Goal: Communication & Community: Answer question/provide support

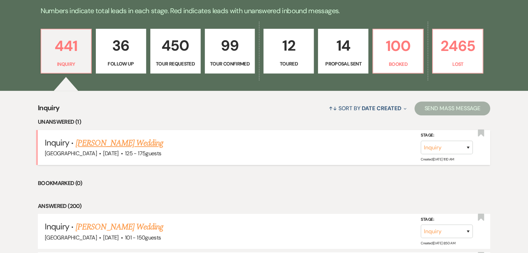
click at [118, 145] on link "[PERSON_NAME] Wedding" at bounding box center [120, 143] width 88 height 12
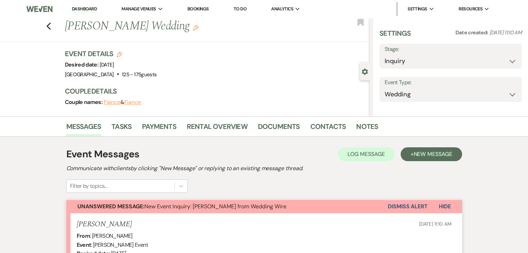
select select "3"
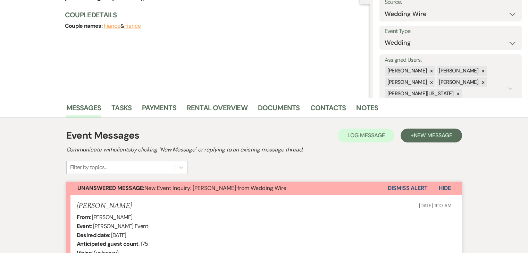
scroll to position [208, 0]
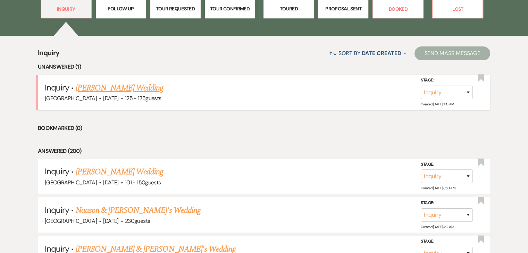
scroll to position [249, 0]
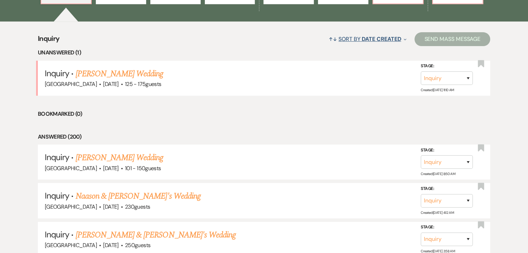
click at [381, 43] on button "↑↓ Sort By Date Created Expand" at bounding box center [367, 39] width 83 height 18
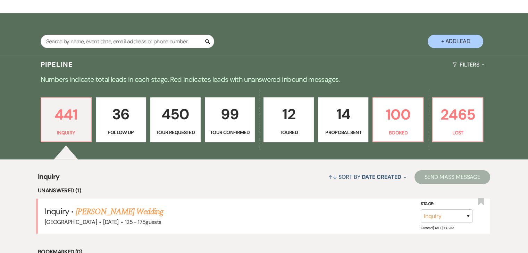
scroll to position [110, 0]
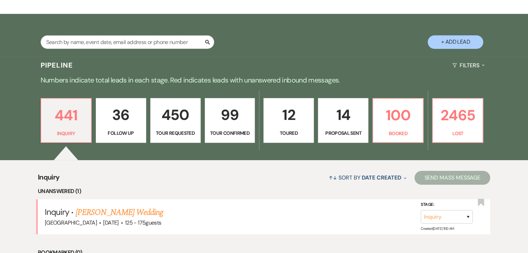
click at [25, 46] on div "Search + Add Lead" at bounding box center [264, 35] width 500 height 37
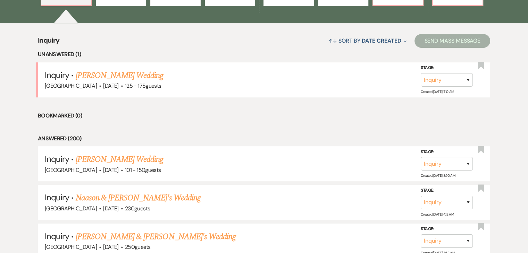
scroll to position [249, 0]
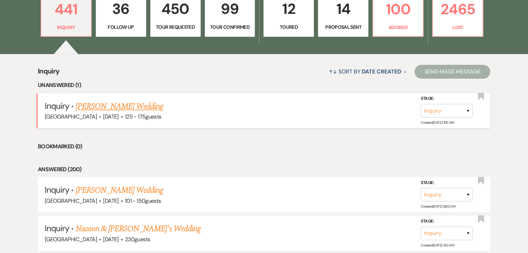
scroll to position [214, 0]
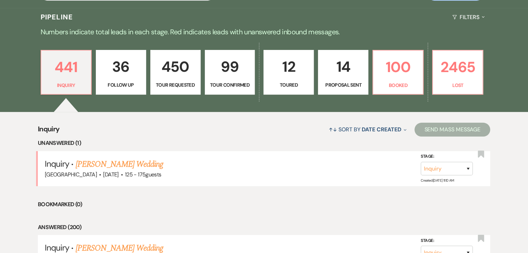
scroll to position [145, 0]
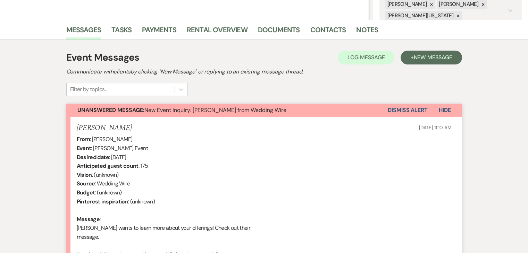
scroll to position [173, 0]
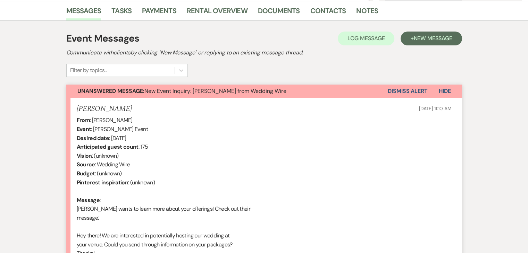
drag, startPoint x: 167, startPoint y: 137, endPoint x: 112, endPoint y: 134, distance: 54.5
copy div "November 1st 2025"
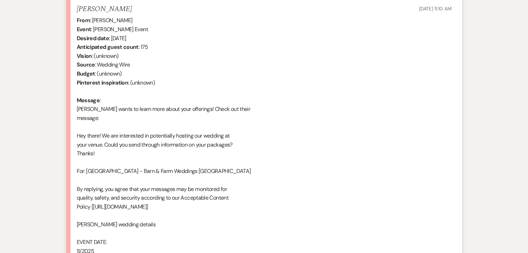
scroll to position [243, 0]
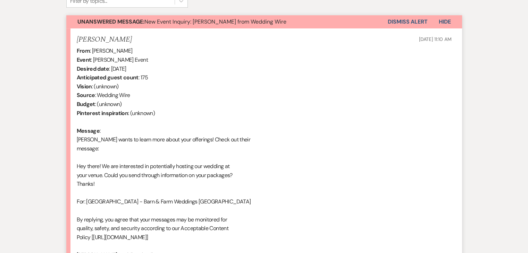
click at [167, 111] on div "From : Lorna Morris Event : Lorna Morris's Event Desired date : November 1st 20…" at bounding box center [264, 228] width 375 height 364
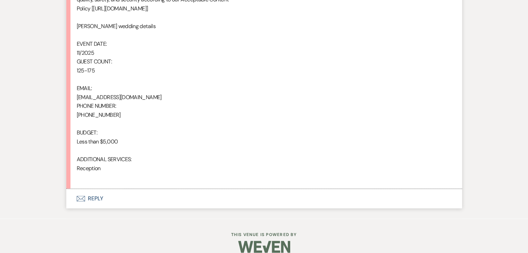
scroll to position [482, 0]
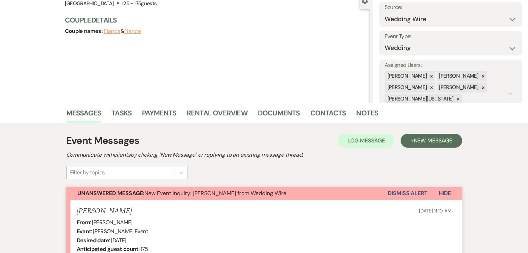
scroll to position [65, 0]
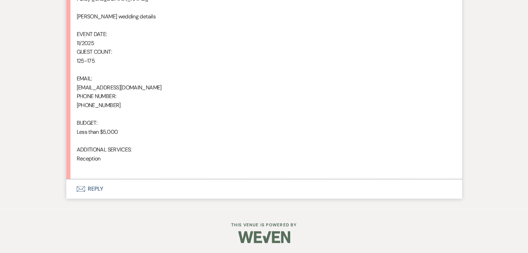
click at [90, 189] on button "Envelope Reply" at bounding box center [264, 188] width 396 height 19
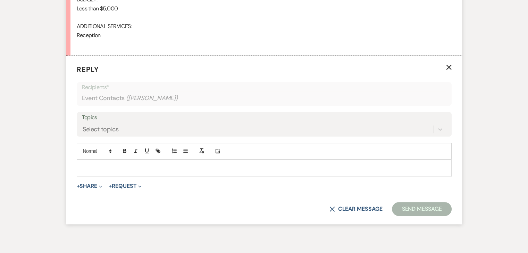
scroll to position [606, 0]
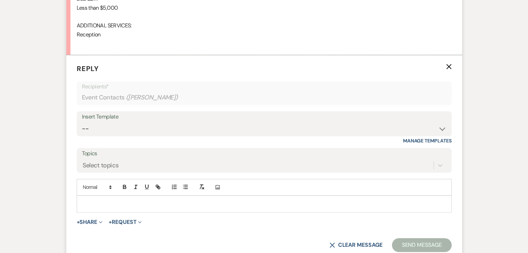
click at [447, 128] on div "Insert Template -- Inquiry Follow Up Email #2 Contract Sending Template Payment…" at bounding box center [264, 123] width 375 height 25
click at [442, 128] on select "-- Inquiry Follow Up Email #2 Contract Sending Template Payment Template Rental…" at bounding box center [264, 129] width 364 height 14
click at [82, 122] on select "-- Inquiry Follow Up Email #2 Contract Sending Template Payment Template Rental…" at bounding box center [264, 129] width 364 height 14
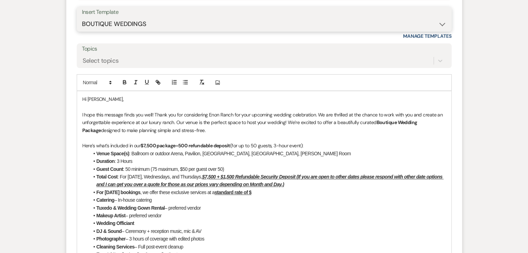
scroll to position [710, 0]
click at [442, 25] on select "-- Inquiry Follow Up Email #2 Contract Sending Template Payment Template Rental…" at bounding box center [264, 25] width 364 height 14
click at [82, 18] on select "-- Inquiry Follow Up Email #2 Contract Sending Template Payment Template Rental…" at bounding box center [264, 25] width 364 height 14
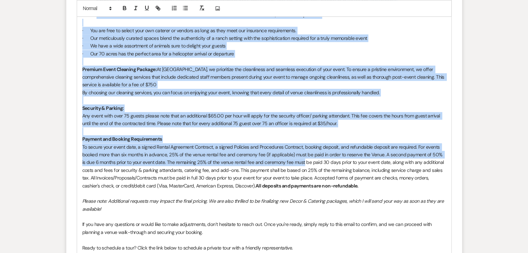
scroll to position [953, 0]
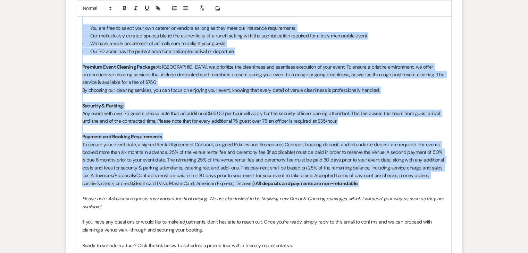
drag, startPoint x: 82, startPoint y: 32, endPoint x: 395, endPoint y: 179, distance: 346.4
click at [395, 179] on div "Dear Lorna , I hope this message finds you well! Thank you for considering Enon…" at bounding box center [264, 90] width 374 height 482
copy div "Below is the personalized quote for your Wedding on 11/01/2025: Venue Space(s):…"
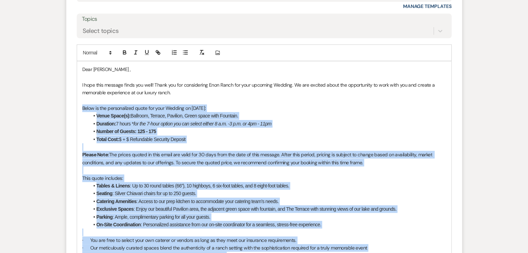
scroll to position [710, 0]
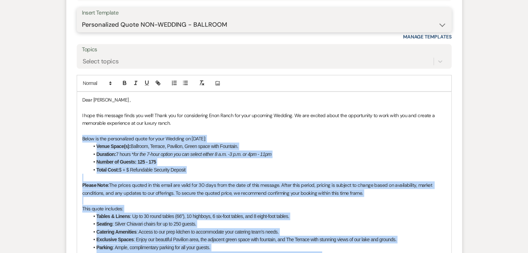
click at [442, 24] on select "-- Inquiry Follow Up Email #2 Contract Sending Template Payment Template Rental…" at bounding box center [264, 25] width 364 height 14
click at [82, 18] on select "-- Inquiry Follow Up Email #2 Contract Sending Template Payment Template Rental…" at bounding box center [264, 25] width 364 height 14
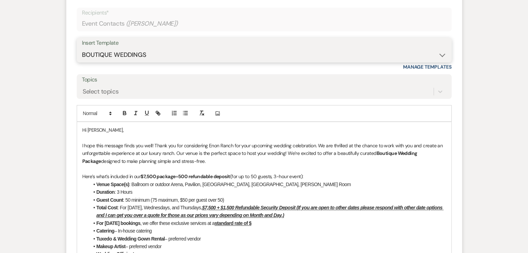
scroll to position [675, 0]
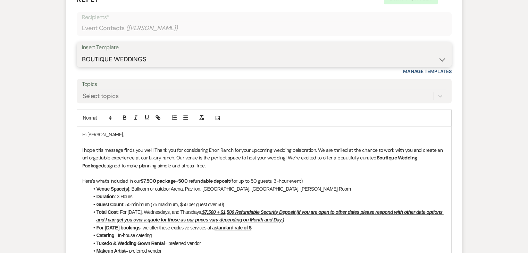
click at [439, 59] on select "-- Inquiry Follow Up Email #2 Contract Sending Template Payment Template Rental…" at bounding box center [264, 60] width 364 height 14
select select "4375"
click at [82, 53] on select "-- Inquiry Follow Up Email #2 Contract Sending Template Payment Template Rental…" at bounding box center [264, 60] width 364 height 14
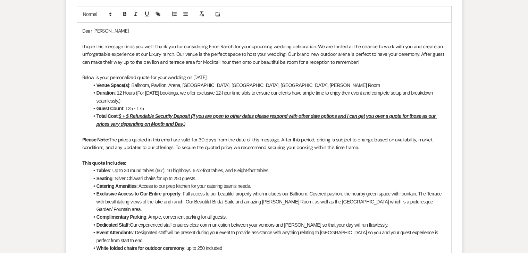
scroll to position [779, 0]
click at [124, 117] on u "$ + $ Refundable Security Deposit (If you are open to other dates please respon…" at bounding box center [266, 119] width 340 height 13
click at [143, 115] on u "$ 15,000+ $ Refundable Security Deposit (If you are open to other dates please …" at bounding box center [268, 119] width 345 height 13
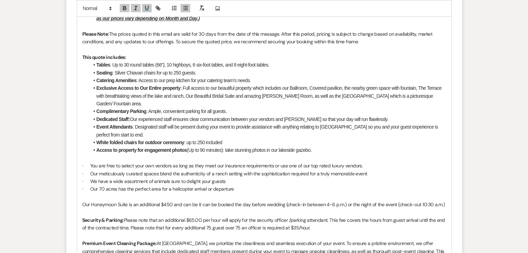
scroll to position [883, 0]
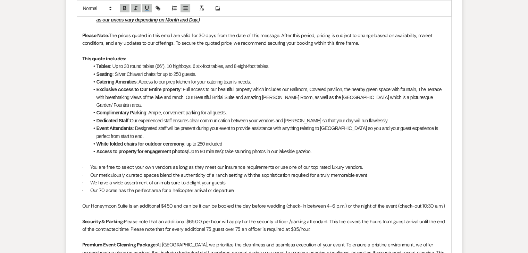
click at [327, 148] on li "Access to property for engagement photos (Up to 90 minutes): take stunning phot…" at bounding box center [267, 152] width 357 height 8
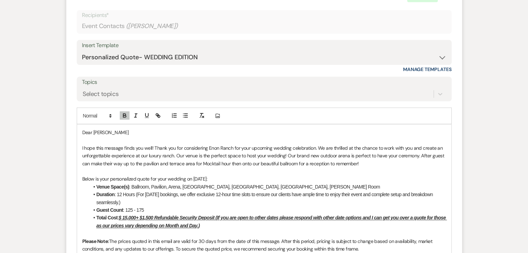
scroll to position [675, 0]
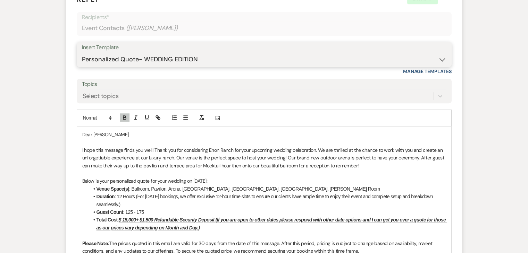
click at [441, 58] on select "-- Inquiry Follow Up Email #2 Contract Sending Template Payment Template Rental…" at bounding box center [264, 60] width 364 height 14
click at [82, 53] on select "-- Inquiry Follow Up Email #2 Contract Sending Template Payment Template Rental…" at bounding box center [264, 60] width 364 height 14
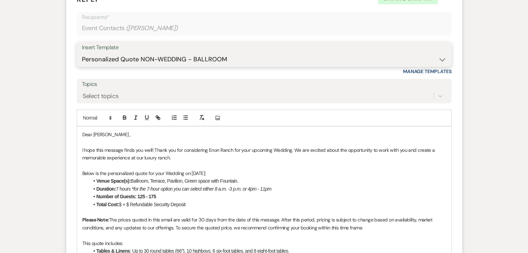
click at [443, 59] on select "-- Inquiry Follow Up Email #2 Contract Sending Template Payment Template Rental…" at bounding box center [264, 60] width 364 height 14
select select "4375"
click at [82, 53] on select "-- Inquiry Follow Up Email #2 Contract Sending Template Payment Template Rental…" at bounding box center [264, 60] width 364 height 14
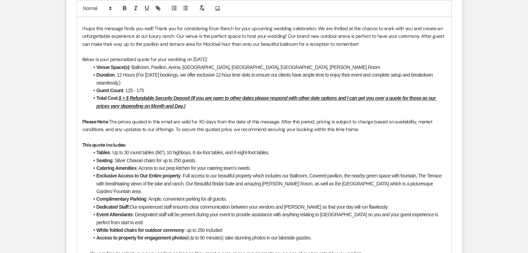
scroll to position [795, 0]
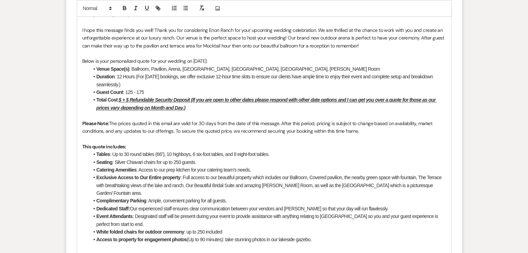
click at [121, 98] on u "$ + $ Refundable Security Deposit (If you are open to other dates please respon…" at bounding box center [266, 103] width 340 height 13
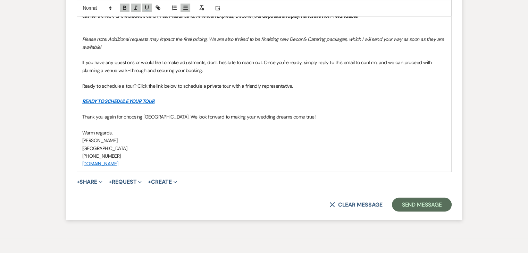
scroll to position [1212, 0]
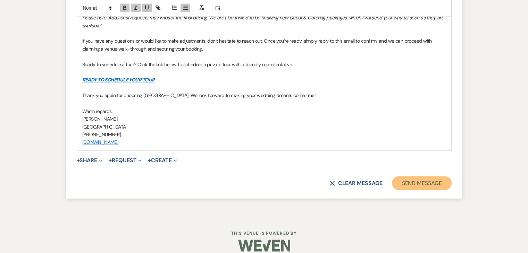
click at [429, 176] on button "Send Message" at bounding box center [421, 183] width 59 height 14
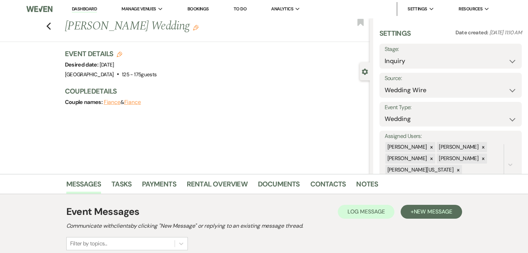
scroll to position [139, 0]
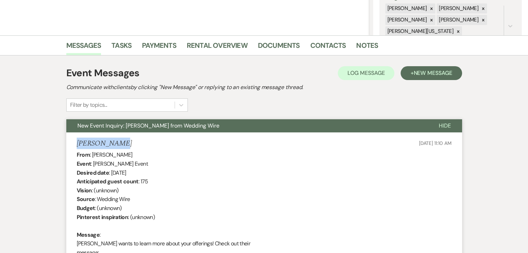
drag, startPoint x: 73, startPoint y: 147, endPoint x: 128, endPoint y: 143, distance: 54.7
copy h5 "Lorna Morris"
drag, startPoint x: 170, startPoint y: 172, endPoint x: 111, endPoint y: 170, distance: 58.3
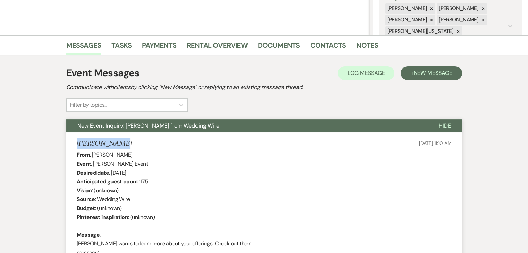
copy div "November 1st 2025"
drag, startPoint x: 402, startPoint y: 139, endPoint x: 418, endPoint y: 142, distance: 16.1
copy span "Sep 21"
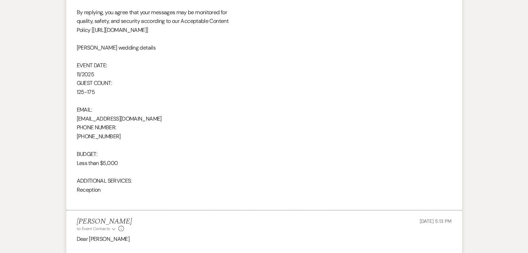
scroll to position [451, 0]
drag, startPoint x: 142, startPoint y: 119, endPoint x: 71, endPoint y: 116, distance: 70.8
click at [71, 116] on li "Lorna Morris Sep 21, 2025, 11:10 AM From : Lorna Morris Event : Lorna Morris's …" at bounding box center [264, 15] width 396 height 390
copy div "lornam059@gmail.com"
drag, startPoint x: 118, startPoint y: 139, endPoint x: 72, endPoint y: 134, distance: 46.2
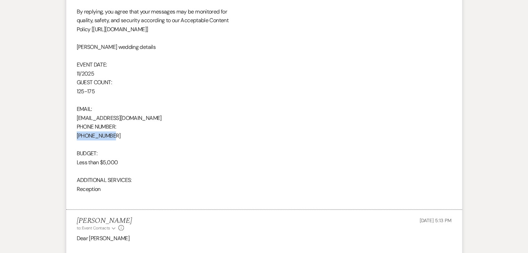
click at [72, 134] on li "Lorna Morris Sep 21, 2025, 11:10 AM From : Lorna Morris Event : Lorna Morris's …" at bounding box center [264, 15] width 396 height 390
copy div "678-646-2835"
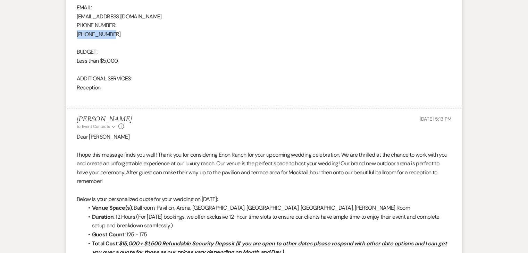
scroll to position [555, 0]
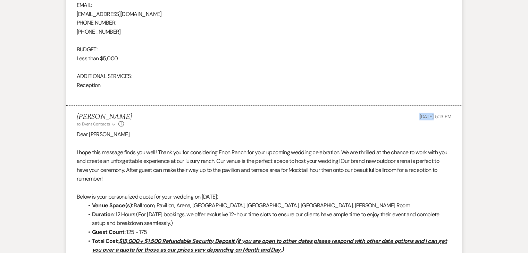
drag, startPoint x: 409, startPoint y: 117, endPoint x: 418, endPoint y: 117, distance: 9.4
click at [418, 117] on div "Irene Ogang to: Event Contacts Expand Info Sep 21, 2025, 5:13 PM" at bounding box center [264, 120] width 375 height 15
copy span "Sep 21"
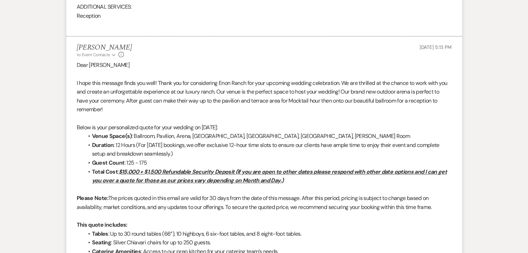
click at [145, 45] on div "Irene Ogang to: Event Contacts Expand Info Sep 21, 2025, 5:13 PM" at bounding box center [264, 50] width 375 height 15
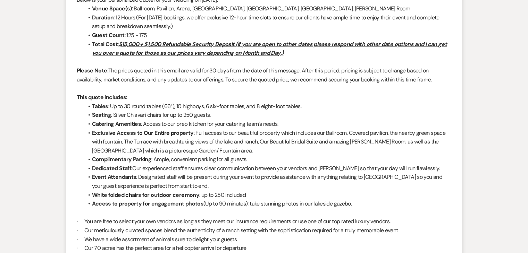
scroll to position [763, 0]
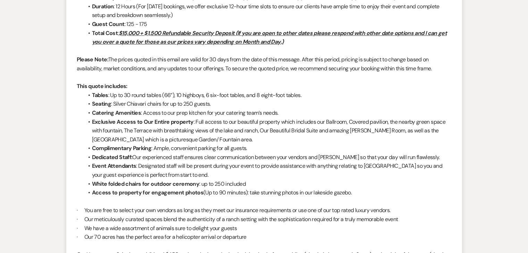
click at [328, 121] on li "Exclusive Access to Our Entire property : Full access to our beautiful property…" at bounding box center [268, 131] width 368 height 27
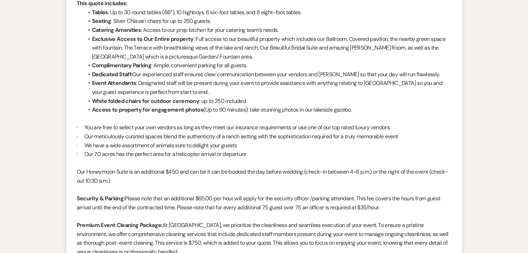
scroll to position [867, 0]
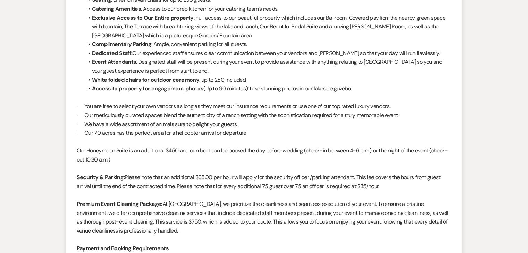
click at [282, 126] on p "· We have a wide assortment of animals sure to delight your guests" at bounding box center [264, 124] width 375 height 9
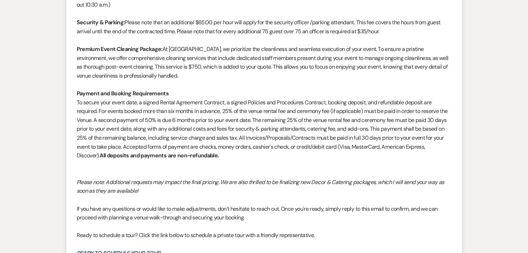
scroll to position [1076, 0]
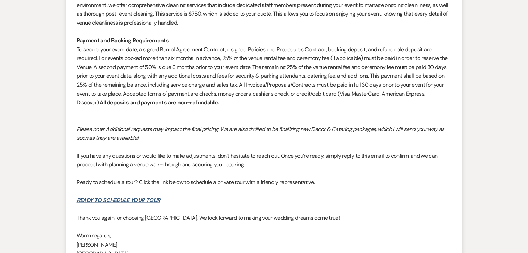
click at [212, 172] on p at bounding box center [264, 173] width 375 height 9
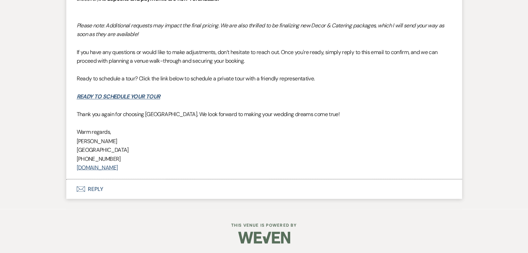
scroll to position [1180, 0]
click at [307, 141] on p "[PERSON_NAME]" at bounding box center [264, 140] width 375 height 9
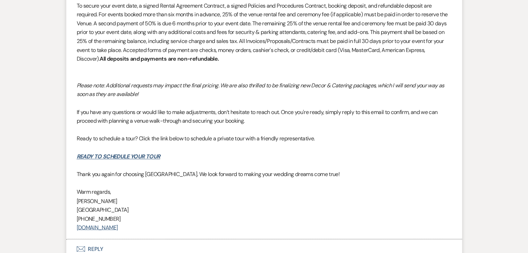
scroll to position [1076, 0]
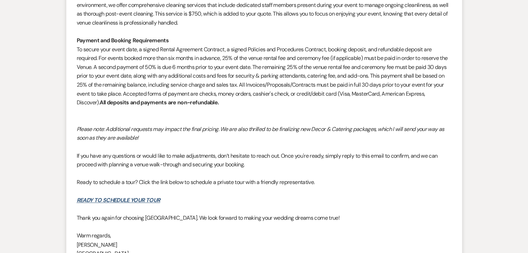
click at [325, 103] on p "To secure your event date, a signed Rental Agreement Contract, a signed Policie…" at bounding box center [264, 76] width 375 height 62
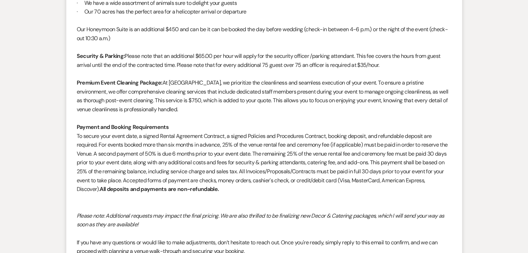
scroll to position [972, 0]
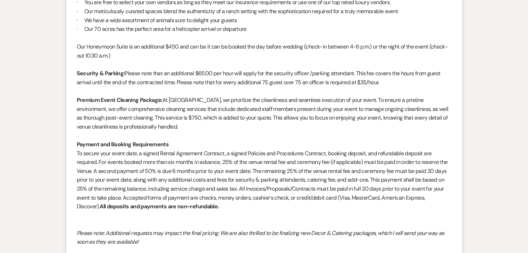
click at [211, 146] on p "Payment and Booking Requirements" at bounding box center [264, 144] width 375 height 9
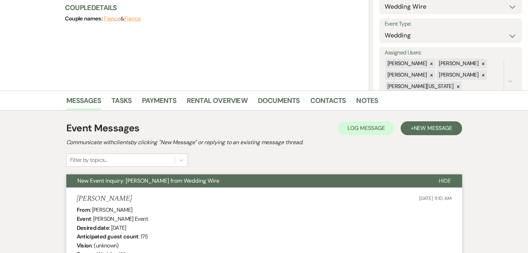
scroll to position [69, 0]
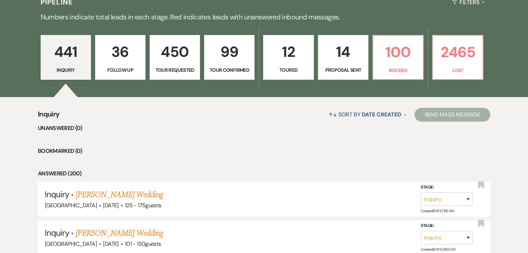
scroll to position [35, 0]
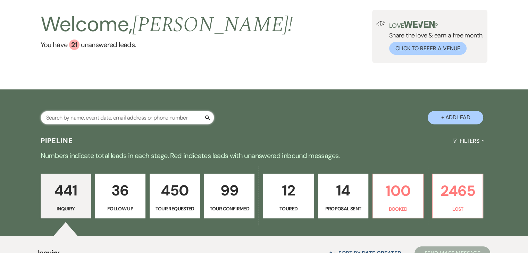
click at [111, 119] on input "text" at bounding box center [127, 118] width 173 height 14
paste input "romaldt841@gmail.com"
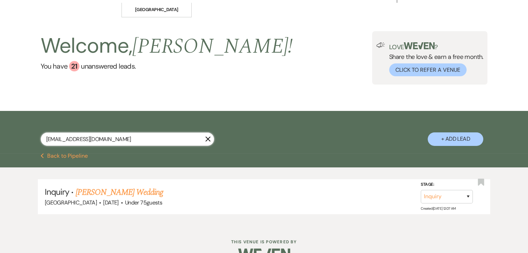
scroll to position [31, 0]
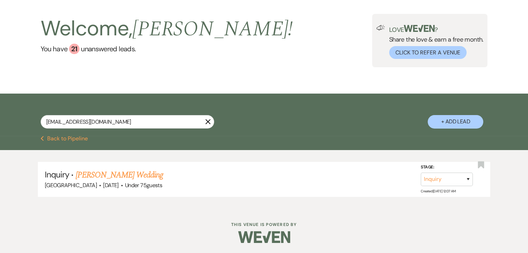
click at [150, 208] on div "Inquiry · Romald Thomas's Wedding Enon Ranch · Sep 26, 2026 · Under 75 guests S…" at bounding box center [264, 179] width 528 height 59
drag, startPoint x: 104, startPoint y: 121, endPoint x: 0, endPoint y: 94, distance: 107.6
click at [0, 94] on div "romaldt841@gmail.com X + Add Lead" at bounding box center [264, 115] width 528 height 42
paste input "jcpconsultantllc"
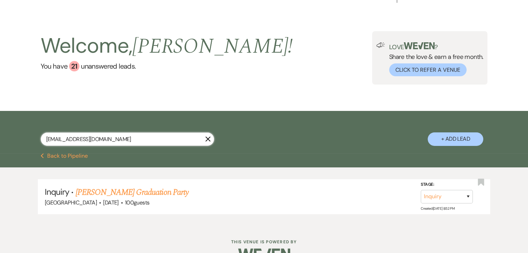
scroll to position [31, 0]
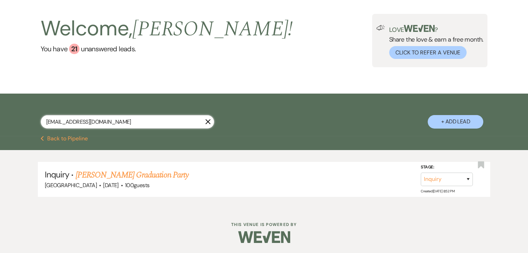
drag, startPoint x: 0, startPoint y: 102, endPoint x: 0, endPoint y: 75, distance: 27.8
click at [0, 75] on main "Welcome, Irene ! You have 21 unanswered lead s . Love ? Share the love & earn a…" at bounding box center [264, 98] width 528 height 221
paste input "ecbaugh@outlook"
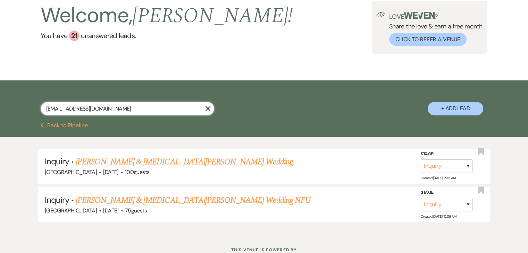
scroll to position [69, 0]
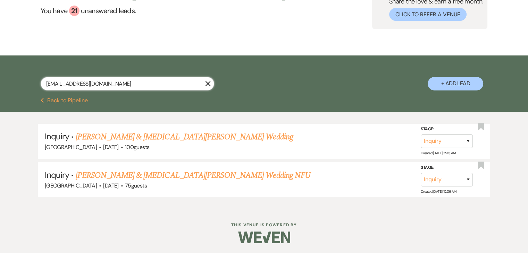
drag, startPoint x: 110, startPoint y: 79, endPoint x: 0, endPoint y: 94, distance: 111.3
click at [0, 94] on div "ecbaugh@outlook.com X + Add Lead" at bounding box center [264, 77] width 528 height 42
paste input "girlmommy2025@gmail"
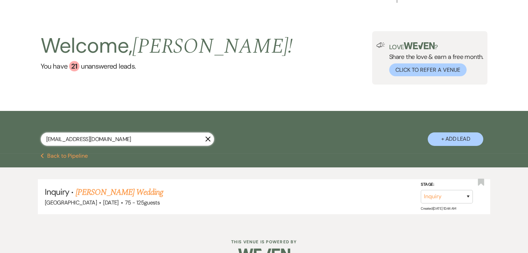
scroll to position [31, 0]
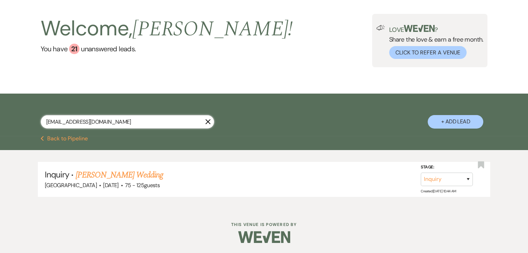
drag, startPoint x: 124, startPoint y: 118, endPoint x: 0, endPoint y: 111, distance: 124.1
click at [0, 111] on div "girlmommy2025@gmail.com X + Add Lead" at bounding box center [264, 115] width 528 height 42
paste input "spolloc8"
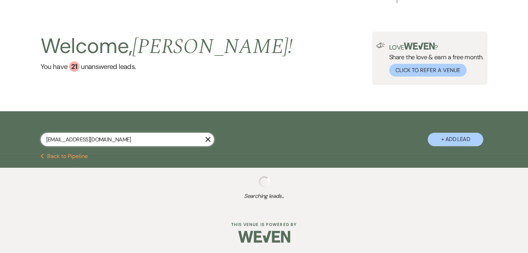
scroll to position [31, 0]
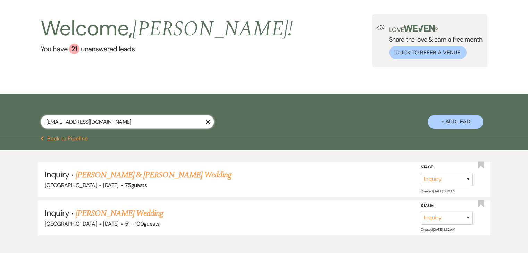
drag, startPoint x: 110, startPoint y: 117, endPoint x: 0, endPoint y: 116, distance: 109.3
click at [0, 116] on div "spolloc8@gmail.com X + Add Lead" at bounding box center [264, 115] width 528 height 42
paste input "ramoncoagency"
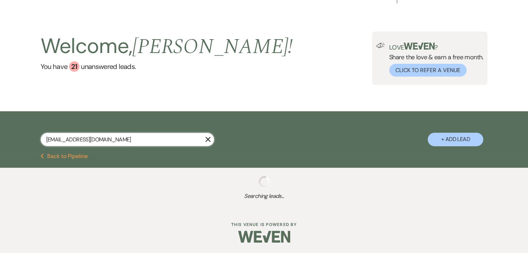
scroll to position [31, 0]
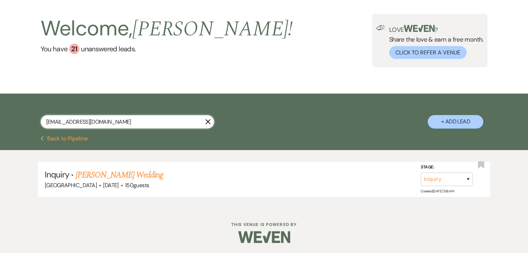
drag, startPoint x: 131, startPoint y: 119, endPoint x: 0, endPoint y: 111, distance: 131.0
click at [0, 111] on div "ramoncoagency@gmail.com X + Add Lead" at bounding box center [264, 115] width 528 height 42
paste input "cdymnfqjfs@privaterelay.appleid"
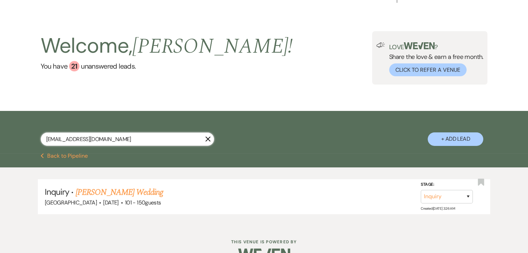
scroll to position [31, 0]
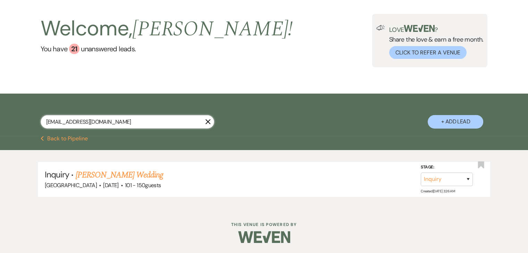
drag, startPoint x: 150, startPoint y: 120, endPoint x: 0, endPoint y: 70, distance: 157.8
click at [0, 70] on main "Welcome, Irene ! You have 21 unanswered lead s . Love ? Share the love & earn a…" at bounding box center [264, 98] width 528 height 221
paste input "jksvt6zyht"
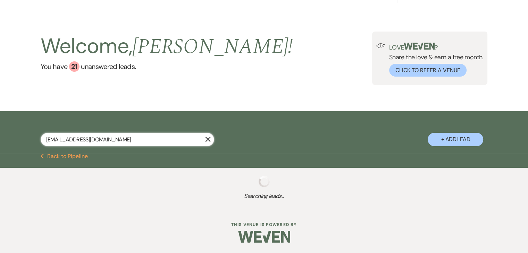
scroll to position [31, 0]
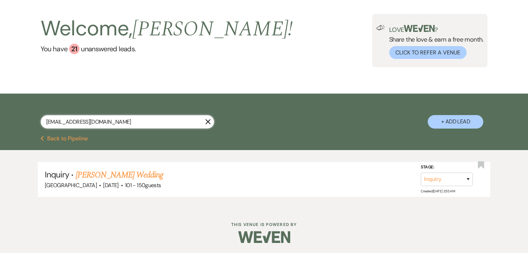
drag, startPoint x: 138, startPoint y: 125, endPoint x: 0, endPoint y: 132, distance: 138.0
click at [0, 132] on div "jksvt6zyht@privaterelay.appleid.com X + Add Lead" at bounding box center [264, 115] width 528 height 42
paste input "rafatuddin6@gmail"
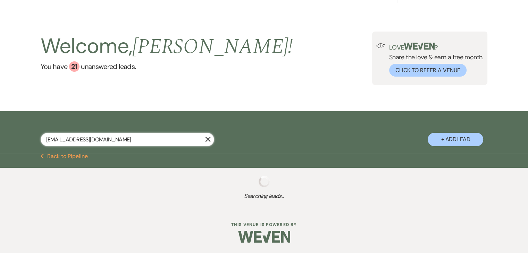
scroll to position [31, 0]
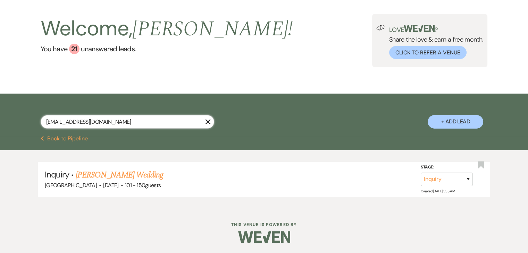
drag, startPoint x: 137, startPoint y: 121, endPoint x: 0, endPoint y: 86, distance: 141.5
click at [0, 86] on main "Welcome, Irene ! You have 21 unanswered lead s . Love ? Share the love & earn a…" at bounding box center [264, 98] width 528 height 221
paste input "baahekow1"
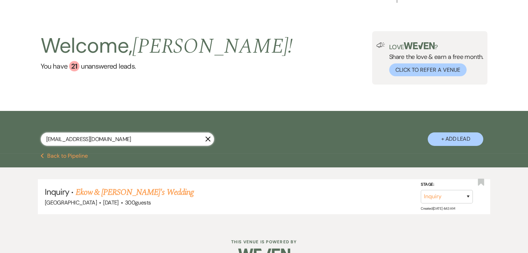
scroll to position [31, 0]
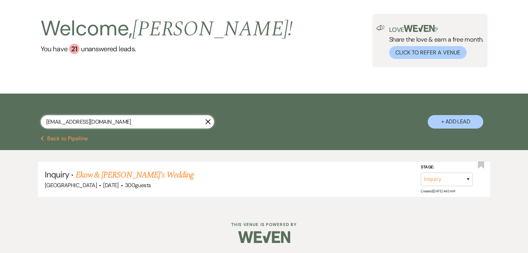
drag, startPoint x: 107, startPoint y: 123, endPoint x: 0, endPoint y: 103, distance: 108.7
click at [0, 103] on div "baahekow1@gmail.com X + Add Lead" at bounding box center [264, 115] width 528 height 42
paste input "debbieroth87"
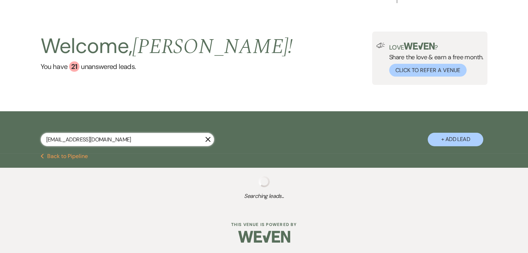
scroll to position [31, 0]
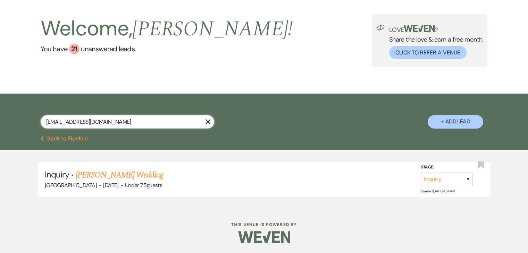
drag, startPoint x: 160, startPoint y: 121, endPoint x: 0, endPoint y: 117, distance: 159.6
click at [0, 117] on div "debbieroth87@gmail.com X + Add Lead" at bounding box center [264, 115] width 528 height 42
paste input "wilkersonalexandra"
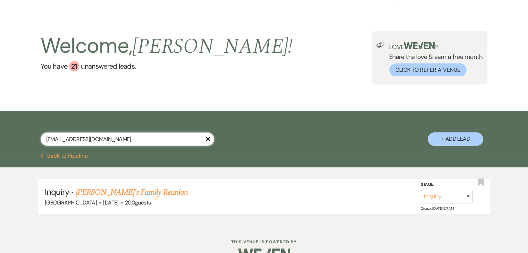
scroll to position [31, 0]
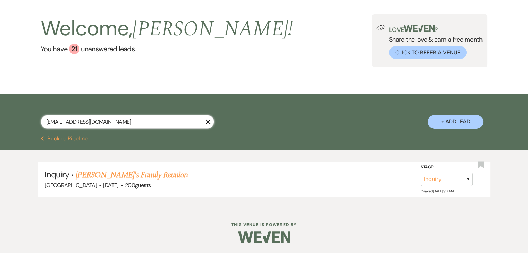
drag, startPoint x: 126, startPoint y: 125, endPoint x: 0, endPoint y: 114, distance: 126.7
click at [0, 114] on div "wilkersonalexandra@gmail.com X + Add Lead" at bounding box center [264, 115] width 528 height 42
paste input "stacyandmitch"
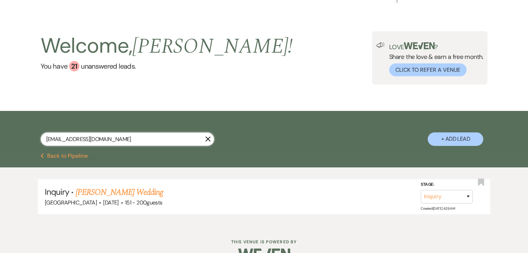
scroll to position [31, 0]
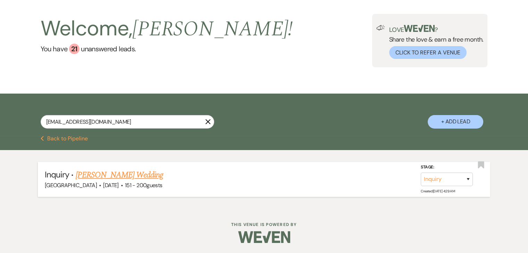
drag, startPoint x: 131, startPoint y: 168, endPoint x: 93, endPoint y: 177, distance: 39.1
drag, startPoint x: 125, startPoint y: 124, endPoint x: 0, endPoint y: 123, distance: 124.6
click at [0, 123] on div "stacyandmitch@gmail.com X + Add Lead" at bounding box center [264, 115] width 528 height 42
paste input "lydiazhenzhenkim"
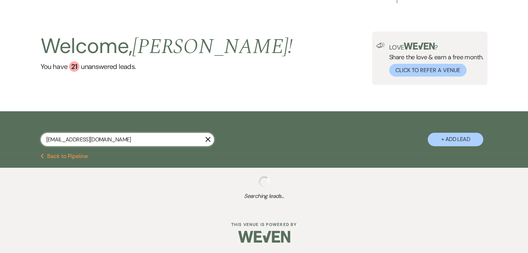
scroll to position [31, 0]
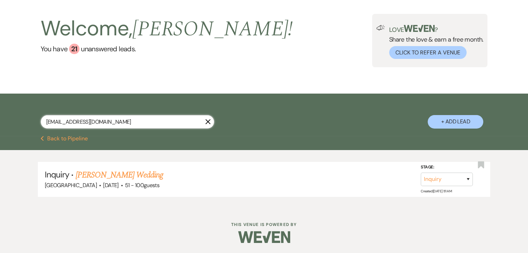
drag, startPoint x: 118, startPoint y: 118, endPoint x: 9, endPoint y: 113, distance: 109.4
click at [9, 114] on div "lydiazhenzhenkim@gmail.com X + Add Lead" at bounding box center [264, 115] width 528 height 42
paste input "TiliciaGlass@G"
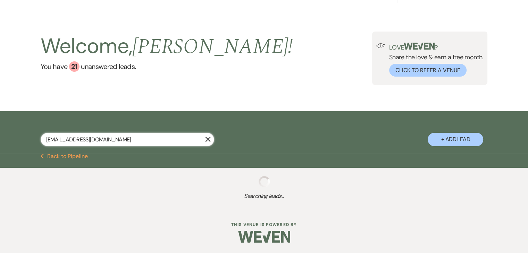
scroll to position [31, 0]
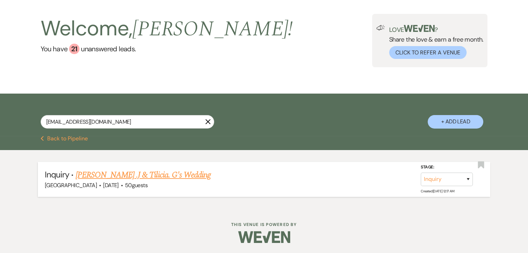
drag, startPoint x: 118, startPoint y: 167, endPoint x: 103, endPoint y: 178, distance: 19.2
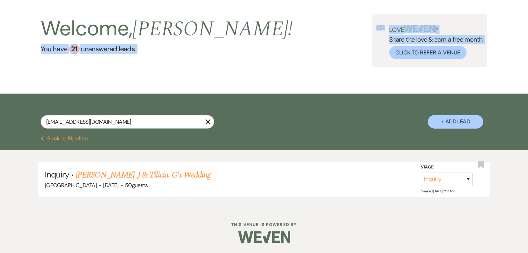
drag, startPoint x: 153, startPoint y: 114, endPoint x: 0, endPoint y: 85, distance: 155.8
click at [0, 82] on main "Welcome, Irene ! You have 21 unanswered lead s . Love ? Share the love & earn a…" at bounding box center [264, 98] width 528 height 221
click at [86, 124] on input "TiliciaGlass@Gmail.com" at bounding box center [127, 122] width 173 height 14
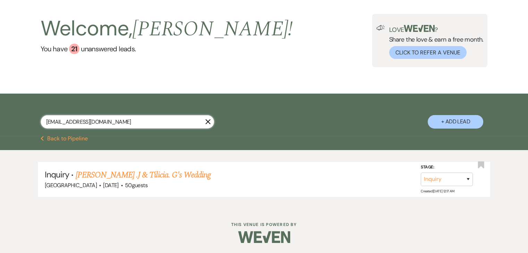
drag, startPoint x: 99, startPoint y: 122, endPoint x: 0, endPoint y: 121, distance: 98.5
click at [0, 121] on div "TiliciaGlass@Gmail.com X + Add Lead" at bounding box center [264, 115] width 528 height 42
paste input "marvinself64@g"
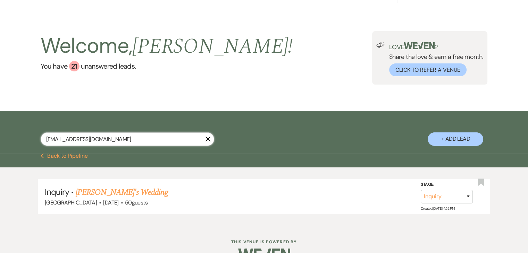
scroll to position [31, 0]
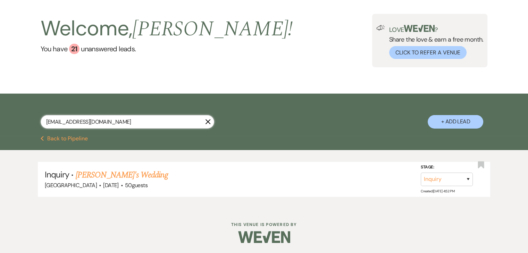
drag, startPoint x: 119, startPoint y: 123, endPoint x: 0, endPoint y: 117, distance: 119.2
click at [0, 117] on div "marvinself64@gmail.com X + Add Lead" at bounding box center [264, 115] width 528 height 42
paste input "jrmann102"
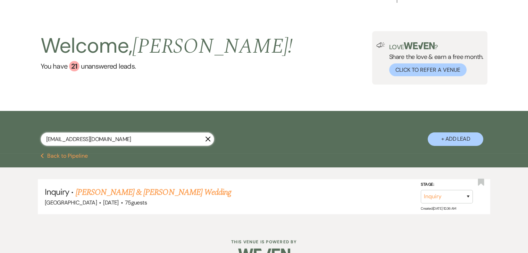
scroll to position [31, 0]
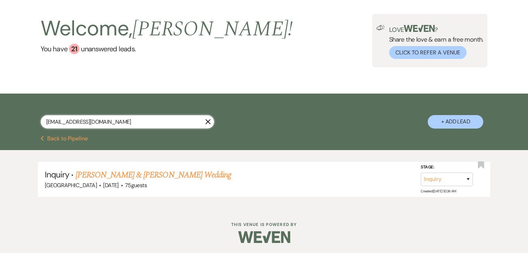
drag, startPoint x: 10, startPoint y: 120, endPoint x: 0, endPoint y: 120, distance: 10.4
click at [0, 120] on div "jrmann102@gmail.com X + Add Lead" at bounding box center [264, 115] width 528 height 42
paste input "d.johnson5255"
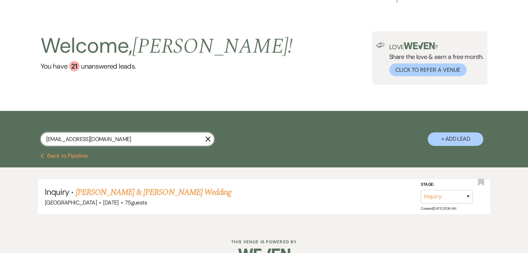
type input "d.johnson5255@gmail.com"
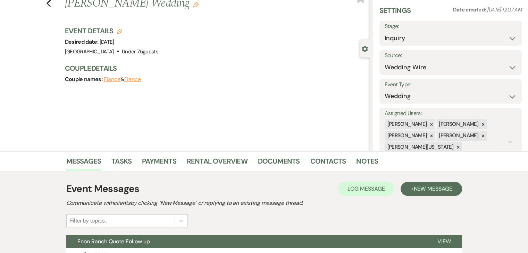
scroll to position [117, 0]
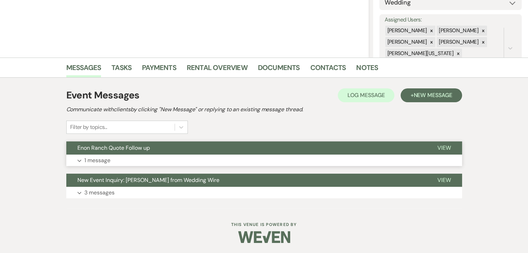
click at [155, 158] on button "Expand 1 message" at bounding box center [264, 161] width 396 height 12
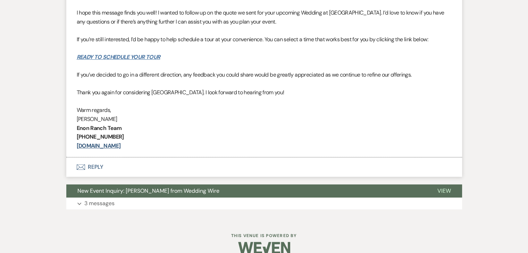
scroll to position [329, 0]
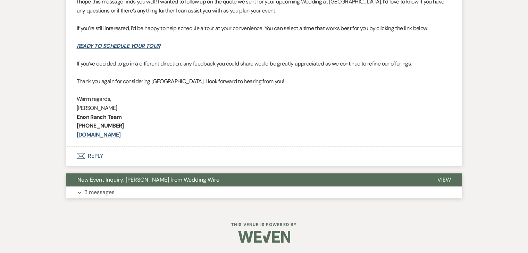
click at [139, 189] on button "Expand 3 messages" at bounding box center [264, 193] width 396 height 12
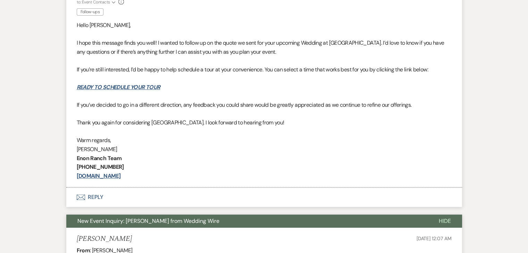
scroll to position [260, 0]
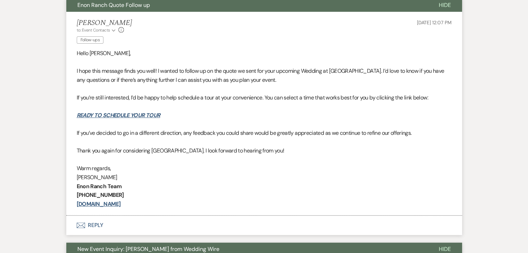
click at [290, 94] on p "If you’re still interested, I’d be happy to help schedule a tour at your conven…" at bounding box center [264, 97] width 375 height 9
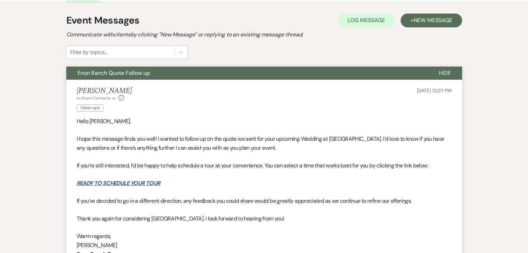
scroll to position [190, 0]
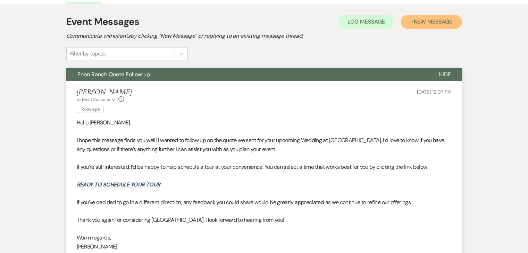
click at [418, 16] on button "+ New Message" at bounding box center [430, 22] width 61 height 14
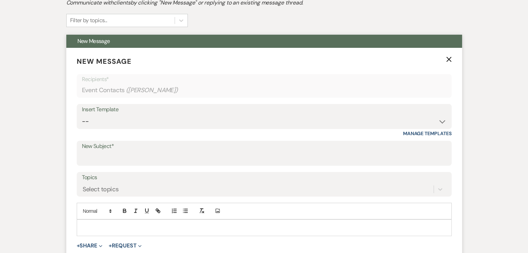
scroll to position [225, 0]
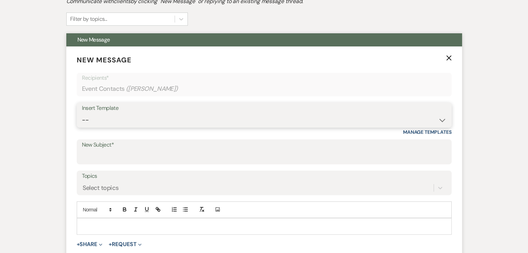
click at [439, 119] on select "-- Inquiry Follow Up Email #2 Contract Sending Template Payment Template Rental…" at bounding box center [264, 120] width 364 height 14
select select "4603"
click at [82, 113] on select "-- Inquiry Follow Up Email #2 Contract Sending Template Payment Template Rental…" at bounding box center [264, 120] width 364 height 14
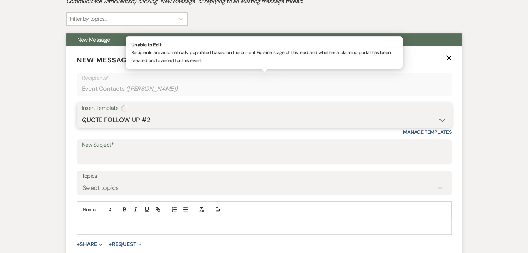
type input "Checking In – Any Assistance Needed for Your Event?"
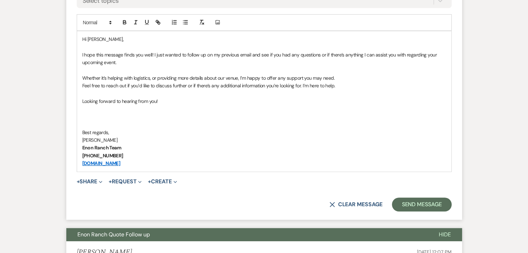
scroll to position [468, 0]
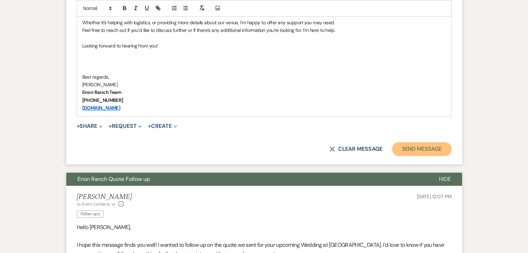
click at [427, 145] on button "Send Message" at bounding box center [421, 149] width 59 height 14
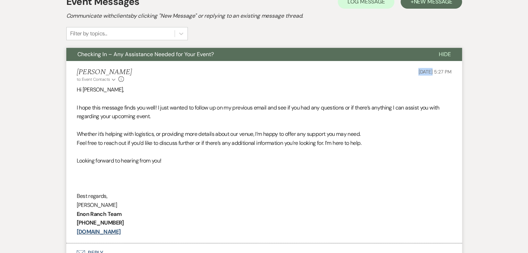
drag, startPoint x: 403, startPoint y: 68, endPoint x: 417, endPoint y: 66, distance: 14.8
click at [417, 66] on li "Irene Ogang to: Event Contacts Expand Info Sep 21, 2025, 5:27 PM Hi Romald, I h…" at bounding box center [264, 152] width 396 height 183
copy span "Sep 21"
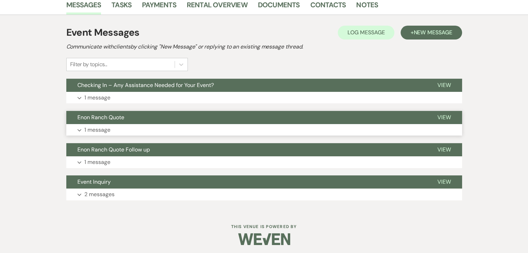
scroll to position [181, 0]
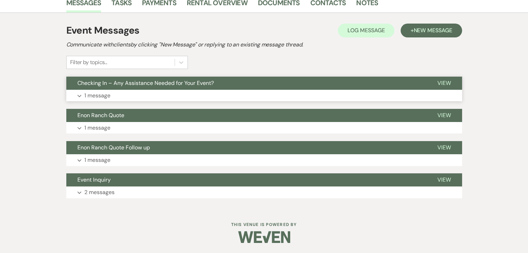
click at [181, 97] on button "Expand 1 message" at bounding box center [264, 96] width 396 height 12
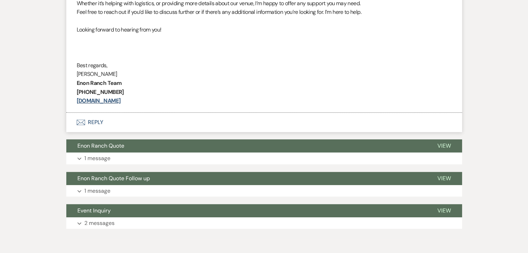
scroll to position [355, 0]
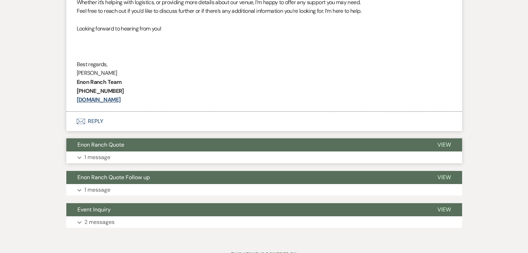
click at [180, 163] on button "Expand 1 message" at bounding box center [264, 158] width 396 height 12
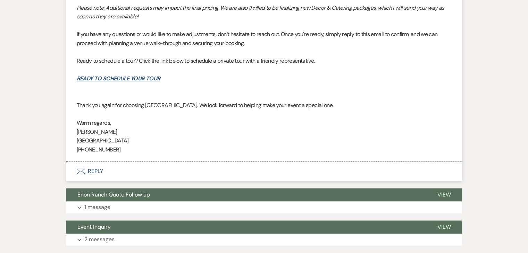
scroll to position [945, 0]
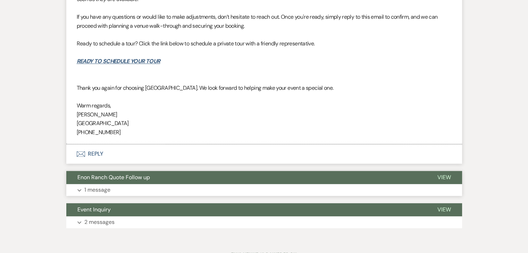
click at [169, 179] on button "Enon Ranch Quote Follow up" at bounding box center [246, 177] width 360 height 13
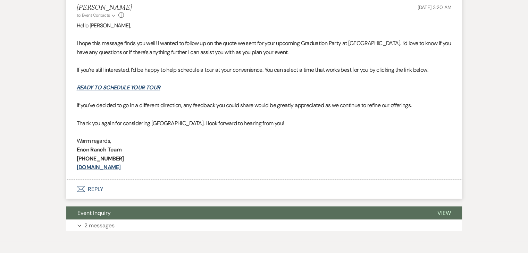
scroll to position [1166, 0]
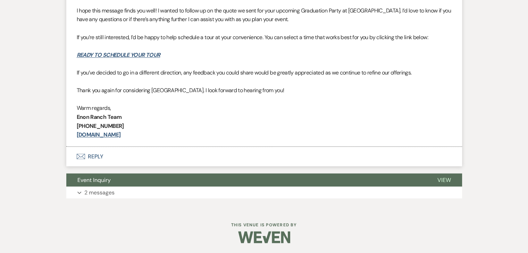
click at [178, 194] on button "Expand 2 messages" at bounding box center [264, 193] width 396 height 12
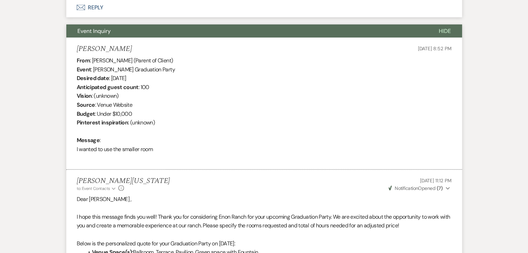
scroll to position [1299, 0]
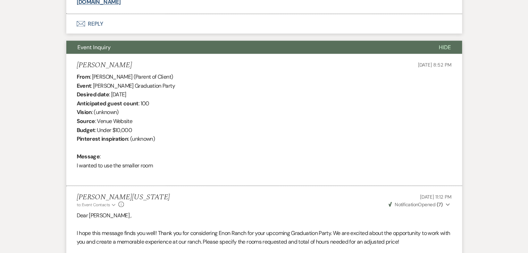
click at [212, 55] on li "Jennifer Thompson Aug 04, 2025, 8:52 PM From : Jennifer Thompson (Parent of Cli…" at bounding box center [264, 120] width 396 height 132
click at [213, 50] on button "Event Inquiry" at bounding box center [246, 47] width 361 height 13
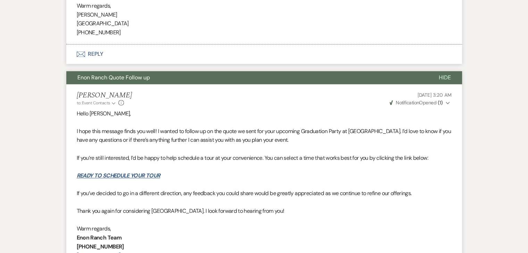
scroll to position [1027, 0]
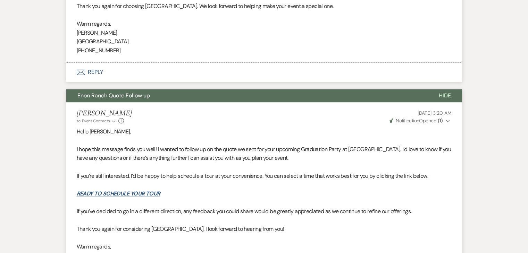
click at [204, 100] on button "Enon Ranch Quote Follow up" at bounding box center [246, 95] width 361 height 13
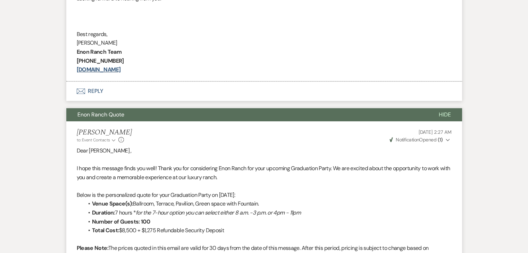
click at [211, 109] on button "Enon Ranch Quote" at bounding box center [246, 114] width 361 height 13
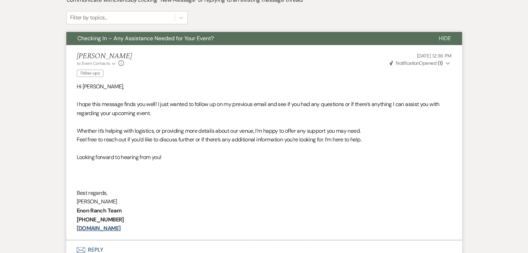
scroll to position [211, 0]
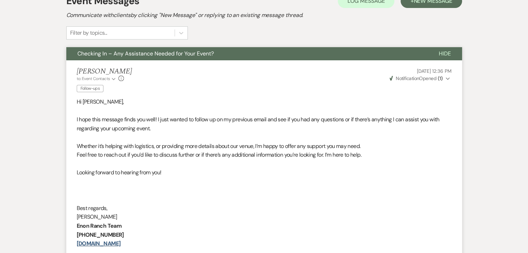
click at [265, 59] on button "Checking In – Any Assistance Needed for Your Event?" at bounding box center [246, 53] width 361 height 13
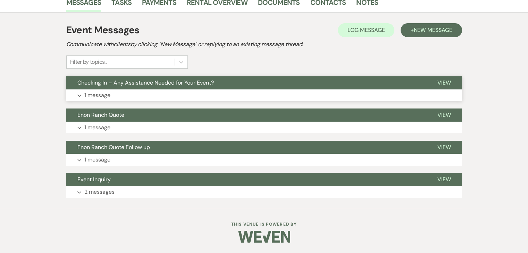
scroll to position [181, 0]
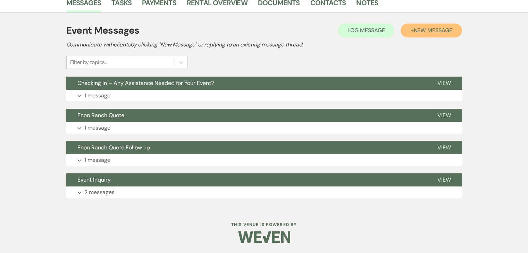
click at [416, 27] on span "New Message" at bounding box center [432, 30] width 39 height 7
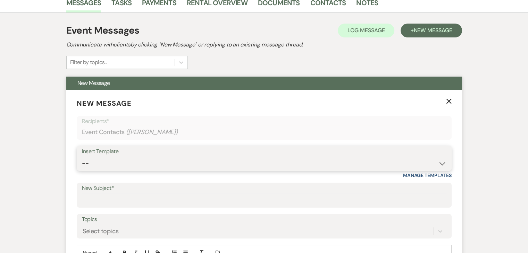
click at [344, 163] on select "-- Inquiry Follow Up Email #2 Contract Sending Template Payment Template Rental…" at bounding box center [264, 164] width 364 height 14
select select "1711"
click at [82, 157] on select "-- Inquiry Follow Up Email #2 Contract Sending Template Payment Template Rental…" at bounding box center [264, 164] width 364 height 14
type input "Enon Ranch Inquiry Follow-Up"
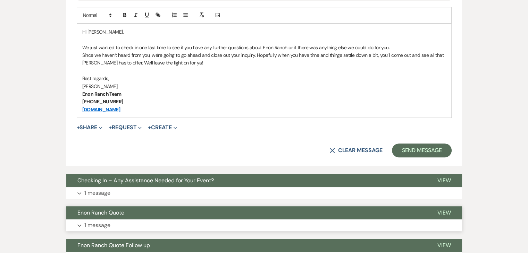
scroll to position [412, 0]
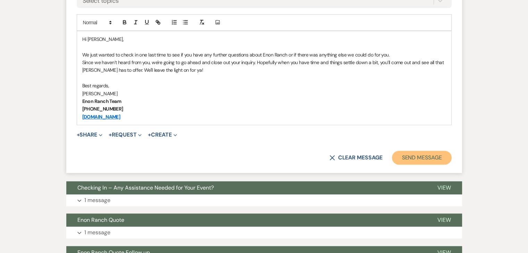
click at [408, 151] on button "Send Message" at bounding box center [421, 158] width 59 height 14
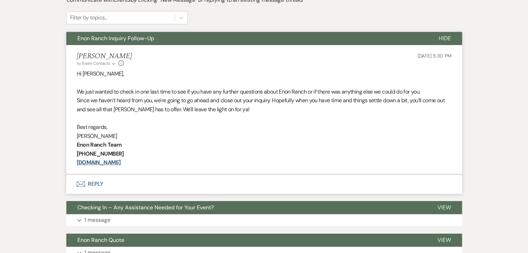
scroll to position [224, 0]
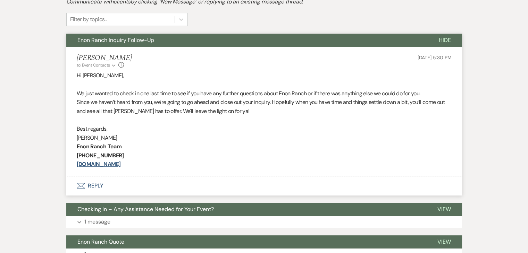
click at [294, 42] on button "Enon Ranch Inquiry Follow-Up" at bounding box center [246, 40] width 361 height 13
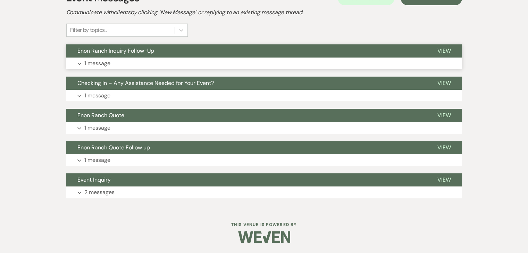
click at [293, 49] on button "Enon Ranch Inquiry Follow-Up" at bounding box center [246, 50] width 360 height 13
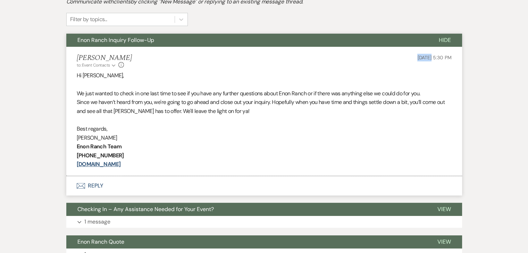
drag, startPoint x: 406, startPoint y: 58, endPoint x: 416, endPoint y: 59, distance: 10.1
click at [416, 59] on div "Irene Ogang to: Event Contacts Expand Info Sep 21, 2025, 5:30 PM" at bounding box center [264, 61] width 375 height 15
copy span "[DATE]"
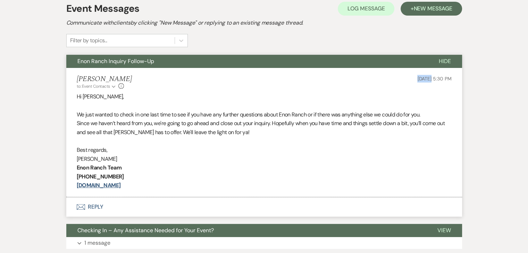
scroll to position [155, 0]
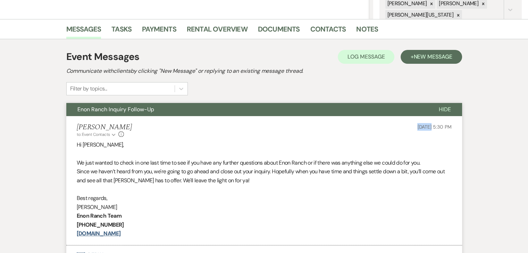
click at [286, 127] on div "Irene Ogang to: Event Contacts Expand Info Sep 21, 2025, 5:30 PM" at bounding box center [264, 130] width 375 height 15
click at [437, 52] on button "+ New Message" at bounding box center [430, 57] width 61 height 14
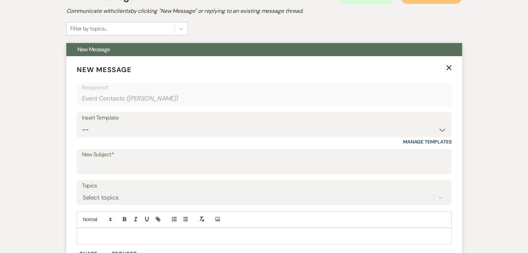
scroll to position [224, 0]
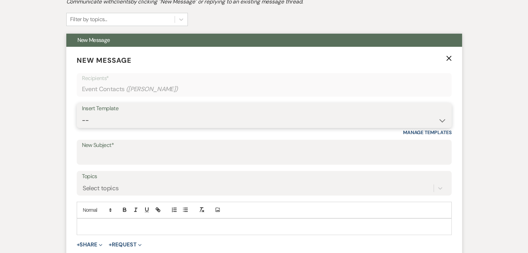
click at [436, 117] on select "-- Inquiry Follow Up Email #2 Contract Sending Template Payment Template Rental…" at bounding box center [264, 121] width 364 height 14
select select "1711"
click at [82, 114] on select "-- Inquiry Follow Up Email #2 Contract Sending Template Payment Template Rental…" at bounding box center [264, 121] width 364 height 14
type input "Enon Ranch Inquiry Follow-Up"
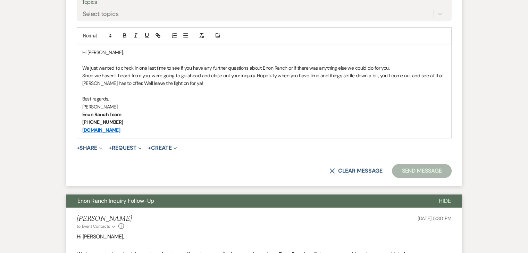
scroll to position [398, 0]
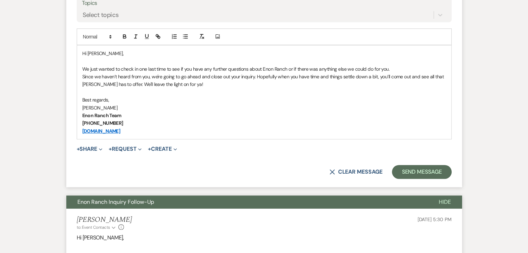
click at [225, 56] on p "Hi Jennifer," at bounding box center [264, 54] width 364 height 8
click at [198, 65] on p "We just wanted to check in one last time to see if you have any further questio…" at bounding box center [264, 69] width 364 height 8
click at [185, 54] on p "Hi Jennifer," at bounding box center [264, 54] width 364 height 8
click at [177, 60] on p at bounding box center [264, 61] width 364 height 8
click at [180, 51] on p "Hi Jennifer," at bounding box center [264, 54] width 364 height 8
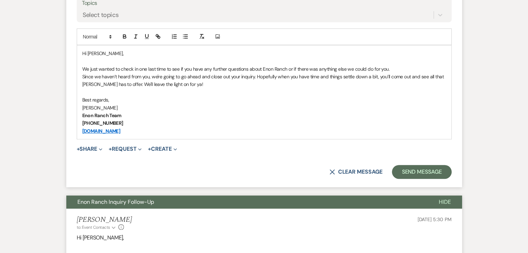
click at [82, 51] on div "Hi Jennifer, We just wanted to check in one last time to see if you have any fu…" at bounding box center [264, 92] width 374 height 94
click at [82, 88] on p at bounding box center [264, 92] width 364 height 8
click at [82, 76] on p "Since we haven’t heard from you, we're going to go ahead and close out your inq…" at bounding box center [264, 81] width 364 height 16
click at [83, 68] on p "We just wanted to check in one last time to see if you have any further questio…" at bounding box center [264, 69] width 364 height 8
click at [85, 110] on p "[PERSON_NAME]" at bounding box center [264, 108] width 364 height 8
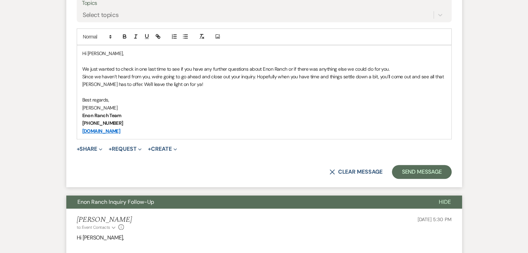
click at [83, 109] on p "[PERSON_NAME]" at bounding box center [264, 108] width 364 height 8
click at [82, 116] on div "Hi Jennifer, We just wanted to check in one last time to see if you have any fu…" at bounding box center [264, 92] width 374 height 94
click at [83, 125] on strong "[PHONE_NUMBER]" at bounding box center [102, 123] width 41 height 6
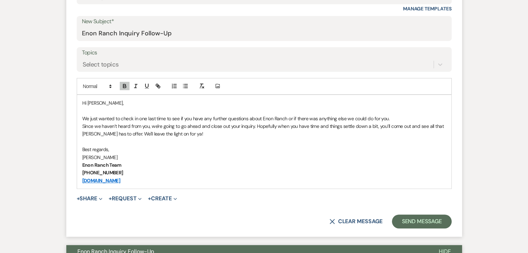
scroll to position [329, 0]
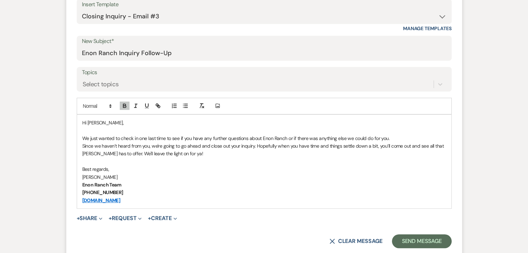
click at [254, 127] on p at bounding box center [264, 131] width 364 height 8
click at [253, 120] on p "Hi Jennifer," at bounding box center [264, 123] width 364 height 8
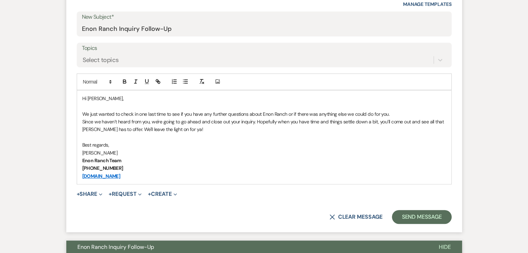
scroll to position [433, 0]
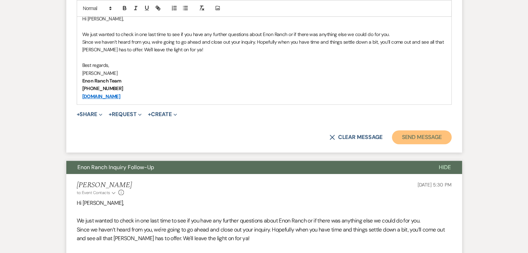
click at [411, 139] on button "Send Message" at bounding box center [421, 137] width 59 height 14
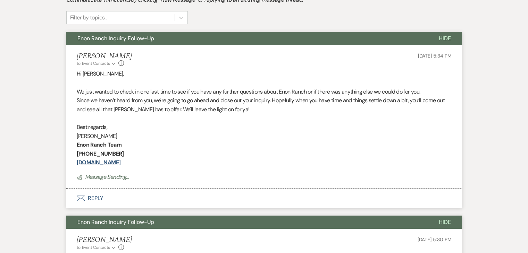
scroll to position [245, 0]
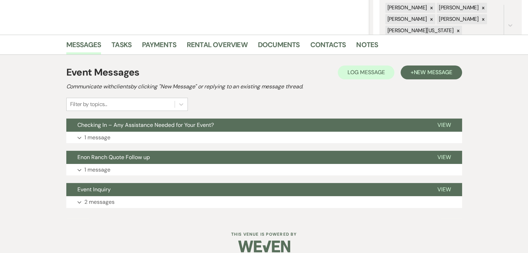
scroll to position [149, 0]
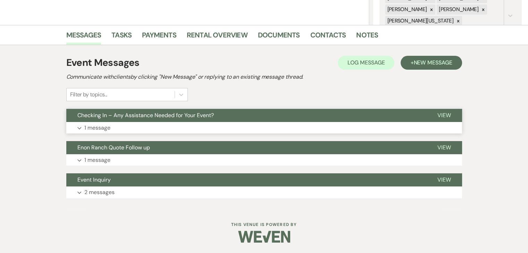
click at [177, 131] on button "Expand 1 message" at bounding box center [264, 128] width 396 height 12
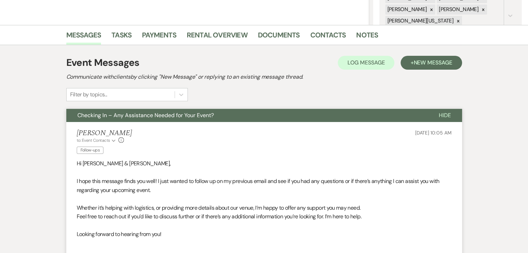
click at [186, 115] on span "Checking In – Any Assistance Needed for Your Event?" at bounding box center [145, 115] width 136 height 7
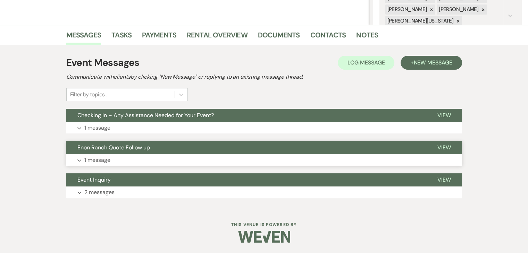
click at [202, 154] on button "Expand 1 message" at bounding box center [264, 160] width 396 height 12
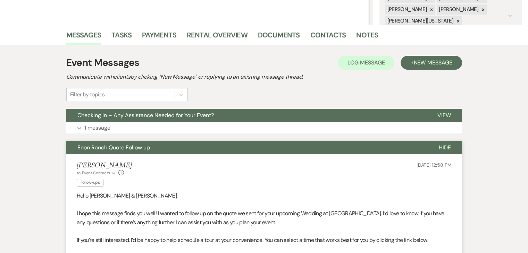
click at [205, 145] on button "Enon Ranch Quote Follow up" at bounding box center [246, 147] width 361 height 13
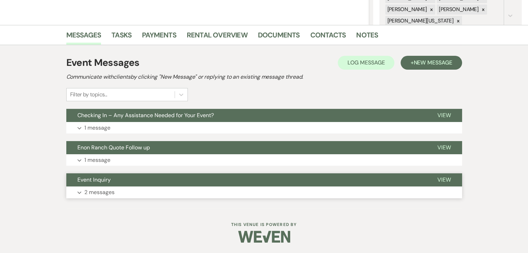
click at [195, 177] on button "Event Inquiry" at bounding box center [246, 179] width 360 height 13
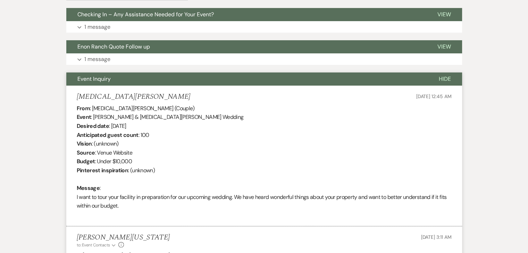
scroll to position [323, 0]
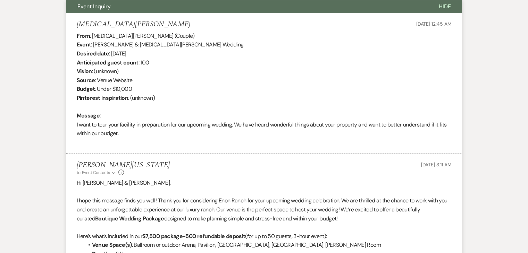
click at [179, 9] on button "Event Inquiry" at bounding box center [246, 6] width 361 height 13
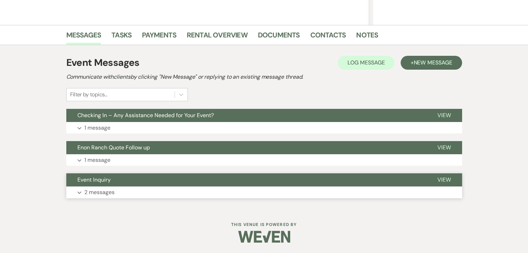
scroll to position [149, 0]
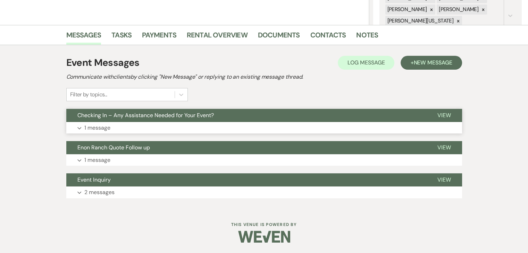
click at [130, 132] on button "Expand 1 message" at bounding box center [264, 128] width 396 height 12
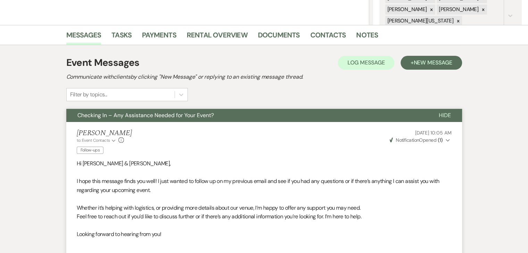
click at [142, 117] on span "Checking In – Any Assistance Needed for Your Event?" at bounding box center [145, 115] width 136 height 7
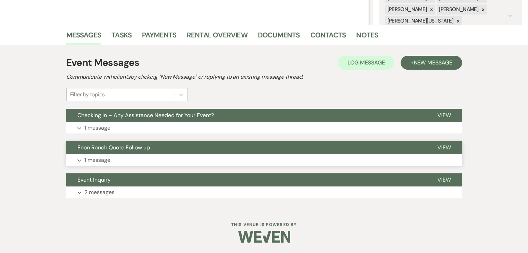
click at [158, 147] on button "Enon Ranch Quote Follow up" at bounding box center [246, 147] width 360 height 13
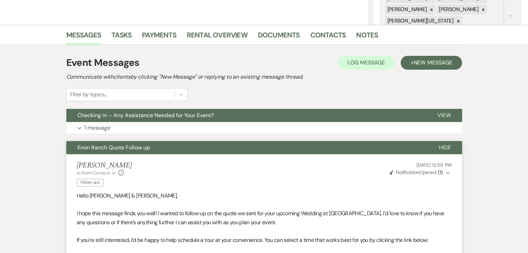
click at [158, 143] on button "Enon Ranch Quote Follow up" at bounding box center [246, 147] width 361 height 13
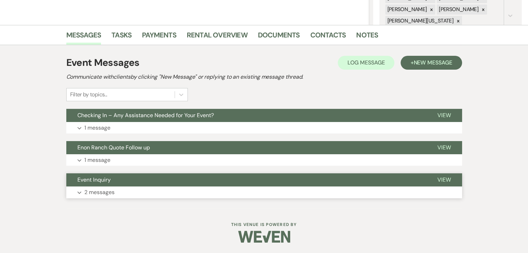
click at [186, 179] on button "Event Inquiry" at bounding box center [246, 179] width 360 height 13
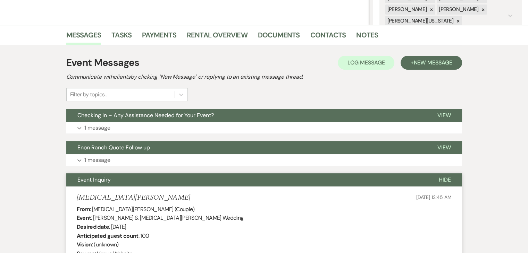
click at [186, 179] on button "Event Inquiry" at bounding box center [246, 179] width 361 height 13
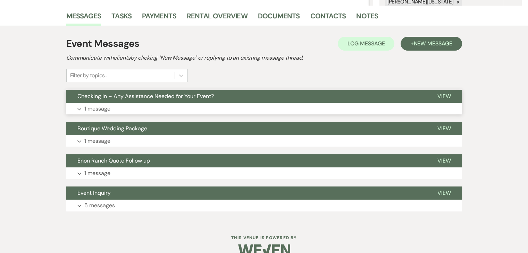
scroll to position [181, 0]
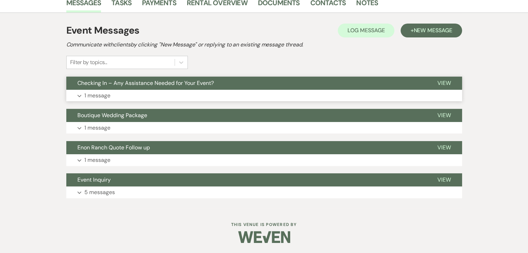
click at [142, 91] on button "Expand 1 message" at bounding box center [264, 96] width 396 height 12
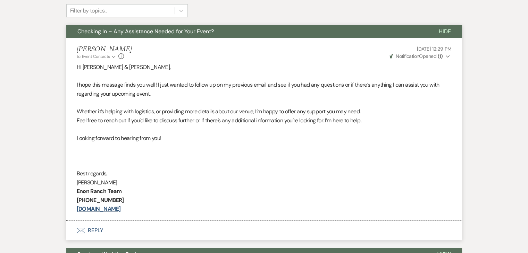
click at [211, 30] on span "Checking In – Any Assistance Needed for Your Event?" at bounding box center [145, 31] width 136 height 7
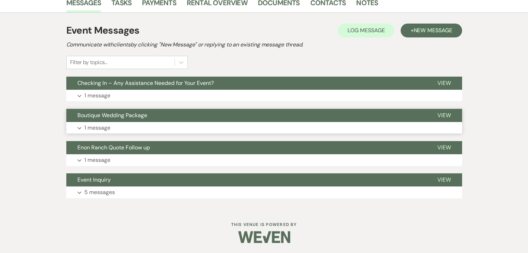
click at [191, 112] on button "Boutique Wedding Package" at bounding box center [246, 115] width 360 height 13
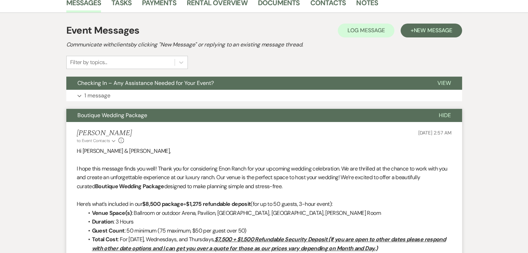
click at [203, 111] on button "Boutique Wedding Package" at bounding box center [246, 115] width 361 height 13
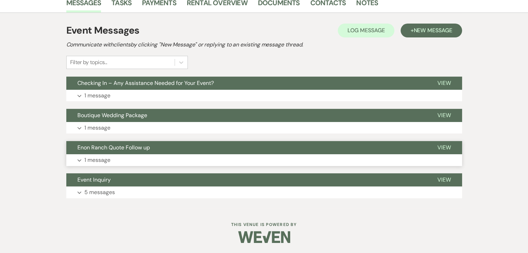
click at [187, 148] on button "Enon Ranch Quote Follow up" at bounding box center [246, 147] width 360 height 13
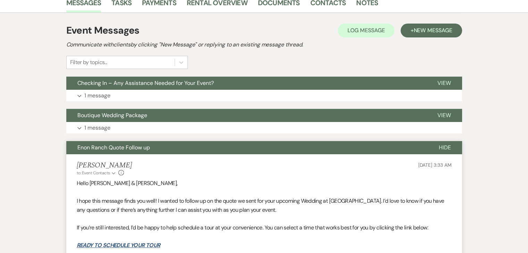
click at [222, 148] on button "Enon Ranch Quote Follow up" at bounding box center [246, 147] width 361 height 13
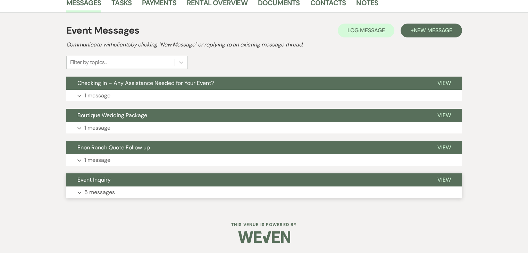
click at [204, 181] on button "Event Inquiry" at bounding box center [246, 179] width 360 height 13
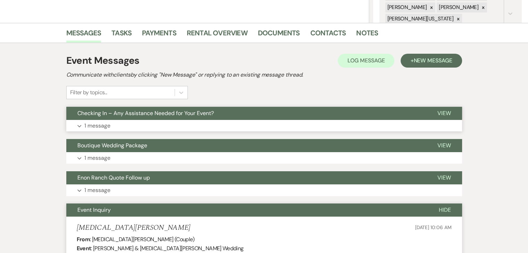
scroll to position [151, 0]
click at [152, 114] on span "Checking In – Any Assistance Needed for Your Event?" at bounding box center [145, 113] width 136 height 7
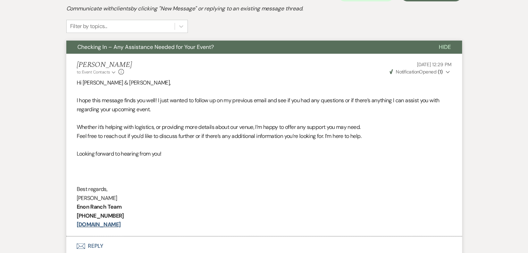
scroll to position [186, 0]
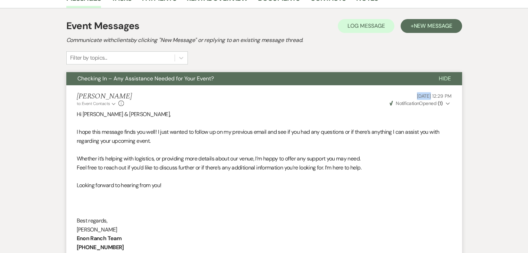
drag, startPoint x: 391, startPoint y: 95, endPoint x: 415, endPoint y: 96, distance: 24.0
click at [415, 96] on p "[DATE] 12:29 PM" at bounding box center [419, 96] width 63 height 8
copy span "[DATE]"
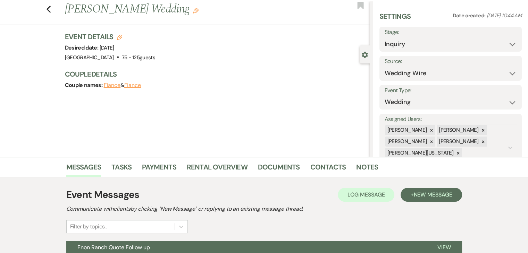
scroll to position [117, 0]
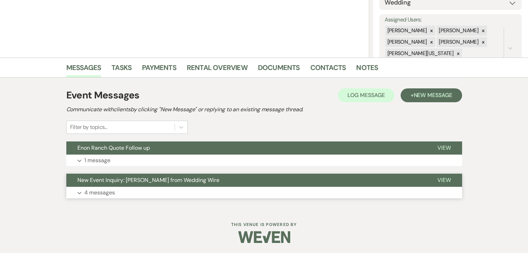
click at [130, 189] on button "Expand 4 messages" at bounding box center [264, 193] width 396 height 12
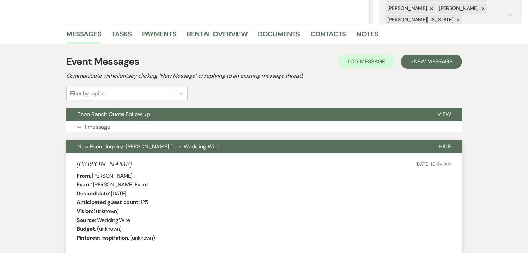
scroll to position [140, 0]
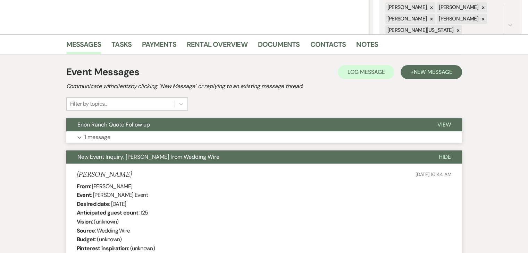
click at [171, 135] on button "Expand 1 message" at bounding box center [264, 137] width 396 height 12
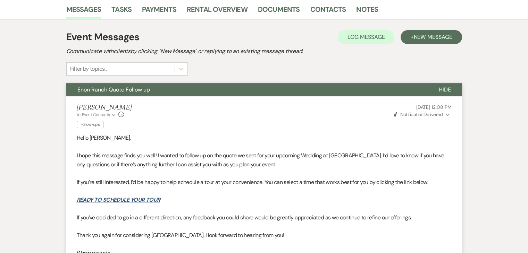
scroll to position [175, 0]
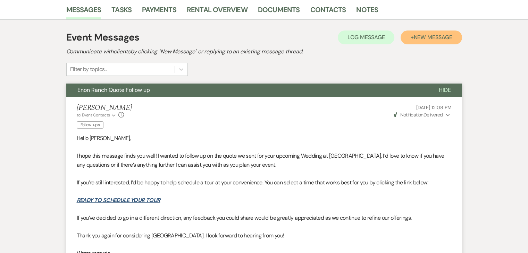
click at [433, 41] on button "+ New Message" at bounding box center [430, 38] width 61 height 14
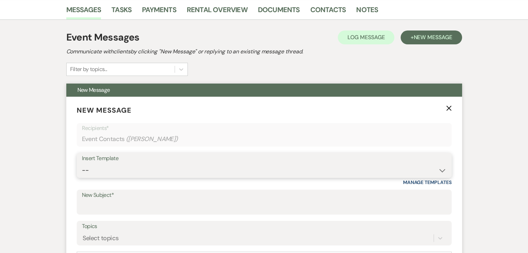
click at [440, 168] on select "-- Inquiry Follow Up Email #2 Contract Sending Template Payment Template Rental…" at bounding box center [264, 171] width 364 height 14
select select "1711"
click at [82, 164] on select "-- Inquiry Follow Up Email #2 Contract Sending Template Payment Template Rental…" at bounding box center [264, 171] width 364 height 14
type input "Enon Ranch Inquiry Follow-Up"
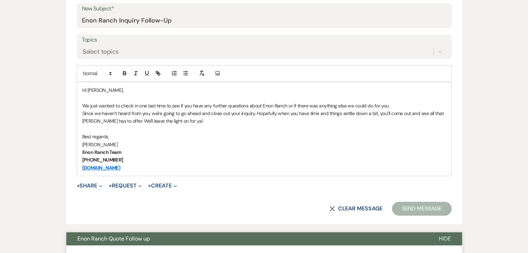
scroll to position [348, 0]
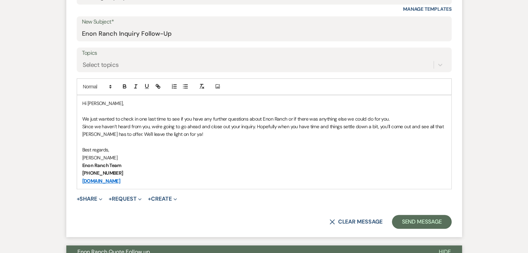
click at [190, 110] on p at bounding box center [264, 111] width 364 height 8
click at [418, 216] on button "Send Message" at bounding box center [421, 222] width 59 height 14
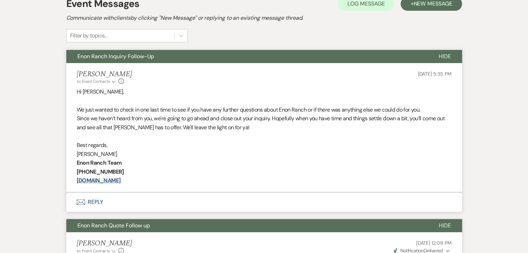
scroll to position [195, 0]
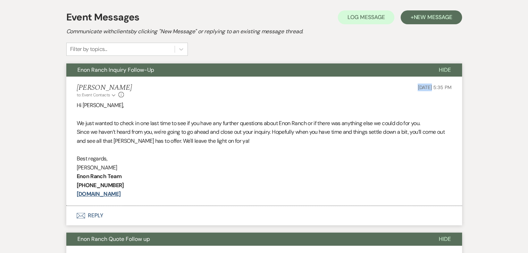
drag, startPoint x: 391, startPoint y: 87, endPoint x: 417, endPoint y: 83, distance: 26.0
click at [417, 84] on div "Irene Ogang to: Event Contacts Expand Info Sep 21, 2025, 5:35 PM" at bounding box center [264, 91] width 375 height 15
copy span "[DATE]"
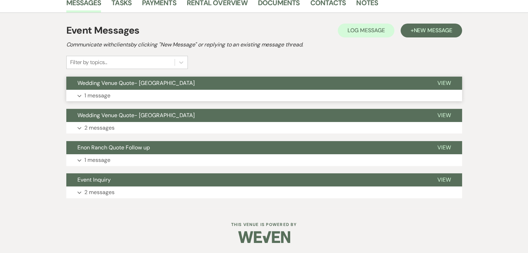
click at [142, 97] on button "Expand 1 message" at bounding box center [264, 96] width 396 height 12
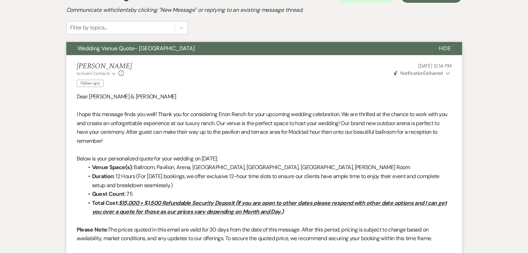
click at [195, 54] on button "Wedding Venue Quote- [GEOGRAPHIC_DATA]" at bounding box center [246, 48] width 361 height 13
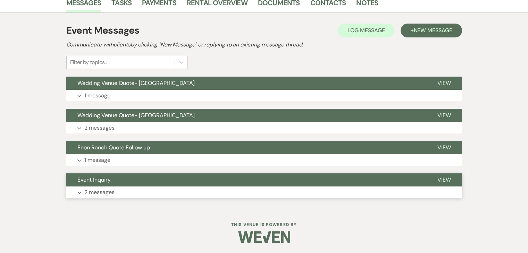
click at [179, 179] on button "Event Inquiry" at bounding box center [246, 179] width 360 height 13
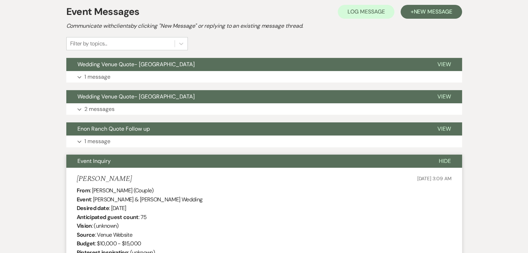
click at [151, 164] on button "Event Inquiry" at bounding box center [246, 161] width 361 height 13
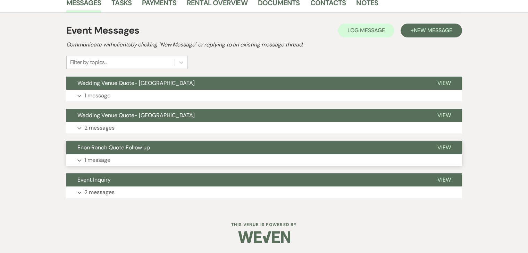
click at [166, 151] on button "Enon Ranch Quote Follow up" at bounding box center [246, 147] width 360 height 13
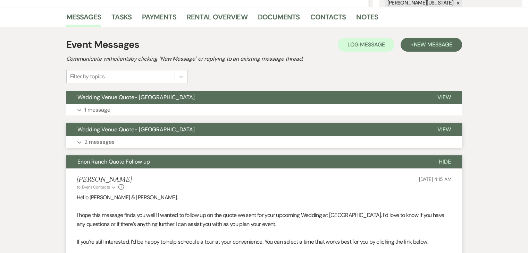
scroll to position [164, 0]
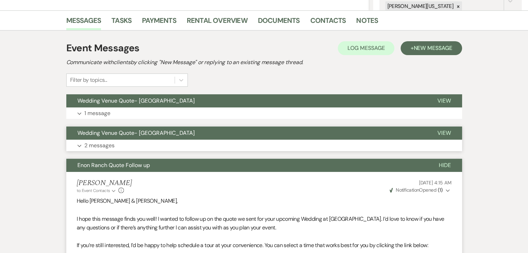
click at [158, 128] on button "Wedding Venue Quote- [GEOGRAPHIC_DATA]" at bounding box center [246, 133] width 360 height 13
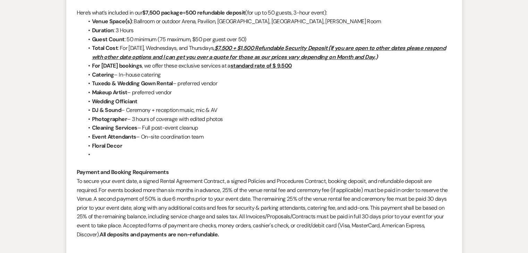
scroll to position [337, 0]
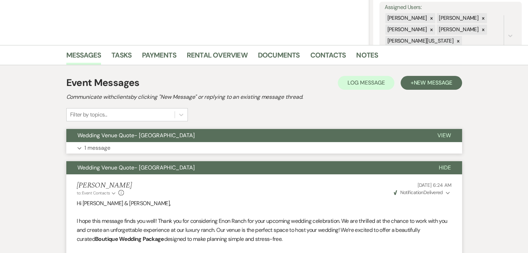
click at [157, 151] on button "Expand 1 message" at bounding box center [264, 148] width 396 height 12
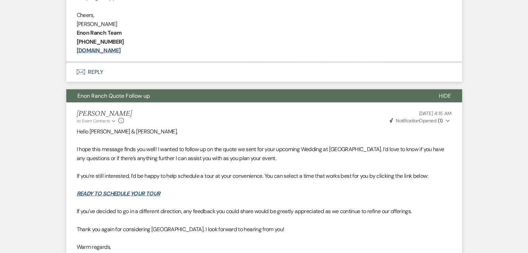
scroll to position [1707, 0]
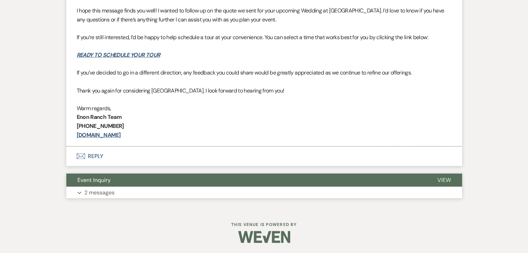
click at [183, 182] on button "Event Inquiry" at bounding box center [246, 180] width 360 height 13
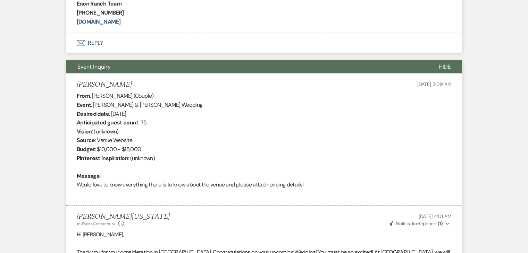
scroll to position [1846, 0]
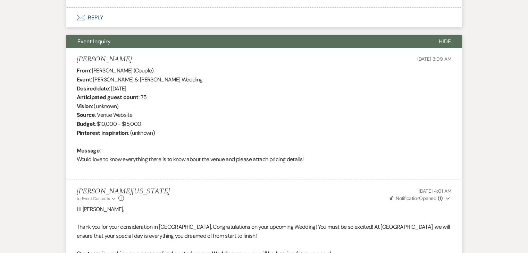
drag, startPoint x: 156, startPoint y: 89, endPoint x: 112, endPoint y: 90, distance: 44.8
click at [112, 90] on div "From : [PERSON_NAME] (Couple) Event : [PERSON_NAME] & [PERSON_NAME] Wedding Des…" at bounding box center [264, 119] width 375 height 107
copy div "[DATE]"
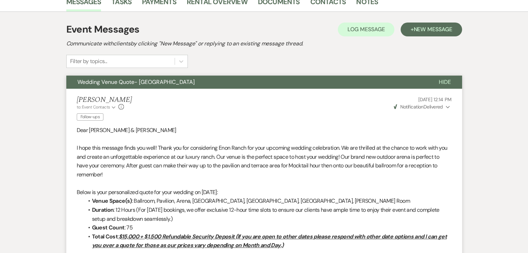
scroll to position [181, 0]
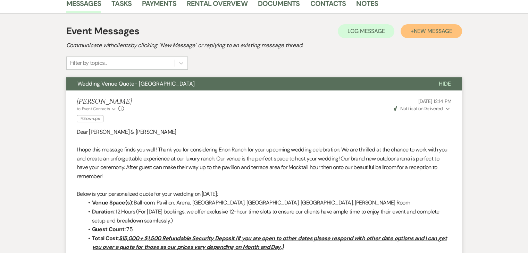
click at [428, 28] on span "New Message" at bounding box center [432, 30] width 39 height 7
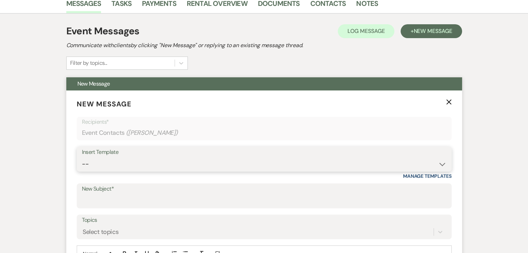
click at [441, 164] on select "-- Inquiry Follow Up Email #2 Contract Sending Template Payment Template Rental…" at bounding box center [264, 165] width 364 height 14
select select "1402"
click at [82, 158] on select "-- Inquiry Follow Up Email #2 Contract Sending Template Payment Template Rental…" at bounding box center [264, 165] width 364 height 14
type input "Ready to Schedule a Tour?"
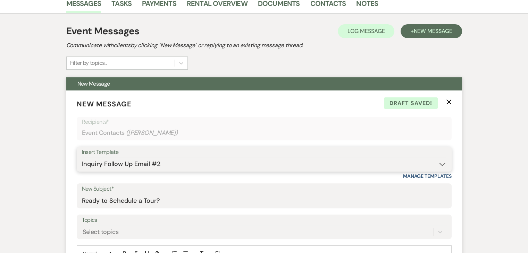
click at [441, 162] on select "-- Inquiry Follow Up Email #2 Contract Sending Template Payment Template Rental…" at bounding box center [264, 165] width 364 height 14
select select "4603"
click at [82, 158] on select "-- Inquiry Follow Up Email #2 Contract Sending Template Payment Template Rental…" at bounding box center [264, 165] width 364 height 14
type input "Checking In – Any Assistance Needed for Your Event?"
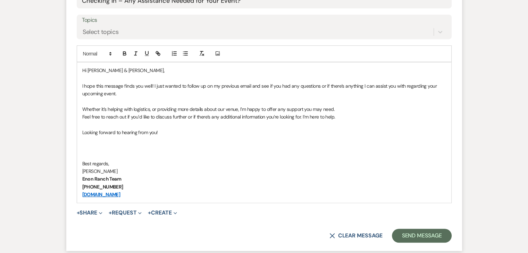
scroll to position [382, 0]
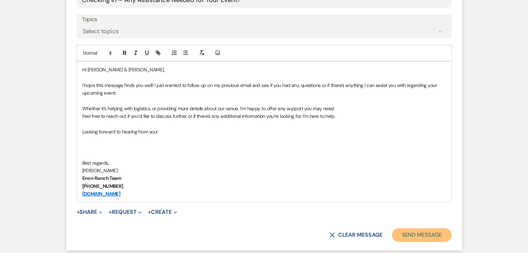
click at [416, 236] on button "Send Message" at bounding box center [421, 235] width 59 height 14
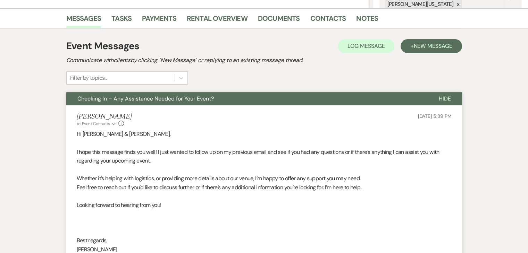
scroll to position [159, 0]
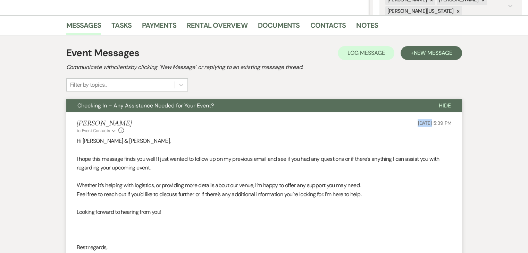
drag, startPoint x: 402, startPoint y: 122, endPoint x: 417, endPoint y: 126, distance: 14.6
click at [417, 126] on div "[PERSON_NAME] to: Event Contacts Expand Info [DATE] 5:39 PM" at bounding box center [264, 126] width 375 height 15
copy span "[DATE]"
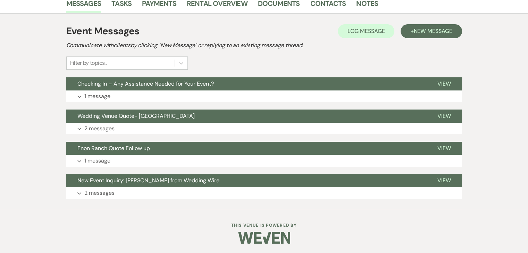
scroll to position [181, 0]
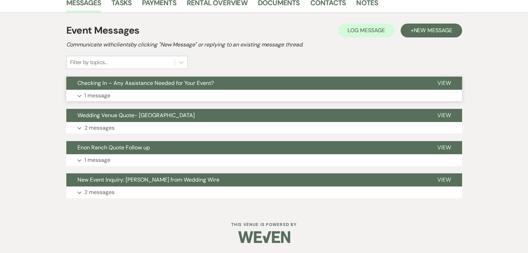
click at [164, 92] on button "Expand 1 message" at bounding box center [264, 96] width 396 height 12
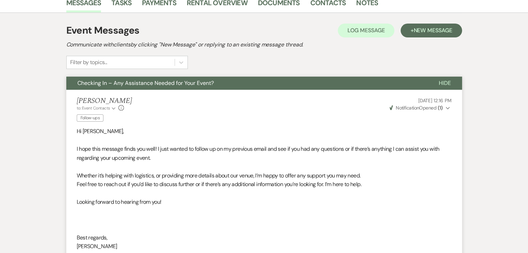
click at [164, 80] on span "Checking In – Any Assistance Needed for Your Event?" at bounding box center [145, 82] width 136 height 7
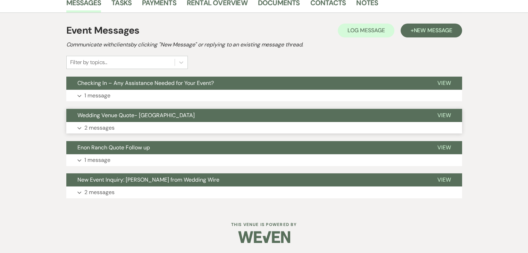
click at [174, 116] on button "Wedding Venue Quote- [GEOGRAPHIC_DATA]" at bounding box center [246, 115] width 360 height 13
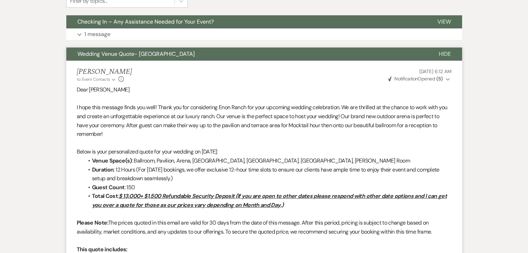
scroll to position [236, 0]
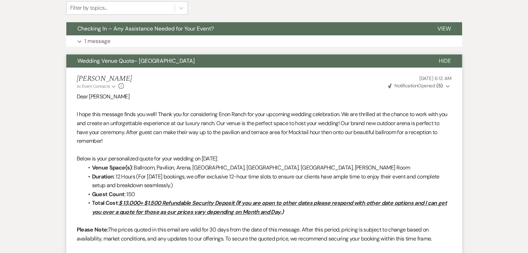
click at [179, 61] on button "Wedding Venue Quote- [GEOGRAPHIC_DATA]" at bounding box center [246, 60] width 361 height 13
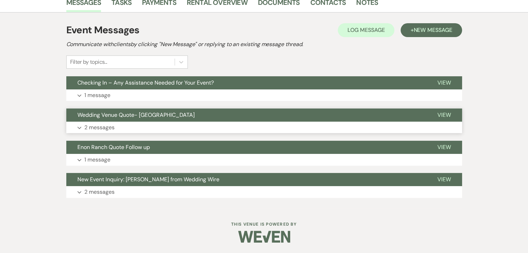
scroll to position [181, 0]
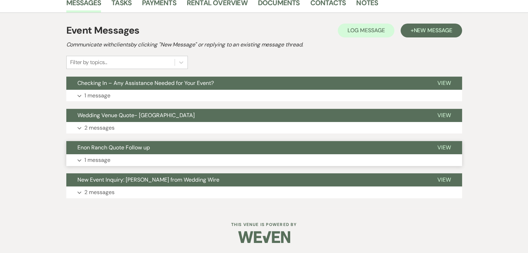
click at [172, 153] on button "Enon Ranch Quote Follow up" at bounding box center [246, 147] width 360 height 13
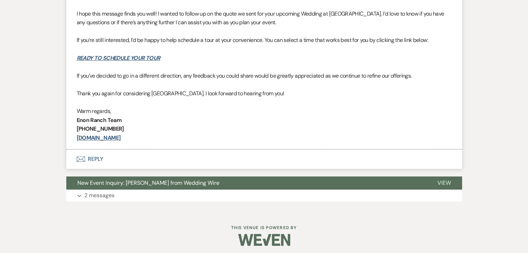
scroll to position [372, 0]
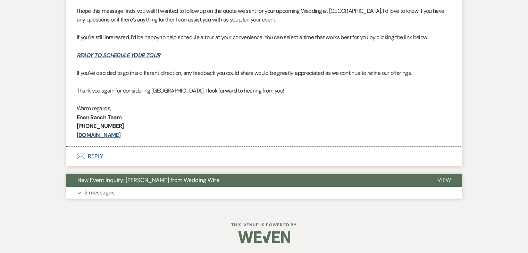
click at [168, 177] on span "New Event Inquiry: [PERSON_NAME] from Wedding Wire" at bounding box center [148, 180] width 142 height 7
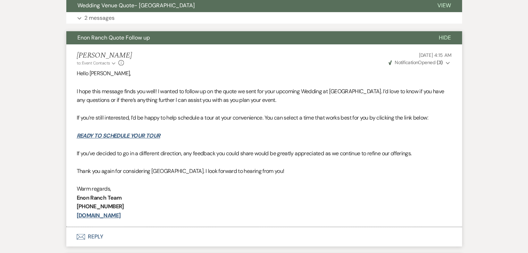
scroll to position [118, 0]
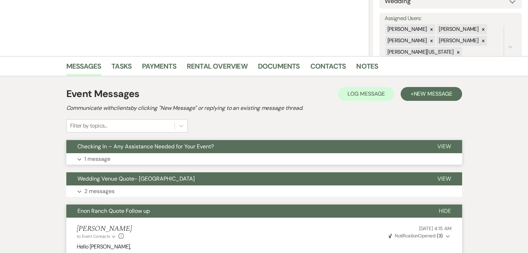
click at [154, 156] on button "Expand 1 message" at bounding box center [264, 159] width 396 height 12
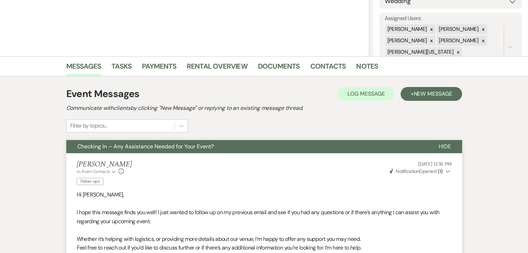
click at [154, 156] on li "[PERSON_NAME] to: Event Contacts Expand Info Follow-ups [DATE] 12:16 PM Weven C…" at bounding box center [264, 250] width 396 height 195
click at [160, 152] on button "Checking In – Any Assistance Needed for Your Event?" at bounding box center [246, 146] width 361 height 13
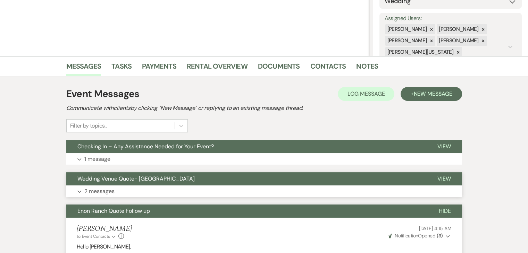
click at [153, 188] on button "Expand 2 messages" at bounding box center [264, 192] width 396 height 12
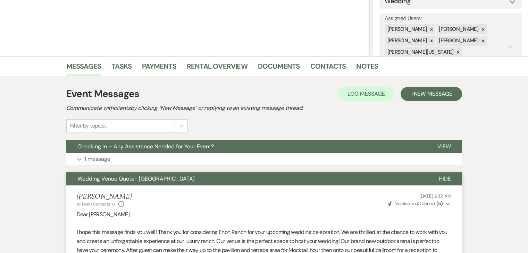
click at [156, 185] on button "Wedding Venue Quote- Enon Ranch" at bounding box center [246, 178] width 361 height 13
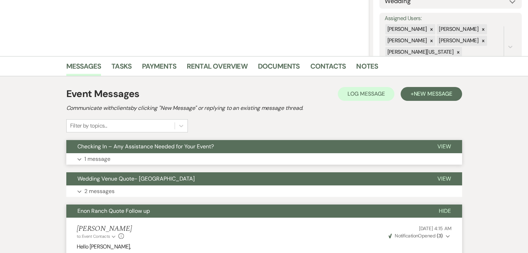
click at [180, 155] on button "Expand 1 message" at bounding box center [264, 159] width 396 height 12
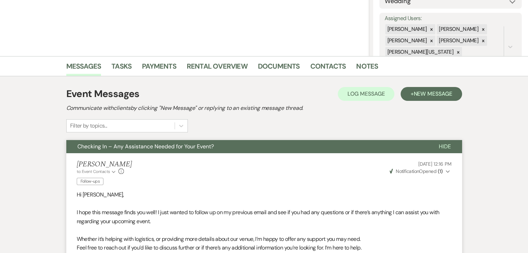
click at [185, 144] on span "Checking In – Any Assistance Needed for Your Event?" at bounding box center [145, 146] width 136 height 7
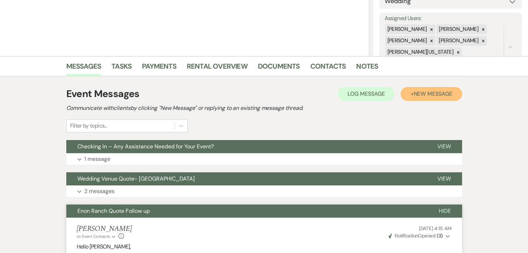
click at [420, 87] on button "+ New Message" at bounding box center [430, 94] width 61 height 14
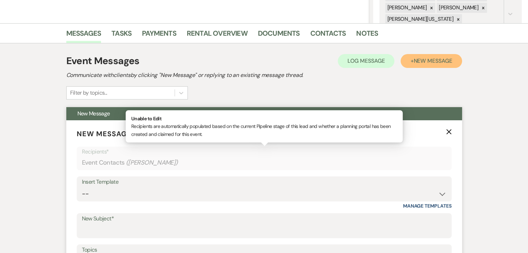
scroll to position [153, 0]
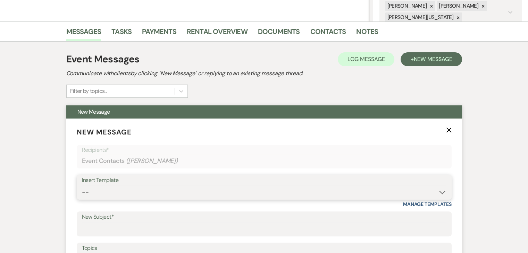
click at [443, 195] on select "-- Inquiry Follow Up Email #2 Contract Sending Template Payment Template Rental…" at bounding box center [264, 193] width 364 height 14
select select "1711"
click at [82, 186] on select "-- Inquiry Follow Up Email #2 Contract Sending Template Payment Template Rental…" at bounding box center [264, 193] width 364 height 14
type input "Enon Ranch Inquiry Follow-Up"
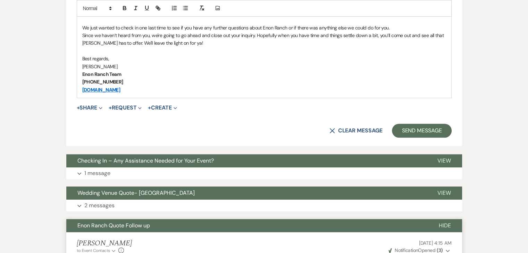
scroll to position [465, 0]
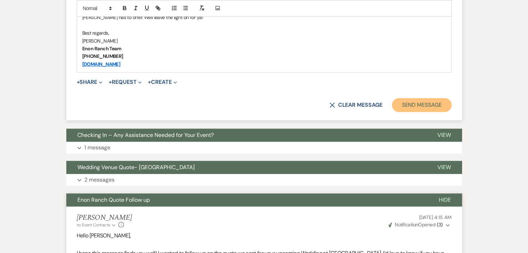
click at [422, 107] on button "Send Message" at bounding box center [421, 105] width 59 height 14
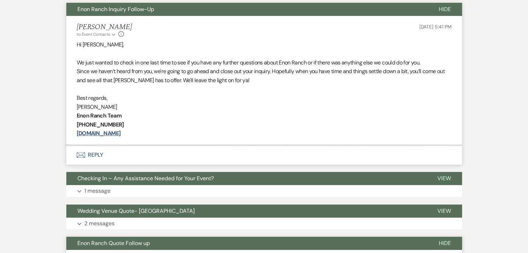
scroll to position [242, 0]
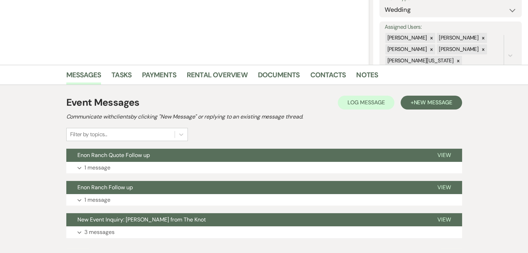
scroll to position [149, 0]
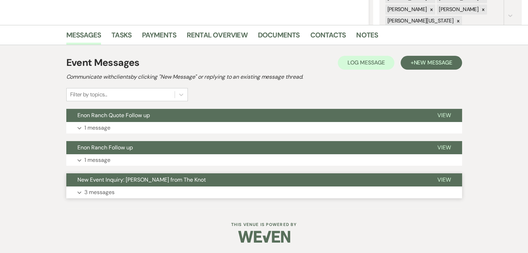
click at [177, 187] on button "Expand 3 messages" at bounding box center [264, 193] width 396 height 12
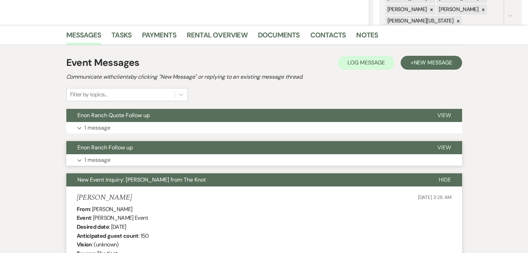
click at [277, 147] on button "Enon Ranch Follow up" at bounding box center [246, 147] width 360 height 13
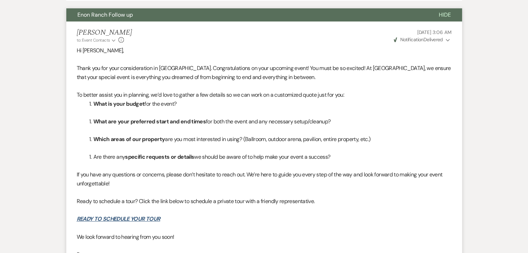
scroll to position [184, 0]
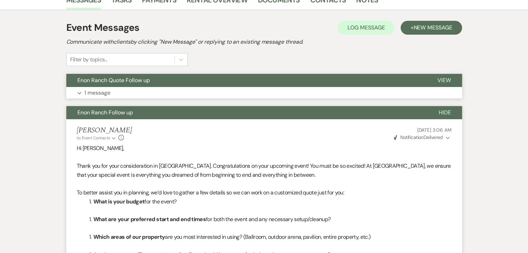
click at [266, 96] on button "Expand 1 message" at bounding box center [264, 93] width 396 height 12
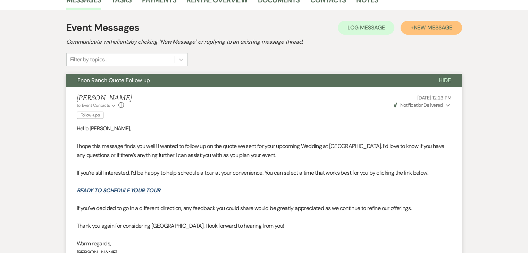
click at [414, 32] on button "+ New Message" at bounding box center [430, 28] width 61 height 14
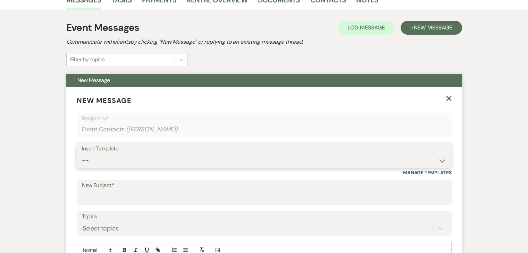
click at [443, 162] on select "-- Inquiry Follow Up Email #2 Contract Sending Template Payment Template Rental…" at bounding box center [264, 161] width 364 height 14
select select "1402"
click at [82, 154] on select "-- Inquiry Follow Up Email #2 Contract Sending Template Payment Template Rental…" at bounding box center [264, 161] width 364 height 14
type input "Ready to Schedule a Tour?"
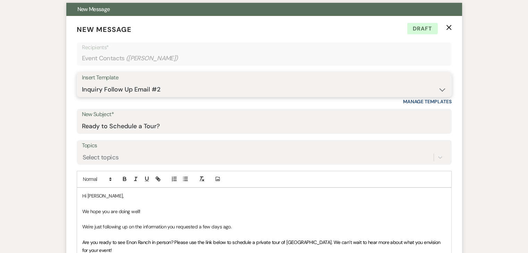
scroll to position [254, 0]
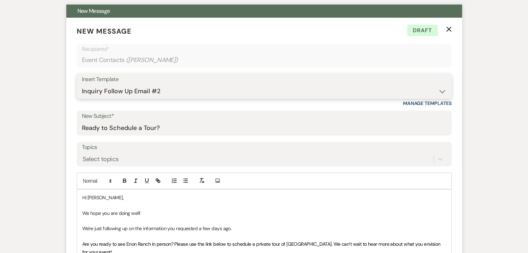
click at [437, 92] on select "-- Inquiry Follow Up Email #2 Contract Sending Template Payment Template Rental…" at bounding box center [264, 92] width 364 height 14
select select "4603"
click at [82, 85] on select "-- Inquiry Follow Up Email #2 Contract Sending Template Payment Template Rental…" at bounding box center [264, 92] width 364 height 14
type input "Checking In – Any Assistance Needed for Your Event?"
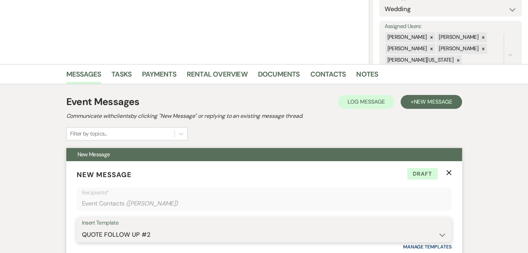
scroll to position [184, 0]
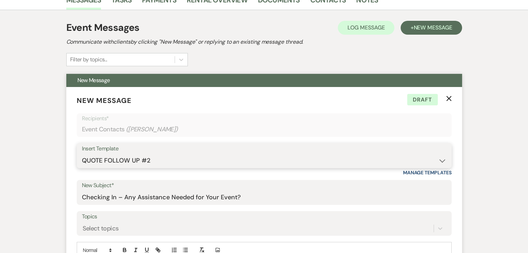
drag, startPoint x: 434, startPoint y: 161, endPoint x: 436, endPoint y: 157, distance: 4.2
click at [435, 160] on select "-- Inquiry Follow Up Email #2 Contract Sending Template Payment Template Rental…" at bounding box center [264, 161] width 364 height 14
select select "1711"
click at [82, 154] on select "-- Inquiry Follow Up Email #2 Contract Sending Template Payment Template Rental…" at bounding box center [264, 161] width 364 height 14
type input "Enon Ranch Inquiry Follow-Up"
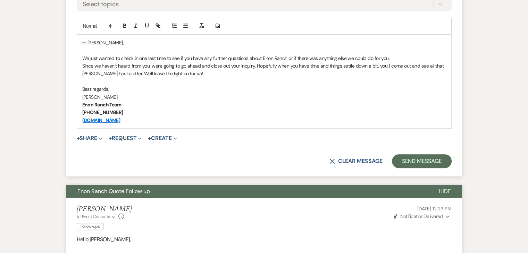
scroll to position [392, 0]
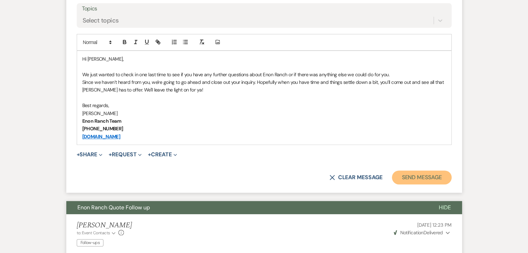
click at [433, 176] on button "Send Message" at bounding box center [421, 178] width 59 height 14
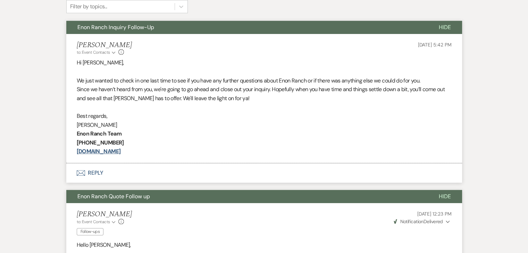
scroll to position [239, 0]
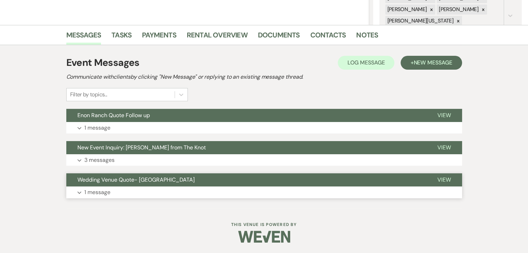
click at [155, 190] on button "Expand 1 message" at bounding box center [264, 193] width 396 height 12
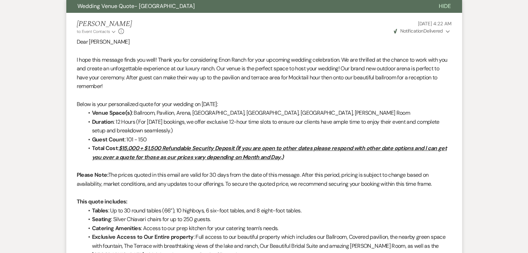
scroll to position [150, 0]
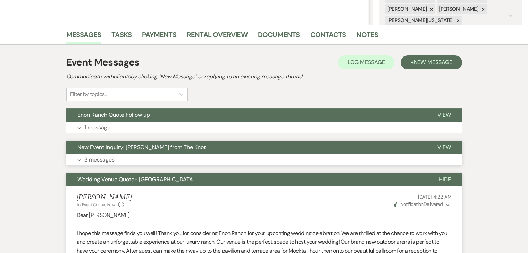
click at [130, 154] on button "Expand 3 messages" at bounding box center [264, 160] width 396 height 12
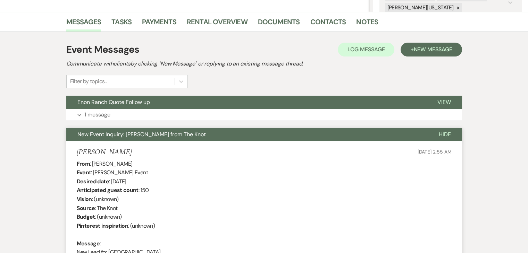
scroll to position [158, 0]
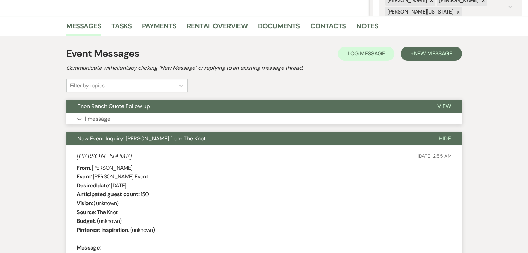
click at [133, 121] on button "Expand 1 message" at bounding box center [264, 119] width 396 height 12
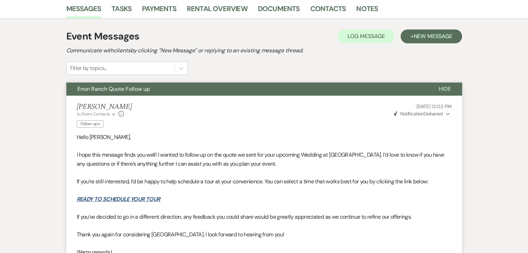
scroll to position [173, 0]
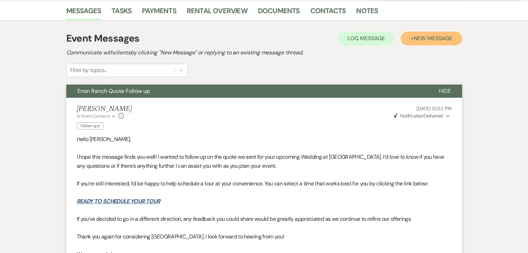
click at [425, 32] on button "+ New Message" at bounding box center [430, 39] width 61 height 14
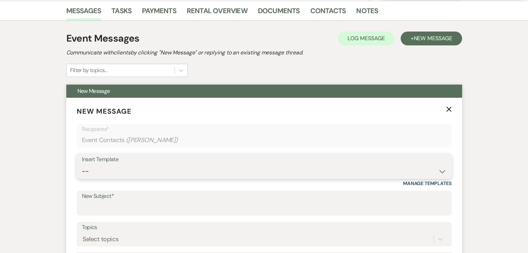
click at [438, 169] on select "-- Inquiry Follow Up Email #2 Contract Sending Template Payment Template Rental…" at bounding box center [264, 172] width 364 height 14
select select "1711"
click at [82, 165] on select "-- Inquiry Follow Up Email #2 Contract Sending Template Payment Template Rental…" at bounding box center [264, 172] width 364 height 14
type input "Enon Ranch Inquiry Follow-Up"
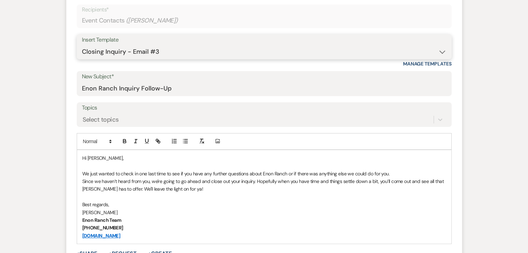
scroll to position [278, 0]
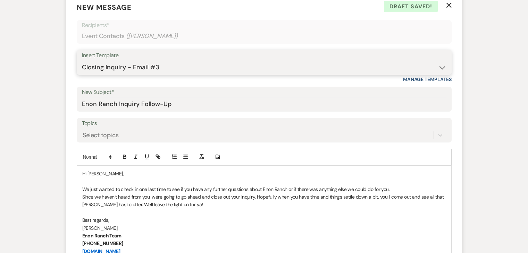
click at [440, 64] on select "-- Inquiry Follow Up Email #2 Contract Sending Template Payment Template Rental…" at bounding box center [264, 68] width 364 height 14
select select "1402"
click at [82, 61] on select "-- Inquiry Follow Up Email #2 Contract Sending Template Payment Template Rental…" at bounding box center [264, 68] width 364 height 14
type input "Ready to Schedule a Tour?"
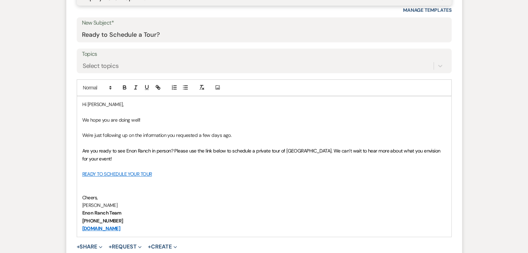
scroll to position [405, 0]
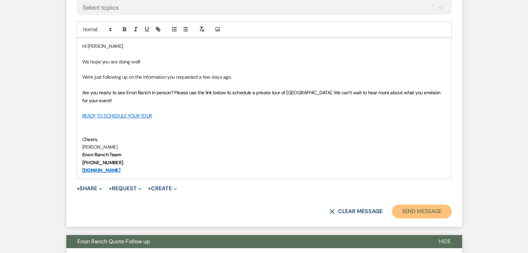
click at [426, 205] on button "Send Message" at bounding box center [421, 212] width 59 height 14
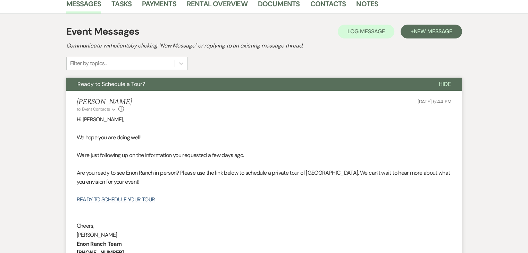
scroll to position [183, 0]
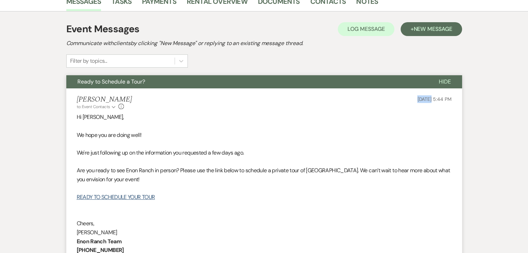
drag, startPoint x: 405, startPoint y: 99, endPoint x: 417, endPoint y: 101, distance: 13.1
click at [417, 101] on div "Irene Ogang to: Event Contacts Expand Info Sep 21, 2025, 5:44 PM" at bounding box center [264, 102] width 375 height 15
copy span "[DATE]"
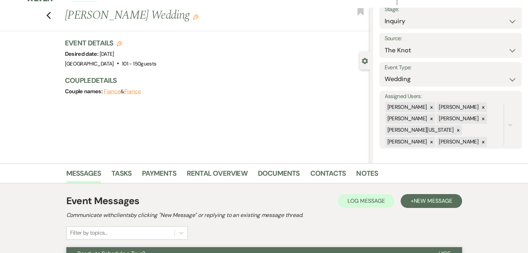
scroll to position [0, 0]
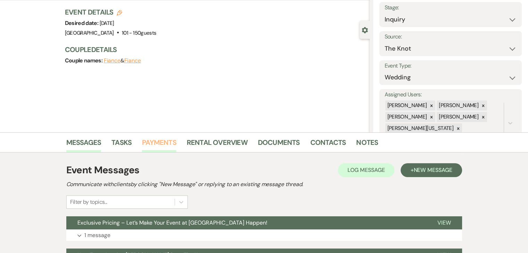
scroll to position [117, 0]
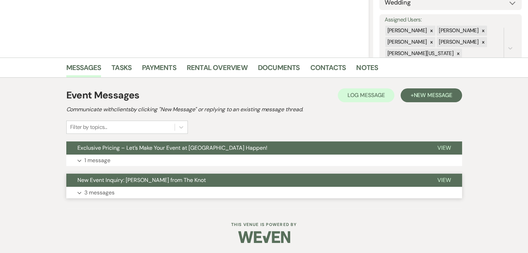
click at [206, 185] on button "New Event Inquiry: Rafat Uddin from The Knot" at bounding box center [246, 180] width 360 height 13
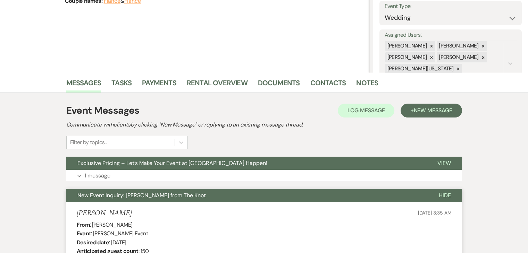
scroll to position [97, 0]
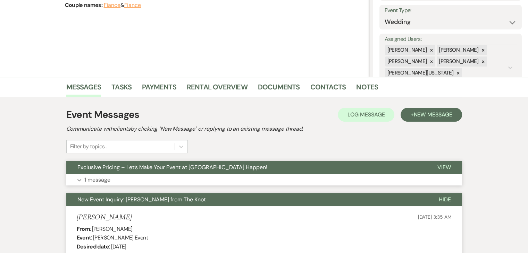
click at [297, 179] on button "Expand 1 message" at bounding box center [264, 180] width 396 height 12
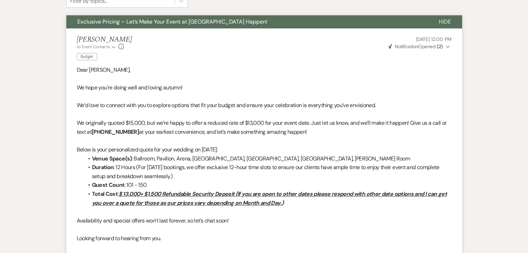
scroll to position [236, 0]
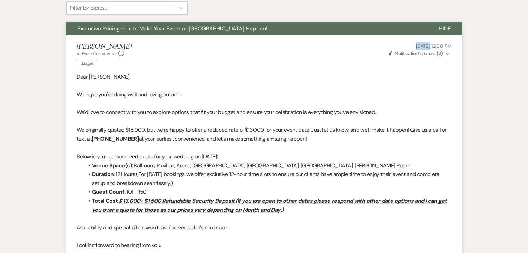
drag, startPoint x: 399, startPoint y: 42, endPoint x: 415, endPoint y: 45, distance: 16.2
click at [415, 45] on p "Sep 10, 2025, 12:00 PM" at bounding box center [419, 46] width 64 height 8
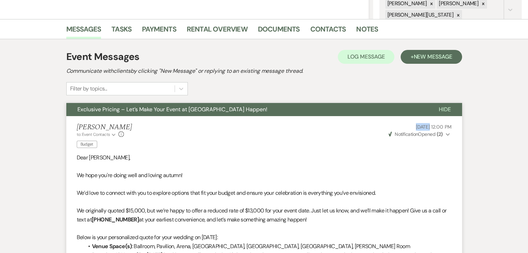
scroll to position [151, 0]
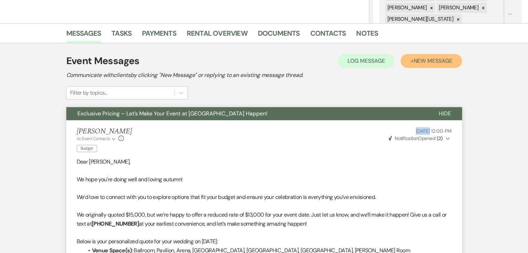
click at [429, 63] on span "New Message" at bounding box center [432, 60] width 39 height 7
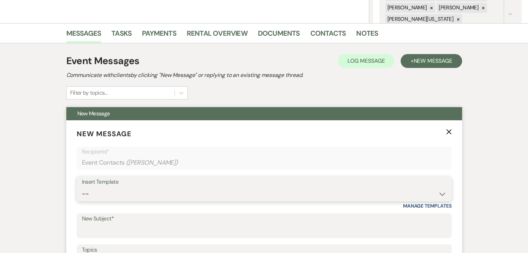
click at [437, 190] on select "-- Inquiry Follow Up Email #2 Contract Sending Template Payment Template Rental…" at bounding box center [264, 194] width 364 height 14
select select "4603"
click at [82, 187] on select "-- Inquiry Follow Up Email #2 Contract Sending Template Payment Template Rental…" at bounding box center [264, 194] width 364 height 14
type input "Checking In – Any Assistance Needed for Your Event?"
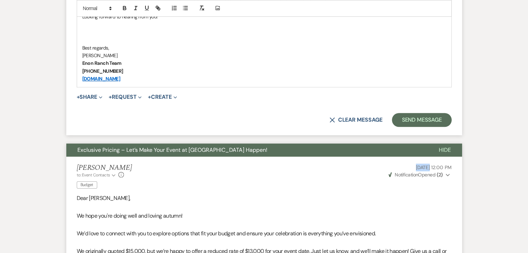
scroll to position [498, 0]
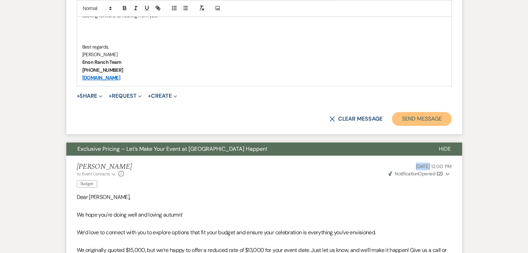
click at [414, 121] on button "Send Message" at bounding box center [421, 119] width 59 height 14
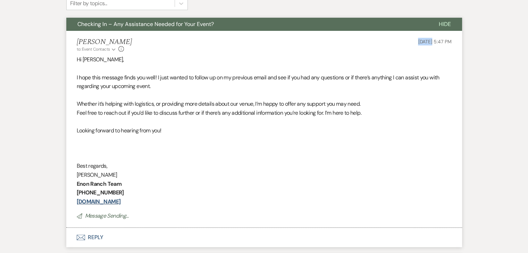
drag, startPoint x: 399, startPoint y: 42, endPoint x: 418, endPoint y: 39, distance: 18.7
click at [418, 39] on div "Irene Ogang to: Event Contacts Expand Info Sep 21, 2025, 5:47 PM" at bounding box center [264, 45] width 375 height 15
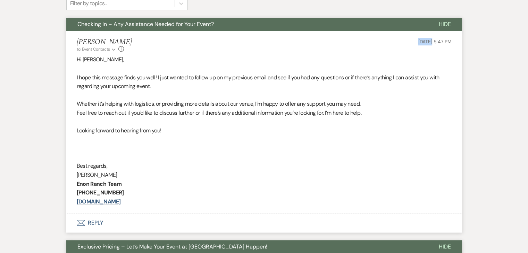
copy span "Sep 21"
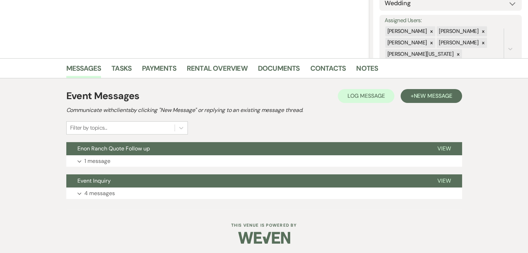
scroll to position [117, 0]
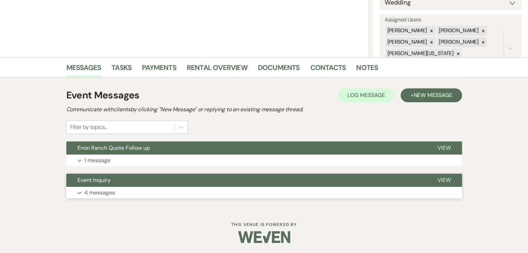
click at [192, 195] on button "Expand 4 messages" at bounding box center [264, 193] width 396 height 12
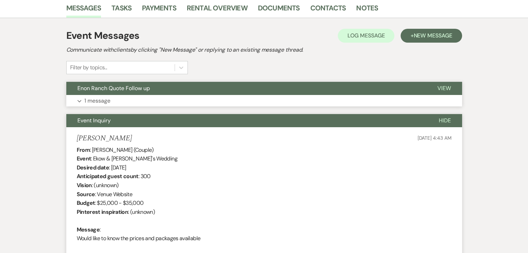
scroll to position [173, 0]
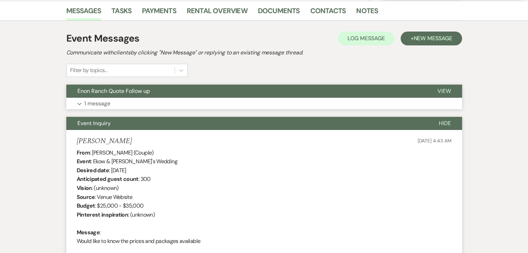
click at [179, 98] on button "Expand 1 message" at bounding box center [264, 104] width 396 height 12
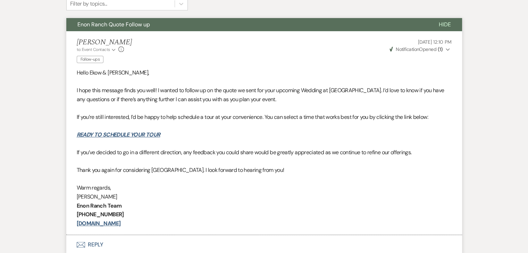
scroll to position [208, 0]
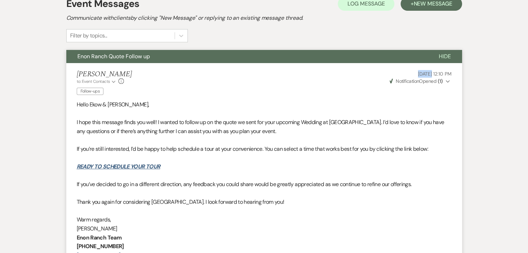
drag, startPoint x: 389, startPoint y: 74, endPoint x: 417, endPoint y: 73, distance: 28.5
click at [417, 73] on p "[DATE] 12:10 PM" at bounding box center [419, 74] width 63 height 8
copy span "[DATE]"
click at [416, 7] on button "+ New Message" at bounding box center [430, 4] width 61 height 14
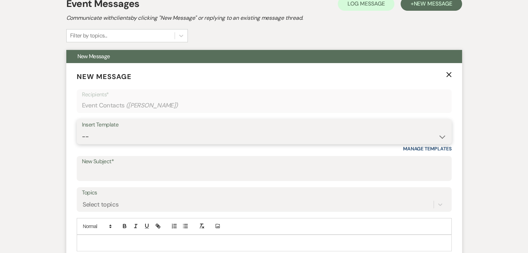
click at [426, 131] on select "-- Inquiry Follow Up Email #2 Contract Sending Template Payment Template Rental…" at bounding box center [264, 137] width 364 height 14
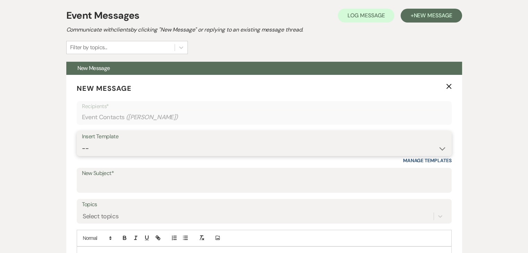
scroll to position [173, 0]
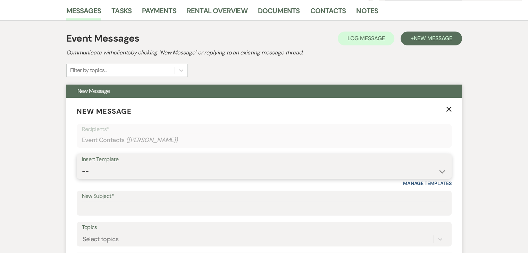
click at [442, 169] on select "-- Inquiry Follow Up Email #2 Contract Sending Template Payment Template Rental…" at bounding box center [264, 172] width 364 height 14
select select "1402"
click at [82, 165] on select "-- Inquiry Follow Up Email #2 Contract Sending Template Payment Template Rental…" at bounding box center [264, 172] width 364 height 14
type input "Ready to Schedule a Tour?"
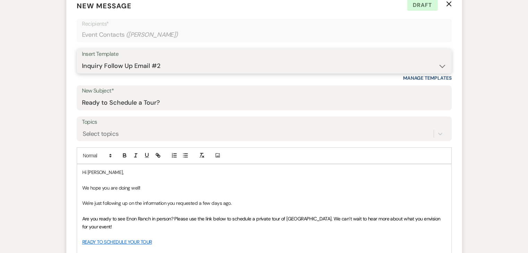
scroll to position [278, 0]
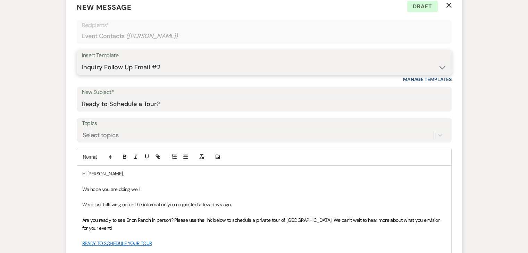
click at [439, 67] on select "-- Inquiry Follow Up Email #2 Contract Sending Template Payment Template Rental…" at bounding box center [264, 68] width 364 height 14
select select "4603"
click at [82, 61] on select "-- Inquiry Follow Up Email #2 Contract Sending Template Payment Template Rental…" at bounding box center [264, 68] width 364 height 14
type input "Checking In – Any Assistance Needed for Your Event?"
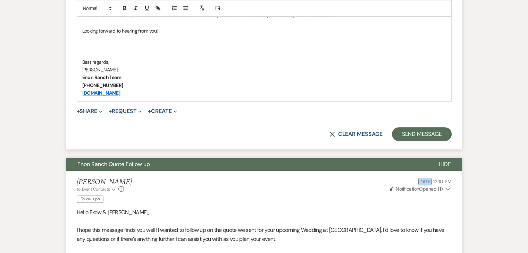
scroll to position [520, 0]
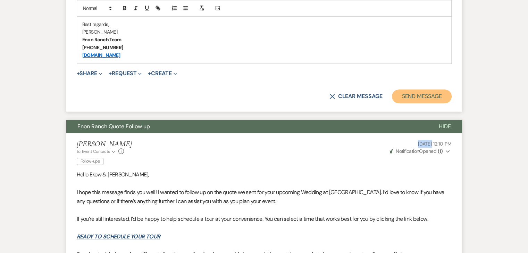
click at [427, 99] on button "Send Message" at bounding box center [421, 97] width 59 height 14
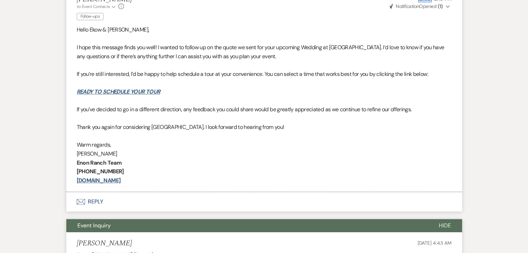
scroll to position [263, 0]
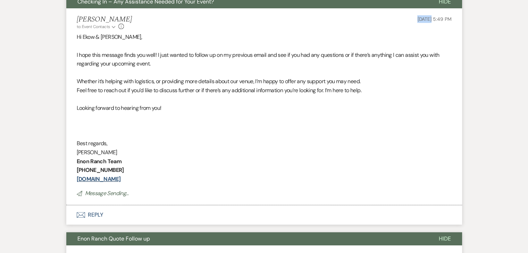
drag, startPoint x: 411, startPoint y: 17, endPoint x: 417, endPoint y: 18, distance: 5.6
click at [417, 18] on div "Irene Ogang to: Event Contacts Expand Info Sep 21, 2025, 5:49 PM" at bounding box center [264, 22] width 375 height 15
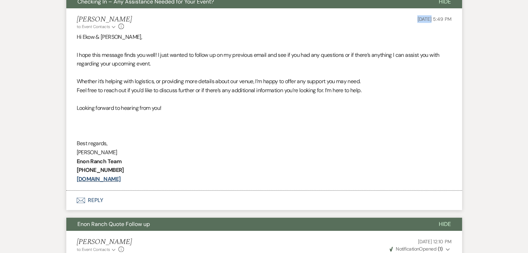
copy span "Sep 21"
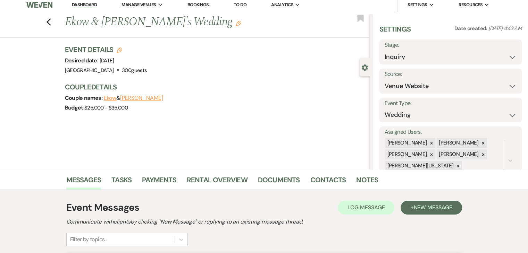
scroll to position [0, 0]
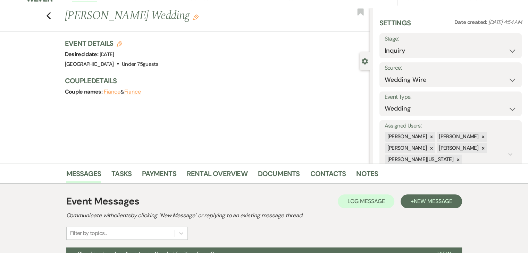
scroll to position [149, 0]
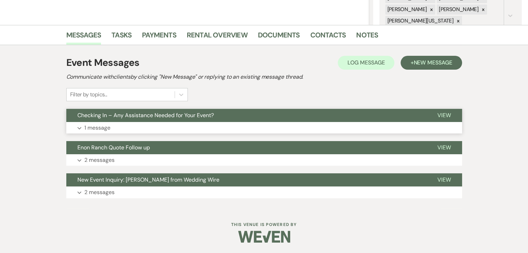
click at [138, 133] on button "Expand 1 message" at bounding box center [264, 128] width 396 height 12
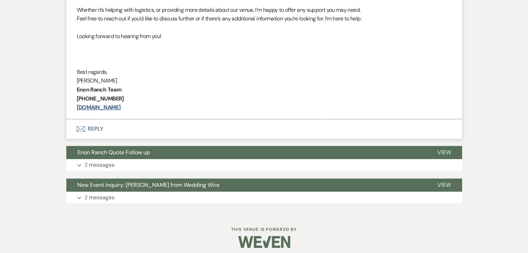
scroll to position [352, 0]
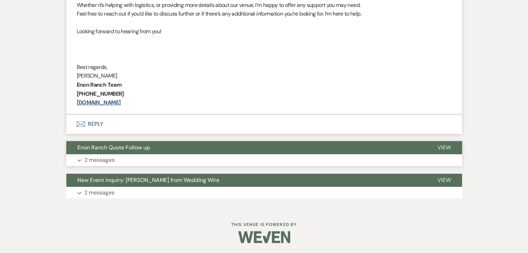
click at [153, 160] on button "Expand 2 messages" at bounding box center [264, 160] width 396 height 12
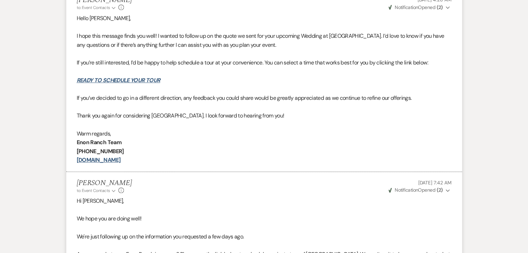
scroll to position [309, 0]
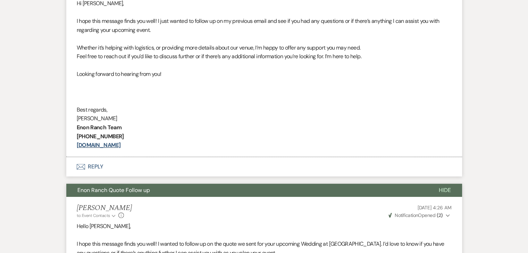
click at [204, 192] on button "Enon Ranch Quote Follow up" at bounding box center [246, 190] width 361 height 13
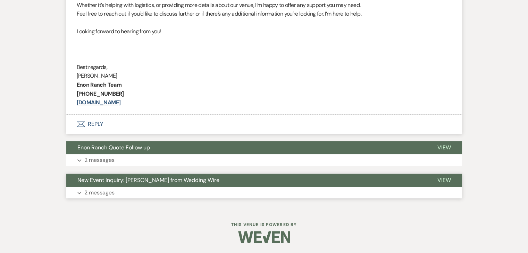
click at [190, 183] on button "New Event Inquiry: Debbie Roth from Wedding Wire" at bounding box center [246, 180] width 360 height 13
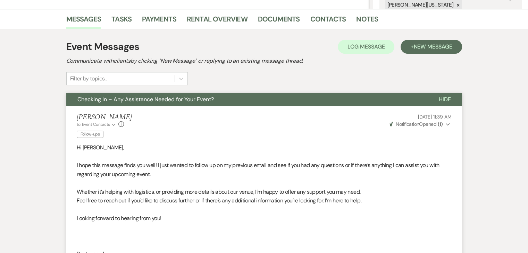
scroll to position [179, 0]
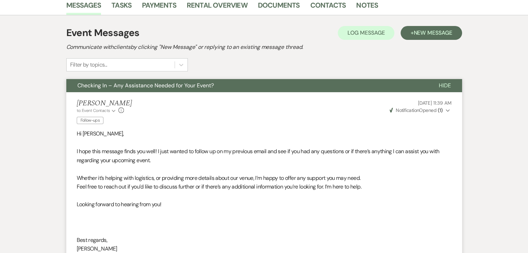
click at [197, 93] on li "Marissa Alferez to: Event Contacts Expand Info Follow-ups Sep 10, 2025, 11:39 A…" at bounding box center [264, 189] width 396 height 195
click at [198, 86] on span "Checking In – Any Assistance Needed for Your Event?" at bounding box center [145, 85] width 136 height 7
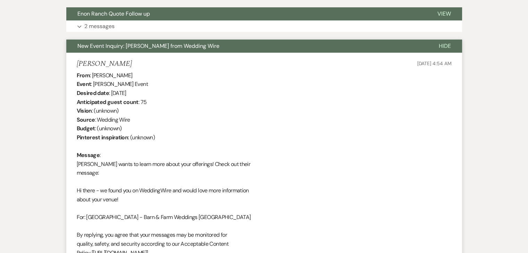
click at [206, 48] on span "New Event Inquiry: Debbie Roth from Wedding Wire" at bounding box center [148, 45] width 142 height 7
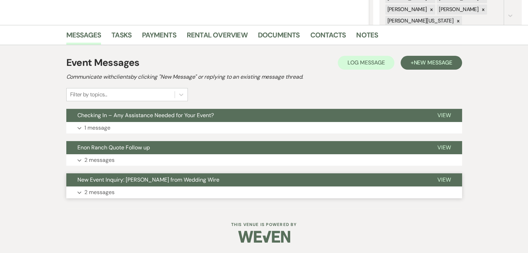
scroll to position [149, 0]
click at [129, 127] on button "Expand 1 message" at bounding box center [264, 128] width 396 height 12
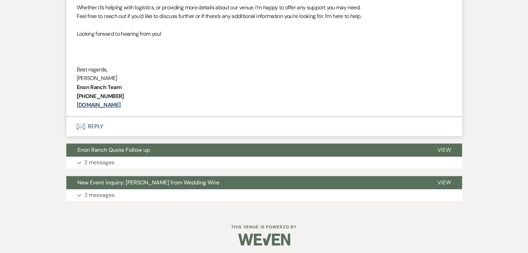
scroll to position [352, 0]
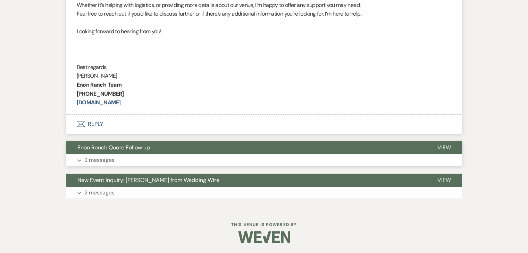
click at [168, 152] on button "Enon Ranch Quote Follow up" at bounding box center [246, 147] width 360 height 13
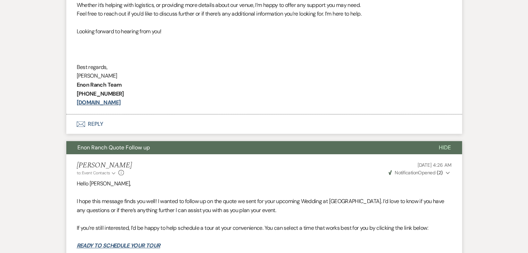
click at [168, 147] on button "Enon Ranch Quote Follow up" at bounding box center [246, 147] width 361 height 13
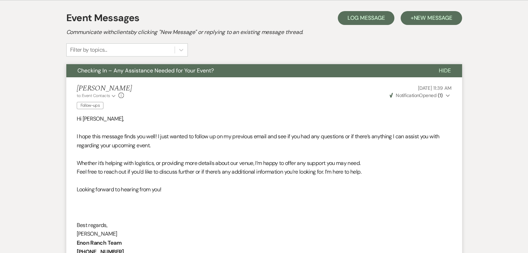
scroll to position [144, 0]
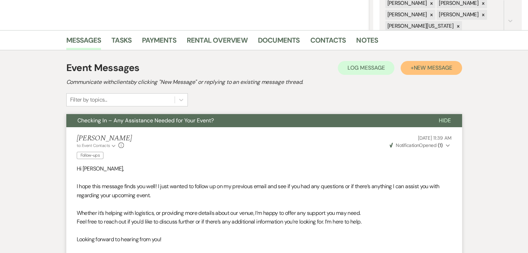
click at [414, 67] on span "New Message" at bounding box center [432, 67] width 39 height 7
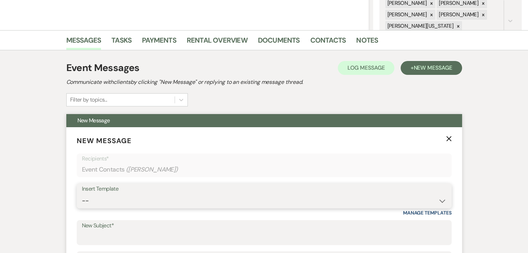
click at [432, 206] on select "-- Inquiry Follow Up Email #2 Contract Sending Template Payment Template Rental…" at bounding box center [264, 201] width 364 height 14
select select "1402"
click at [82, 194] on select "-- Inquiry Follow Up Email #2 Contract Sending Template Payment Template Rental…" at bounding box center [264, 201] width 364 height 14
type input "Ready to Schedule a Tour?"
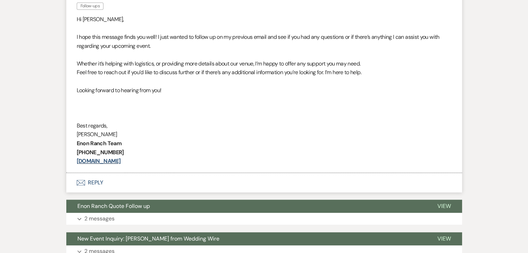
scroll to position [734, 0]
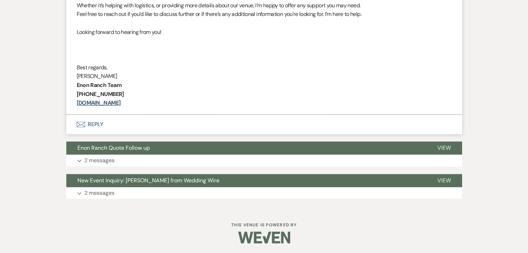
click at [262, 157] on button "Expand 2 messages" at bounding box center [264, 161] width 396 height 12
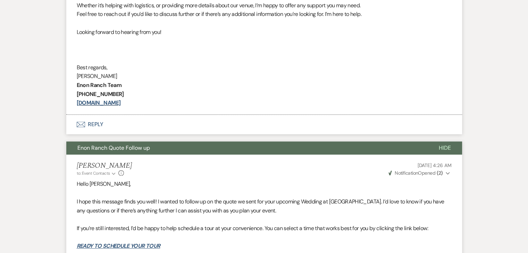
click at [262, 147] on button "Enon Ranch Quote Follow up" at bounding box center [246, 148] width 361 height 13
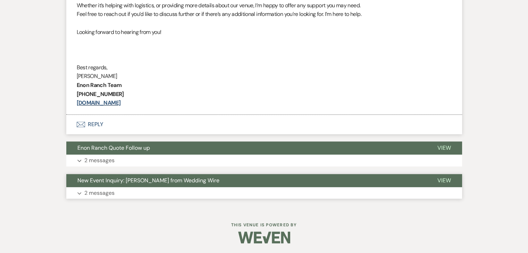
click at [257, 175] on button "New Event Inquiry: Debbie Roth from Wedding Wire" at bounding box center [246, 180] width 360 height 13
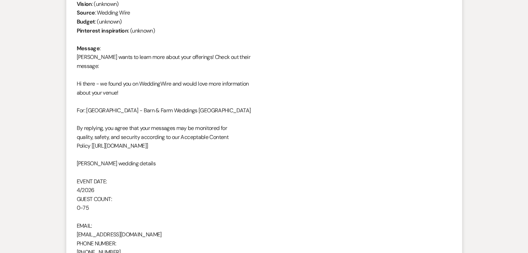
scroll to position [873, 0]
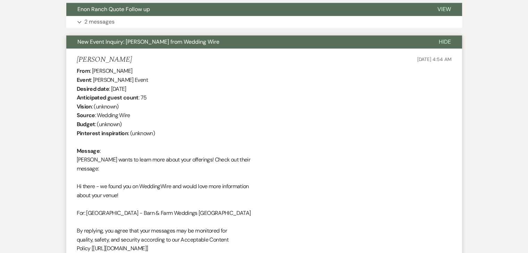
click at [255, 36] on button "New Event Inquiry: Debbie Roth from Wedding Wire" at bounding box center [246, 41] width 361 height 13
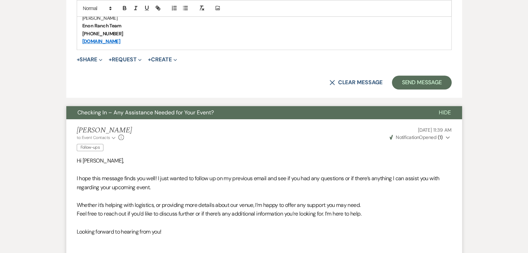
scroll to position [526, 0]
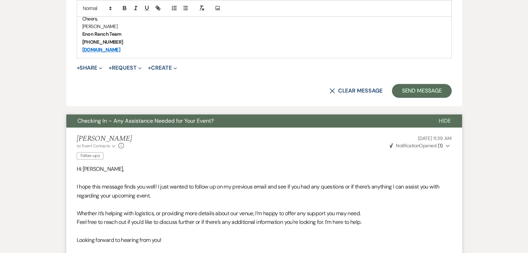
click at [227, 121] on button "Checking In – Any Assistance Needed for Your Event?" at bounding box center [246, 120] width 361 height 13
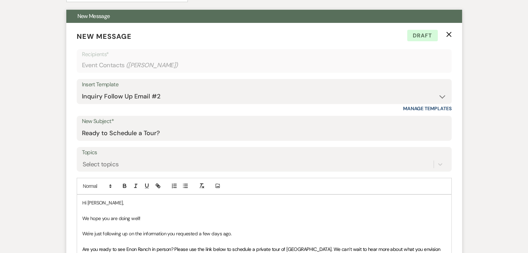
scroll to position [248, 0]
click at [394, 95] on select "-- Inquiry Follow Up Email #2 Contract Sending Template Payment Template Rental…" at bounding box center [264, 97] width 364 height 14
select select "1711"
click at [82, 90] on select "-- Inquiry Follow Up Email #2 Contract Sending Template Payment Template Rental…" at bounding box center [264, 97] width 364 height 14
type input "Enon Ranch Inquiry Follow-Up"
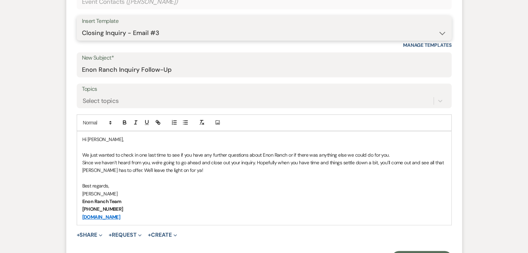
scroll to position [311, 0]
click at [288, 29] on select "-- Inquiry Follow Up Email #2 Contract Sending Template Payment Template Rental…" at bounding box center [264, 34] width 364 height 14
select select "1402"
click at [82, 27] on select "-- Inquiry Follow Up Email #2 Contract Sending Template Payment Template Rental…" at bounding box center [264, 34] width 364 height 14
type input "Ready to Schedule a Tour?"
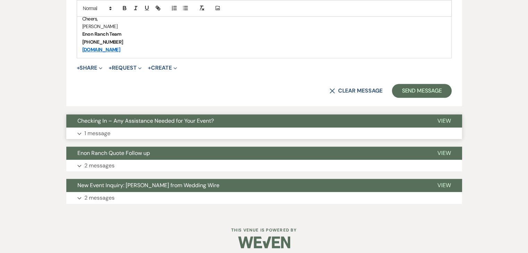
scroll to position [531, 0]
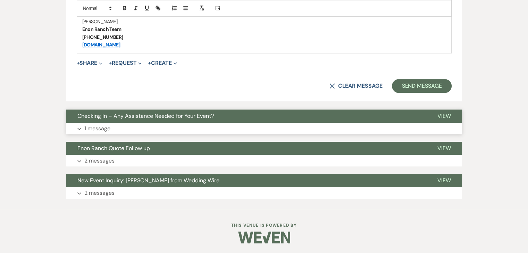
click at [266, 125] on button "Expand 1 message" at bounding box center [264, 129] width 396 height 12
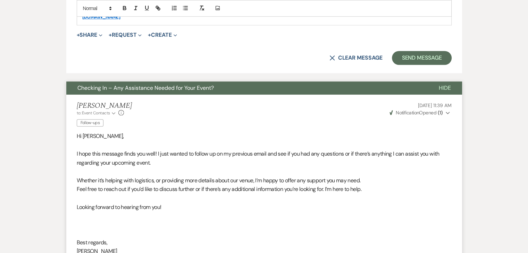
scroll to position [670, 0]
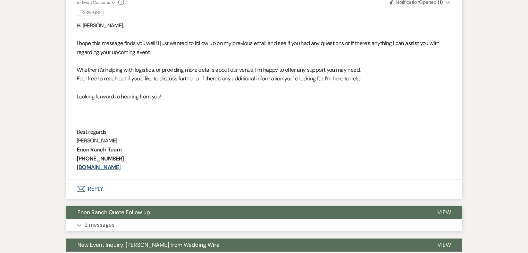
click at [293, 206] on button "Enon Ranch Quote Follow up" at bounding box center [246, 212] width 360 height 13
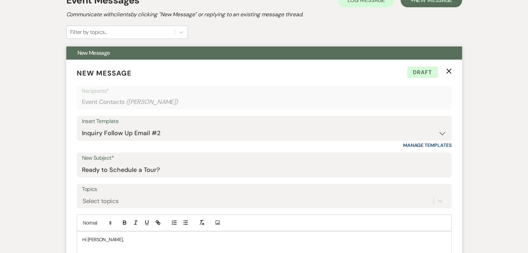
scroll to position [205, 0]
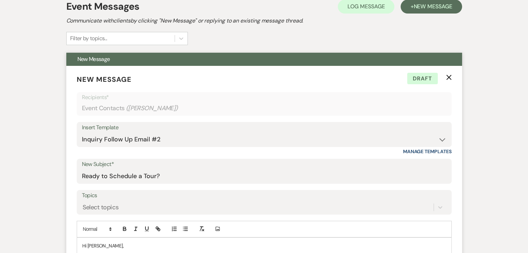
click at [402, 128] on div "Insert Template" at bounding box center [264, 128] width 364 height 10
click at [443, 143] on select "-- Inquiry Follow Up Email #2 Contract Sending Template Payment Template Rental…" at bounding box center [264, 140] width 364 height 14
select select "1711"
click at [82, 133] on select "-- Inquiry Follow Up Email #2 Contract Sending Template Payment Template Rental…" at bounding box center [264, 140] width 364 height 14
type input "Enon Ranch Inquiry Follow-Up"
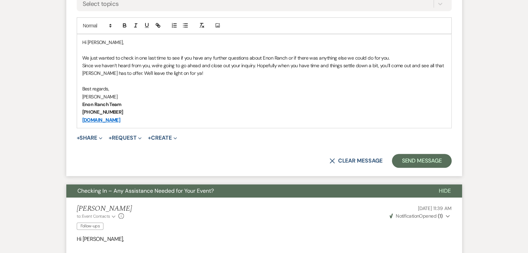
scroll to position [414, 0]
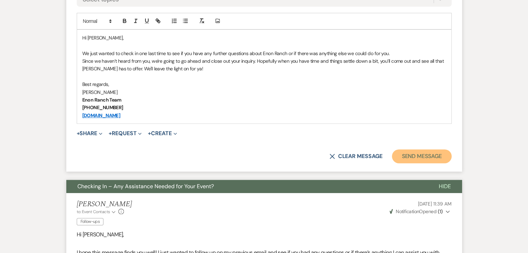
click at [419, 155] on button "Send Message" at bounding box center [421, 157] width 59 height 14
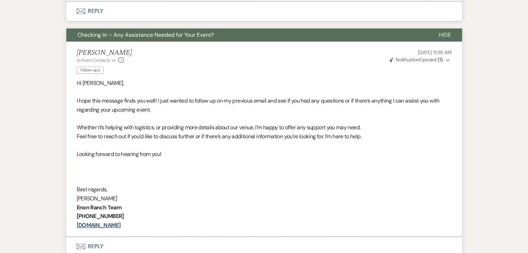
scroll to position [156, 0]
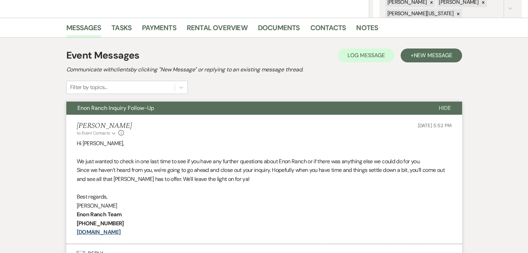
click at [428, 106] on button "Hide" at bounding box center [444, 108] width 34 height 13
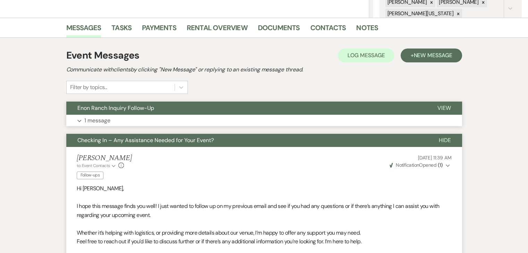
click at [373, 113] on button "Enon Ranch Inquiry Follow-Up" at bounding box center [246, 108] width 360 height 13
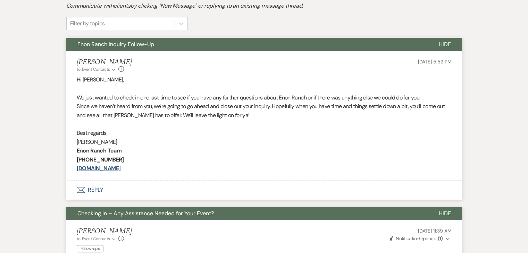
scroll to position [330, 0]
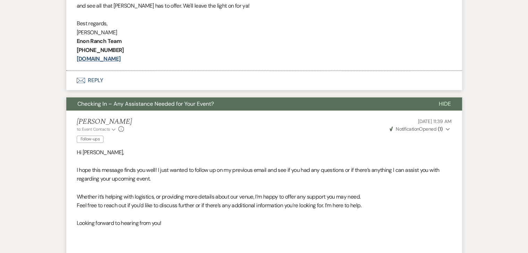
click at [349, 105] on button "Checking In – Any Assistance Needed for Your Event?" at bounding box center [246, 103] width 361 height 13
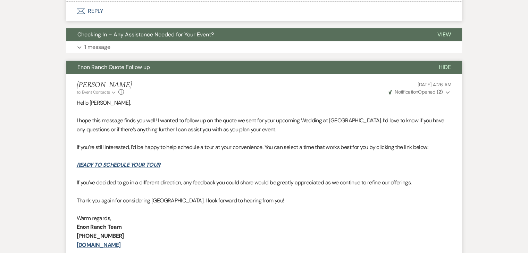
click at [351, 71] on button "Enon Ranch Quote Follow up" at bounding box center [246, 67] width 361 height 13
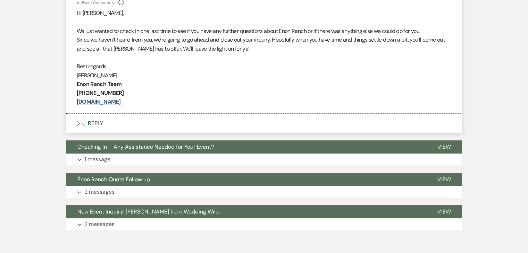
scroll to position [180, 0]
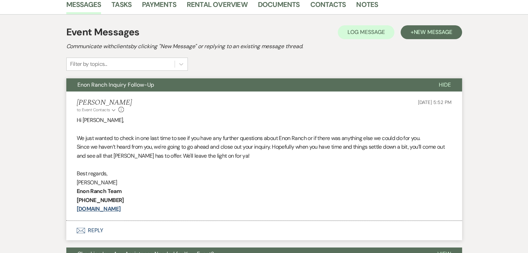
click at [281, 81] on button "Enon Ranch Inquiry Follow-Up" at bounding box center [246, 84] width 361 height 13
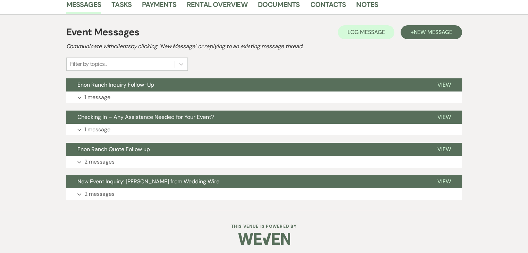
click at [58, 84] on div "Messages Tasks Payments Rental Overview Documents Contacts Notes Event Messages…" at bounding box center [264, 102] width 528 height 216
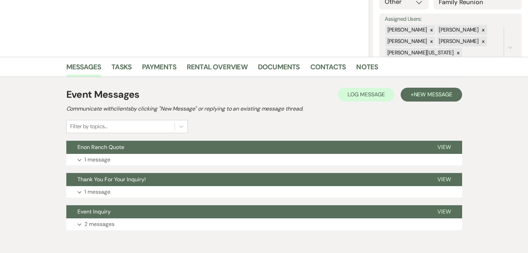
scroll to position [139, 0]
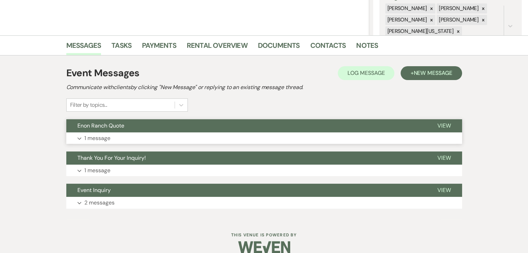
click at [144, 138] on button "Expand 1 message" at bounding box center [264, 139] width 396 height 12
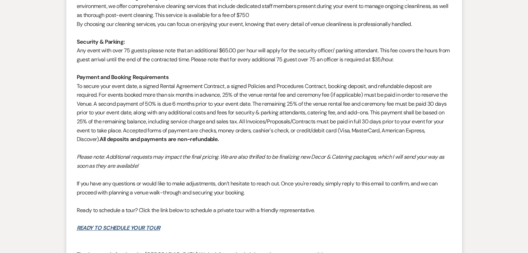
scroll to position [752, 0]
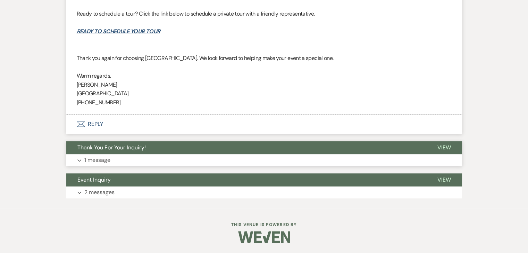
click at [190, 155] on button "Expand 1 message" at bounding box center [264, 160] width 396 height 12
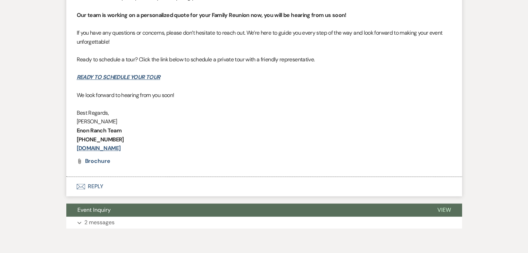
scroll to position [1007, 0]
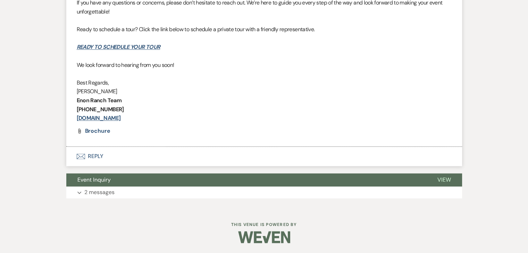
click at [170, 175] on button "Event Inquiry" at bounding box center [246, 179] width 360 height 13
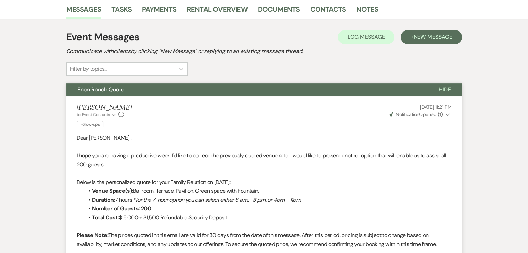
scroll to position [173, 0]
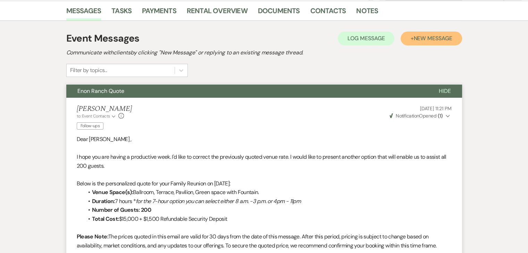
click at [415, 38] on span "New Message" at bounding box center [432, 38] width 39 height 7
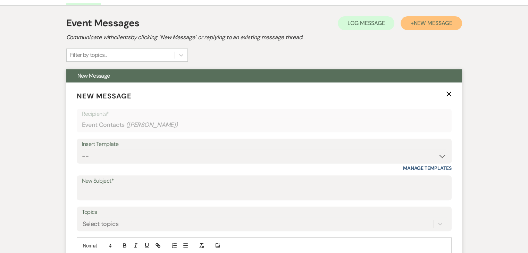
scroll to position [243, 0]
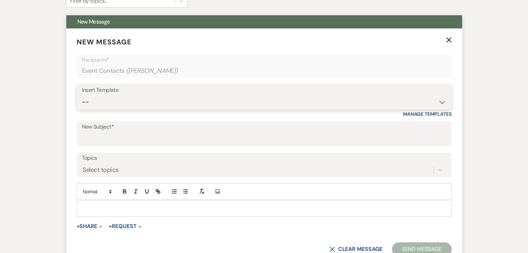
click at [440, 104] on select "-- Inquiry Follow Up Email #2 Contract Sending Template Payment Template Rental…" at bounding box center [264, 102] width 364 height 14
select select "1711"
click at [82, 95] on select "-- Inquiry Follow Up Email #2 Contract Sending Template Payment Template Rental…" at bounding box center [264, 102] width 364 height 14
type input "Enon Ranch Inquiry Follow-Up"
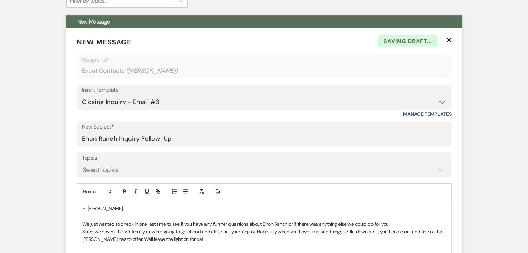
drag, startPoint x: 344, startPoint y: 107, endPoint x: 308, endPoint y: 157, distance: 61.4
click at [308, 157] on label "Topics" at bounding box center [264, 158] width 364 height 10
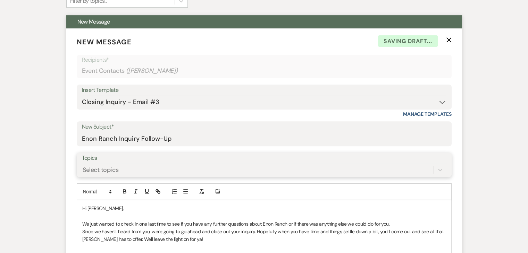
click at [83, 165] on input "Topics" at bounding box center [83, 169] width 1 height 9
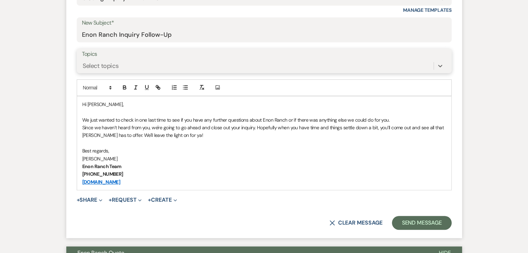
scroll to position [208, 0]
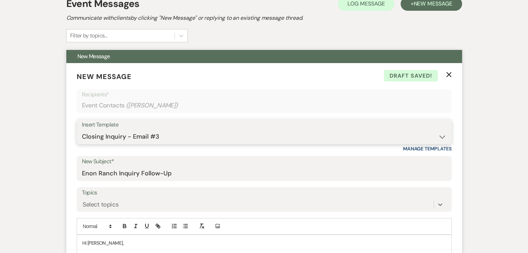
click at [436, 131] on select "-- Inquiry Follow Up Email #2 Contract Sending Template Payment Template Rental…" at bounding box center [264, 137] width 364 height 14
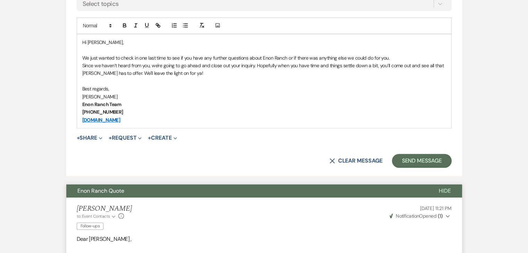
scroll to position [416, 0]
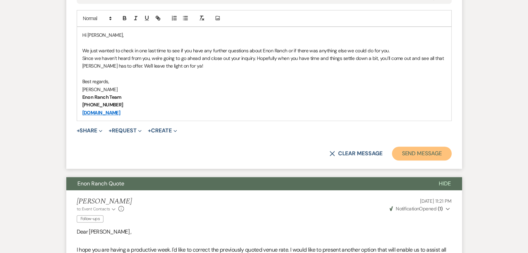
click at [408, 156] on button "Send Message" at bounding box center [421, 154] width 59 height 14
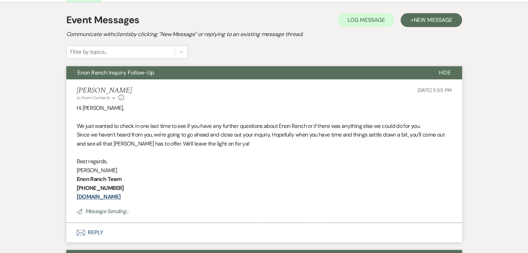
scroll to position [194, 0]
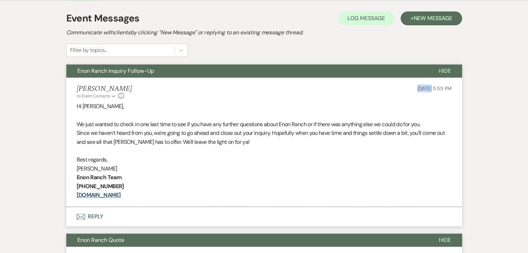
drag, startPoint x: 391, startPoint y: 91, endPoint x: 416, endPoint y: 87, distance: 25.6
click at [416, 87] on div "[PERSON_NAME] to: Event Contacts Expand Info [DATE] 5:55 PM" at bounding box center [264, 92] width 375 height 15
copy span "[DATE]"
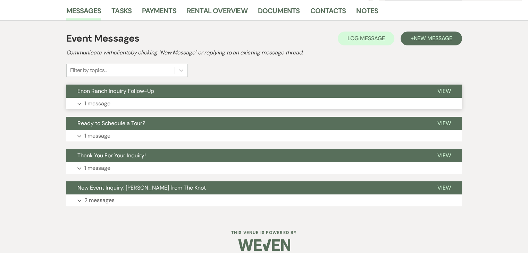
click at [146, 102] on button "Expand 1 message" at bounding box center [264, 104] width 396 height 12
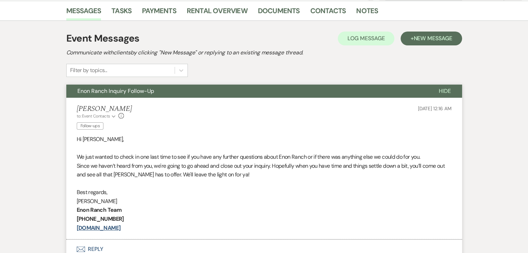
click at [224, 92] on button "Enon Ranch Inquiry Follow-Up" at bounding box center [246, 91] width 361 height 13
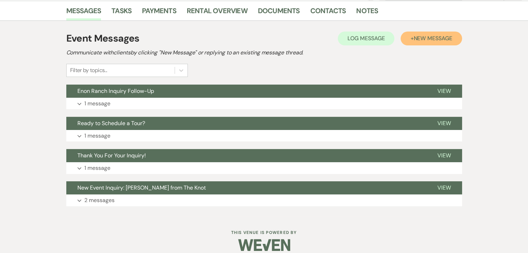
click at [411, 38] on button "+ New Message" at bounding box center [430, 39] width 61 height 14
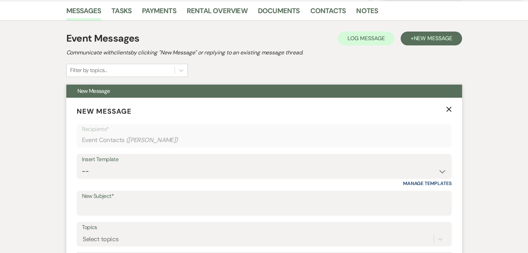
click at [339, 158] on div "Insert Template" at bounding box center [264, 160] width 364 height 10
click at [341, 169] on select "-- Inquiry Follow Up Email #2 Contract Sending Template Payment Template Rental…" at bounding box center [264, 172] width 364 height 14
select select "1711"
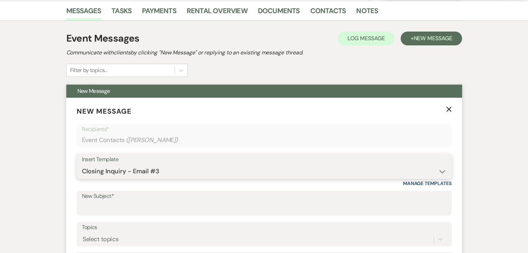
click at [82, 165] on select "-- Inquiry Follow Up Email #2 Contract Sending Template Payment Template Rental…" at bounding box center [264, 172] width 364 height 14
type input "Enon Ranch Inquiry Follow-Up"
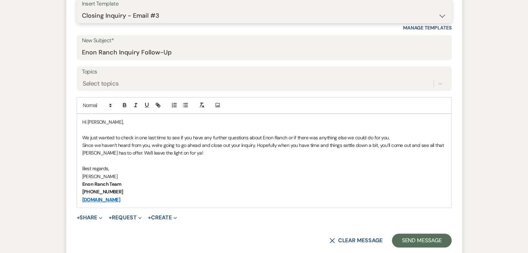
scroll to position [343, 0]
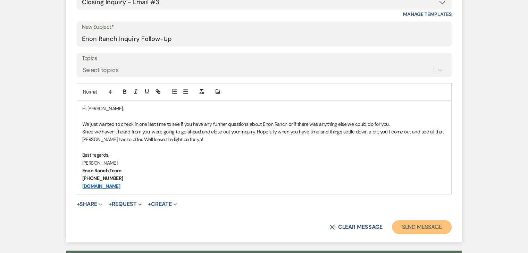
click at [435, 222] on button "Send Message" at bounding box center [421, 227] width 59 height 14
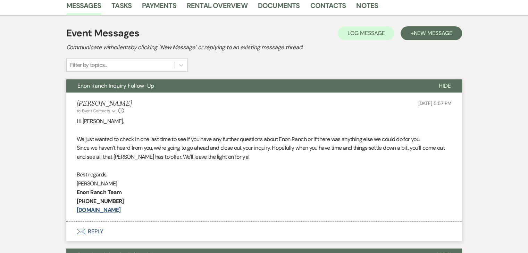
scroll to position [190, 0]
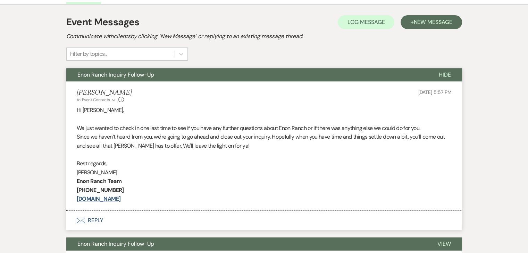
drag, startPoint x: 182, startPoint y: 109, endPoint x: 14, endPoint y: 35, distance: 183.2
click at [14, 35] on div "Messages Tasks Payments Rental Overview Documents Contacts Notes Event Messages…" at bounding box center [264, 177] width 528 height 386
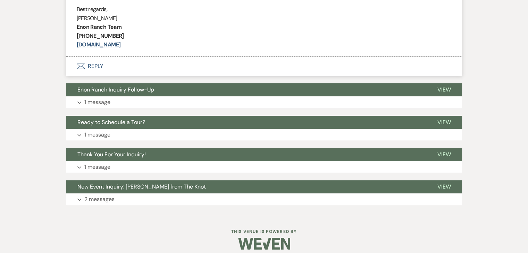
scroll to position [351, 0]
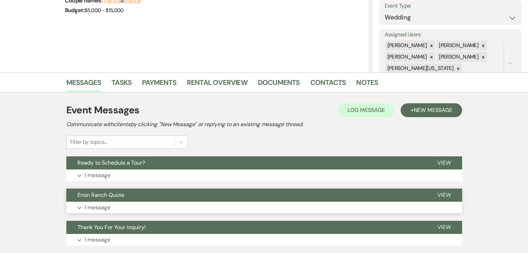
scroll to position [104, 0]
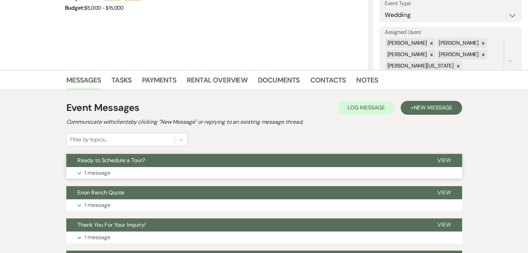
click at [181, 173] on button "Expand 1 message" at bounding box center [264, 173] width 396 height 12
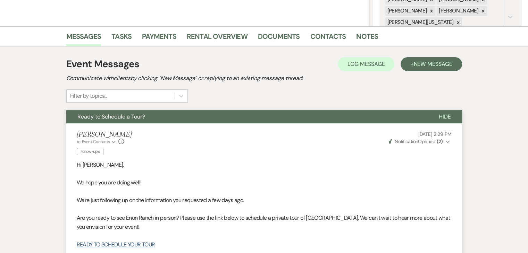
scroll to position [139, 0]
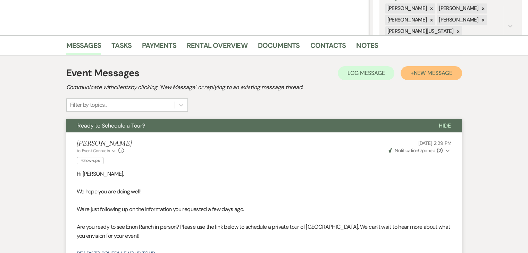
click at [427, 74] on span "New Message" at bounding box center [432, 72] width 39 height 7
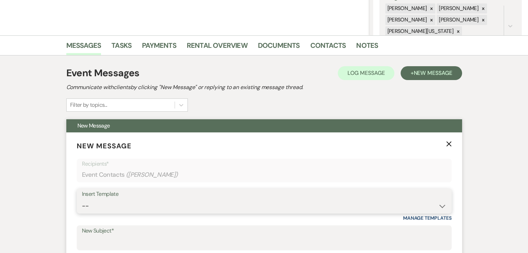
drag, startPoint x: 438, startPoint y: 204, endPoint x: 434, endPoint y: 200, distance: 5.2
click at [436, 203] on select "-- Inquiry Follow Up Email #2 Contract Sending Template Payment Template Rental…" at bounding box center [264, 207] width 364 height 14
select select "1711"
click at [82, 200] on select "-- Inquiry Follow Up Email #2 Contract Sending Template Payment Template Rental…" at bounding box center [264, 207] width 364 height 14
type input "Enon Ranch Inquiry Follow-Up"
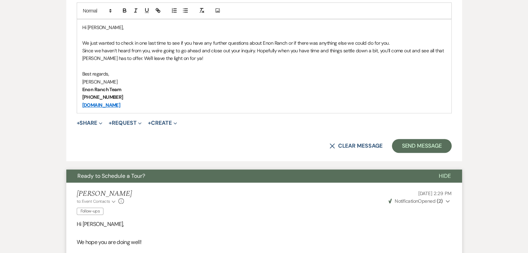
scroll to position [451, 0]
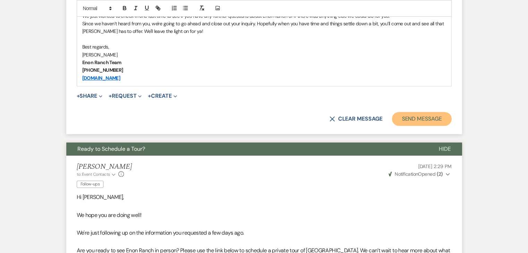
click at [434, 121] on button "Send Message" at bounding box center [421, 119] width 59 height 14
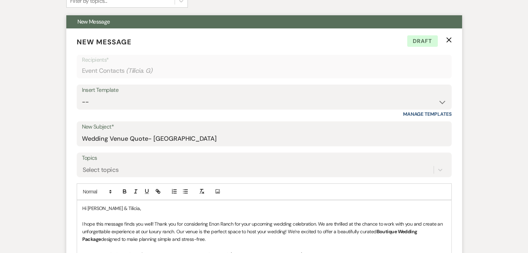
scroll to position [243, 0]
click at [450, 42] on icon "X" at bounding box center [449, 40] width 6 height 6
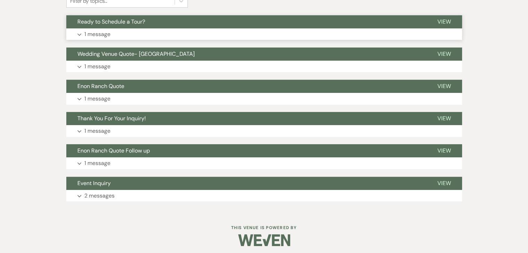
click at [212, 29] on button "Expand 1 message" at bounding box center [264, 34] width 396 height 12
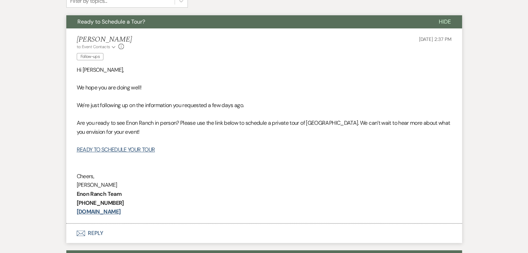
click at [223, 23] on button "Ready to Schedule a Tour?" at bounding box center [246, 21] width 361 height 13
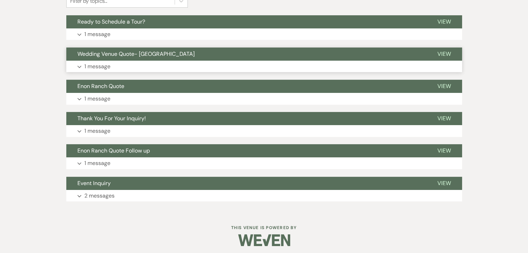
click at [233, 53] on button "Wedding Venue Quote- [GEOGRAPHIC_DATA]" at bounding box center [246, 54] width 360 height 13
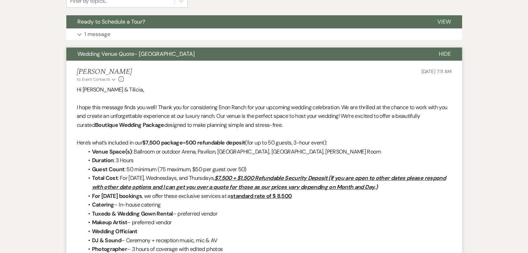
click at [244, 54] on button "Wedding Venue Quote- [GEOGRAPHIC_DATA]" at bounding box center [246, 54] width 361 height 13
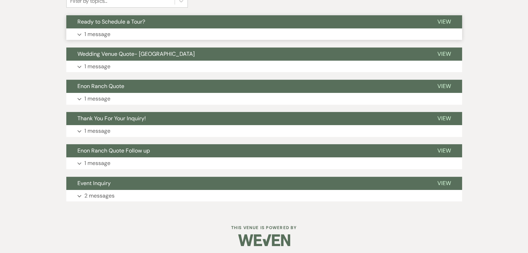
click at [164, 35] on button "Expand 1 message" at bounding box center [264, 34] width 396 height 12
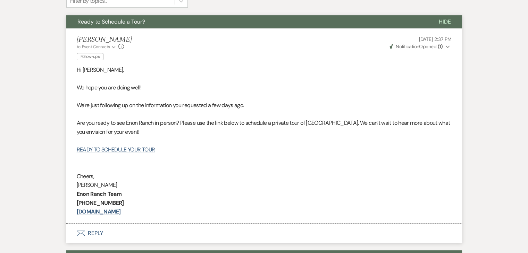
click at [164, 35] on div "[PERSON_NAME] to: Event Contacts Expand Info Follow-ups [DATE] 2:37 PM Weven Ch…" at bounding box center [264, 48] width 375 height 27
click at [176, 27] on button "Ready to Schedule a Tour?" at bounding box center [246, 21] width 361 height 13
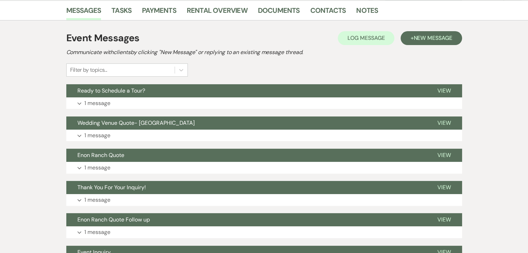
scroll to position [173, 0]
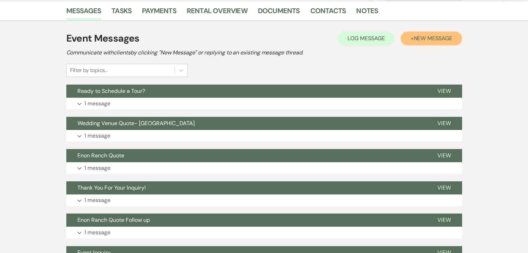
click at [426, 41] on span "New Message" at bounding box center [432, 38] width 39 height 7
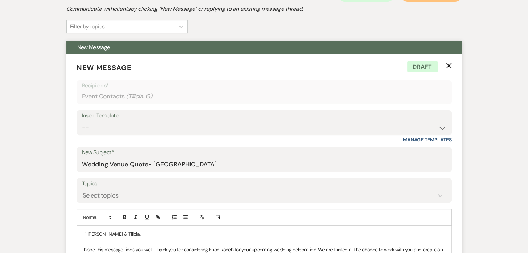
scroll to position [243, 0]
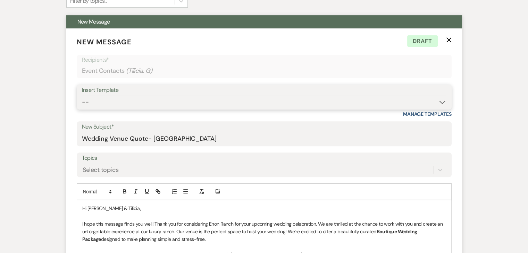
click at [443, 100] on select "-- Inquiry Follow Up Email #2 Contract Sending Template Payment Template Rental…" at bounding box center [264, 102] width 364 height 14
select select "1711"
click at [82, 95] on select "-- Inquiry Follow Up Email #2 Contract Sending Template Payment Template Rental…" at bounding box center [264, 102] width 364 height 14
type input "Enon Ranch Inquiry Follow-Up"
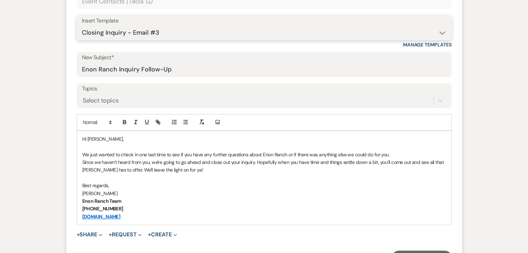
scroll to position [382, 0]
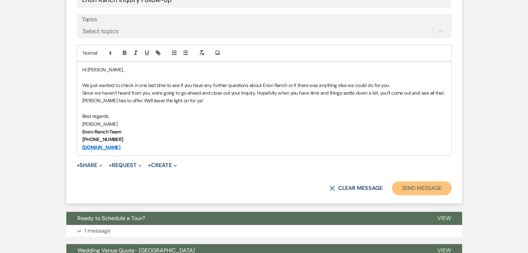
click at [426, 189] on button "Send Message" at bounding box center [421, 188] width 59 height 14
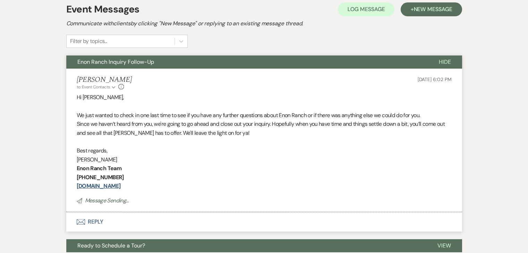
scroll to position [228, 0]
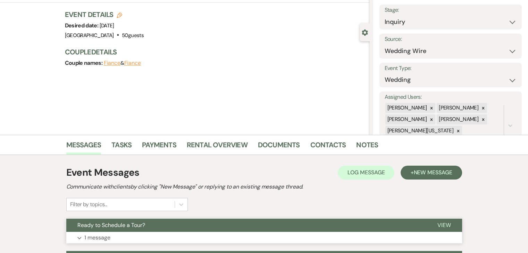
scroll to position [139, 0]
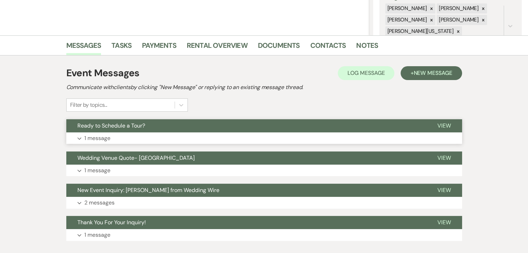
click at [162, 141] on button "Expand 1 message" at bounding box center [264, 139] width 396 height 12
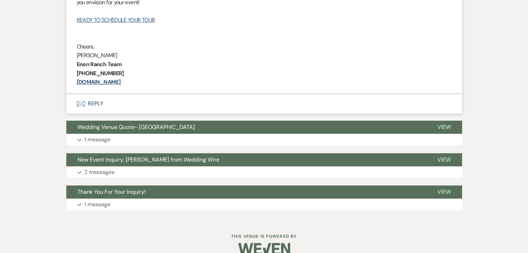
scroll to position [384, 0]
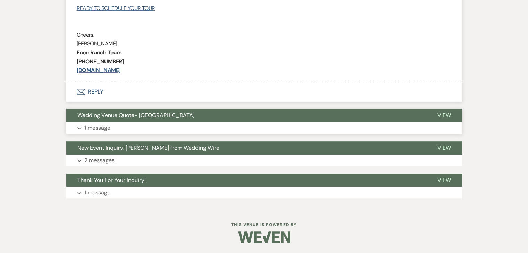
click at [172, 131] on button "Expand 1 message" at bounding box center [264, 128] width 396 height 12
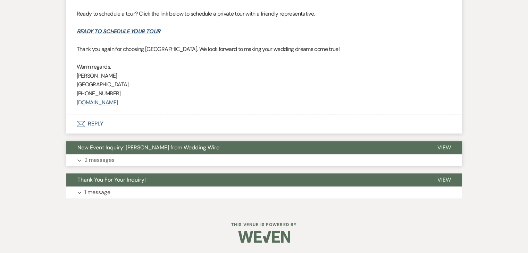
click at [201, 157] on button "Expand 2 messages" at bounding box center [264, 160] width 396 height 12
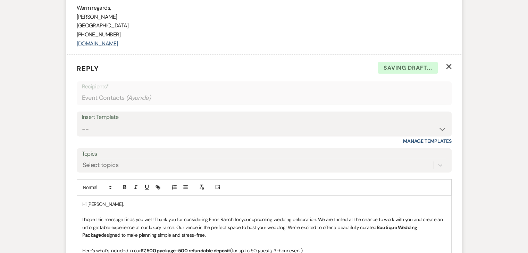
scroll to position [1997, 0]
click at [449, 68] on icon "X" at bounding box center [449, 66] width 6 height 6
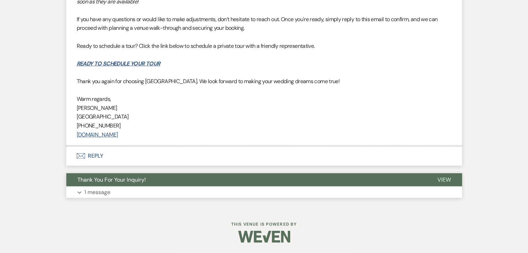
click at [328, 184] on button "Thank You For Your Inquiry!" at bounding box center [246, 179] width 360 height 13
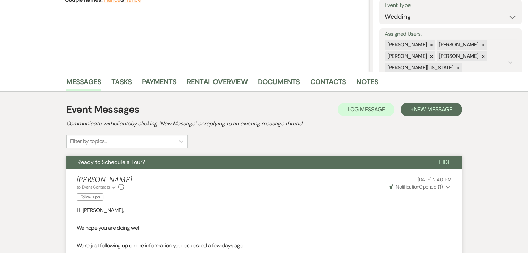
scroll to position [100, 0]
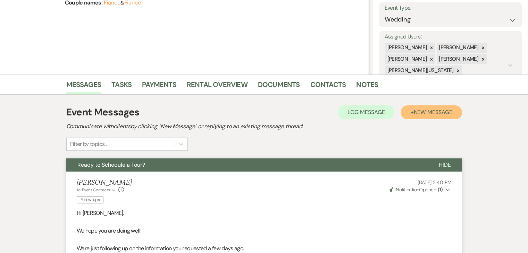
click at [421, 114] on span "New Message" at bounding box center [432, 112] width 39 height 7
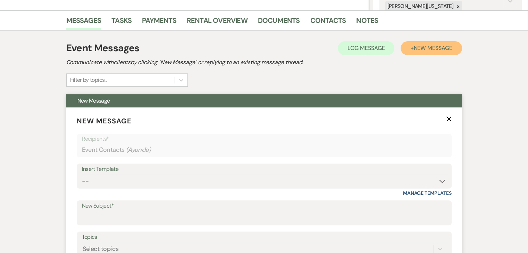
scroll to position [169, 0]
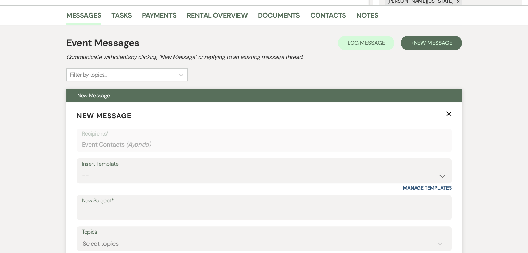
click at [357, 166] on div "Insert Template" at bounding box center [264, 164] width 364 height 10
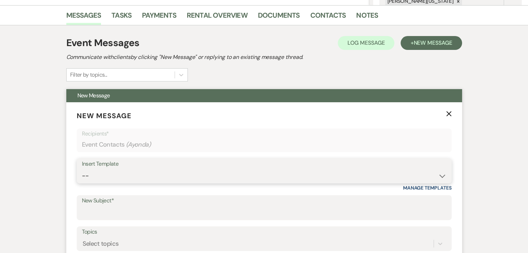
click at [433, 171] on select "-- Inquiry Follow Up Email #2 Contract Sending Template Payment Template Rental…" at bounding box center [264, 176] width 364 height 14
select select "1402"
click at [82, 169] on select "-- Inquiry Follow Up Email #2 Contract Sending Template Payment Template Rental…" at bounding box center [264, 176] width 364 height 14
type input "Ready to Schedule a Tour?"
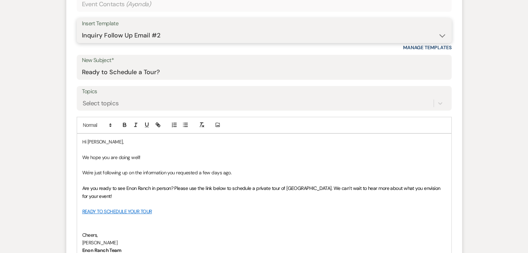
scroll to position [308, 0]
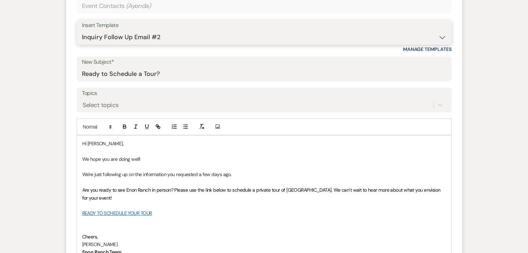
click at [430, 36] on select "-- Inquiry Follow Up Email #2 Contract Sending Template Payment Template Rental…" at bounding box center [264, 38] width 364 height 14
select select "1711"
click at [82, 31] on select "-- Inquiry Follow Up Email #2 Contract Sending Template Payment Template Rental…" at bounding box center [264, 38] width 364 height 14
type input "Enon Ranch Inquiry Follow-Up"
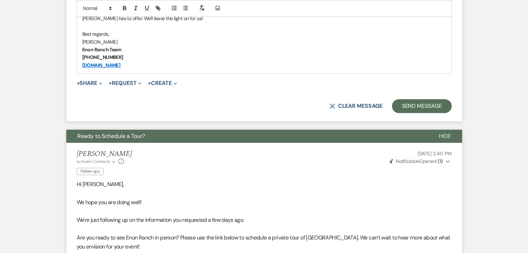
scroll to position [481, 0]
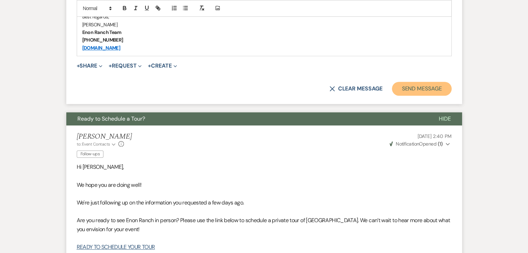
click at [427, 88] on button "Send Message" at bounding box center [421, 89] width 59 height 14
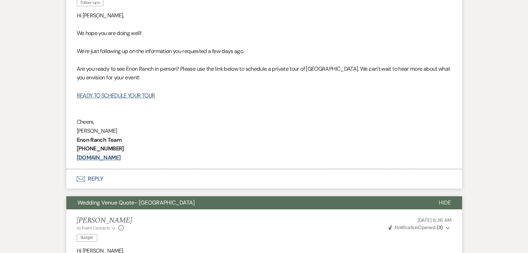
scroll to position [224, 0]
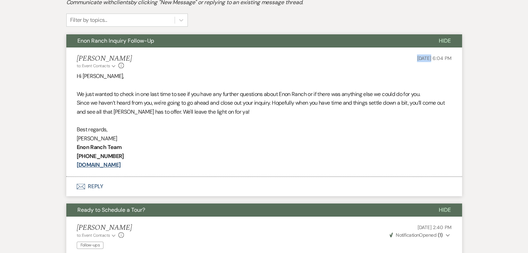
drag, startPoint x: 401, startPoint y: 63, endPoint x: 417, endPoint y: 60, distance: 15.9
click at [417, 60] on div "Irene Ogang to: Event Contacts Expand Info Sep 21, 2025, 6:04 PM" at bounding box center [264, 61] width 375 height 15
copy span "Sep 21"
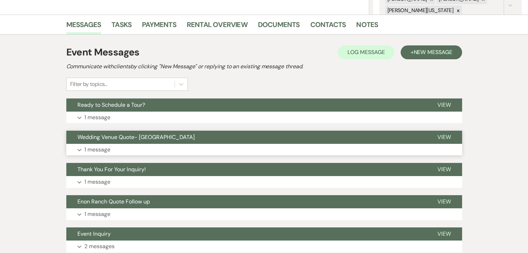
scroll to position [208, 0]
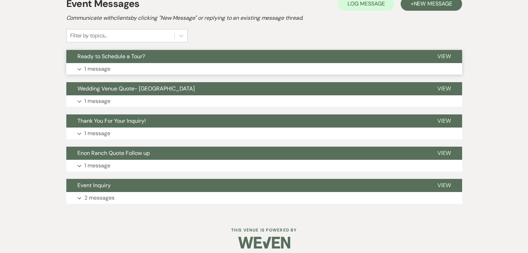
click at [152, 66] on button "Expand 1 message" at bounding box center [264, 69] width 396 height 12
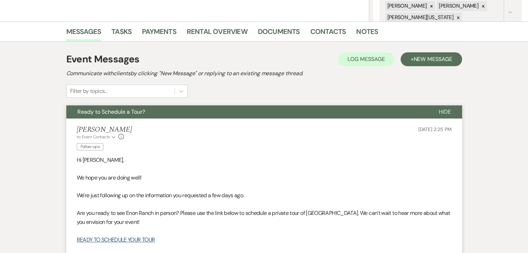
scroll to position [139, 0]
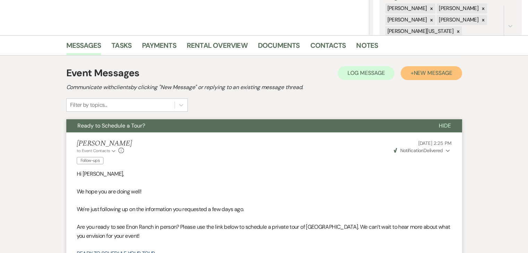
click at [421, 70] on span "New Message" at bounding box center [432, 72] width 39 height 7
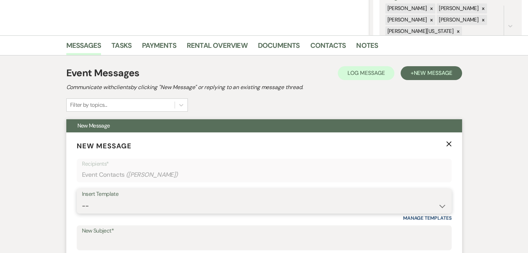
click at [210, 201] on select "-- Inquiry Follow Up Email #2 Contract Sending Template Payment Template Rental…" at bounding box center [264, 207] width 364 height 14
select select "1711"
click at [82, 200] on select "-- Inquiry Follow Up Email #2 Contract Sending Template Payment Template Rental…" at bounding box center [264, 207] width 364 height 14
type input "Enon Ranch Inquiry Follow-Up"
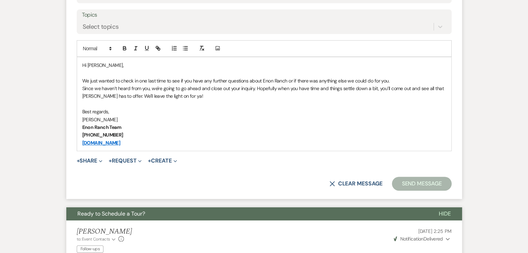
scroll to position [416, 0]
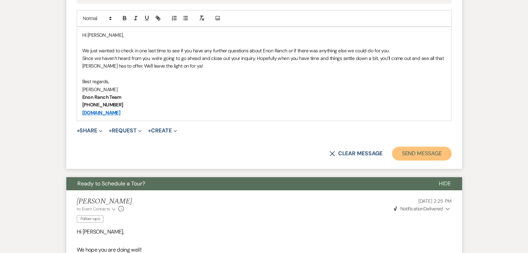
click at [417, 151] on button "Send Message" at bounding box center [421, 154] width 59 height 14
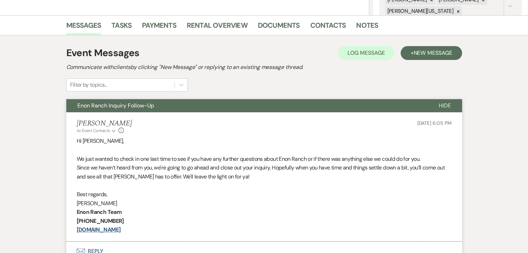
click at [150, 147] on p at bounding box center [264, 150] width 375 height 9
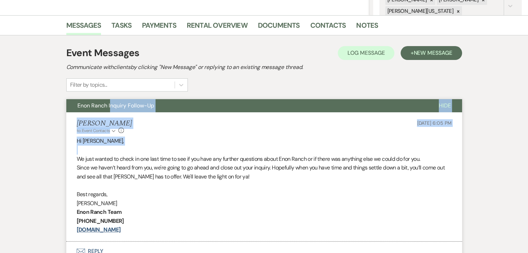
drag, startPoint x: 150, startPoint y: 147, endPoint x: 111, endPoint y: 99, distance: 62.6
click at [111, 99] on div "Enon Ranch Inquiry Follow-Up Hide Irene Ogang to: Event Contacts Expand Info Se…" at bounding box center [264, 170] width 396 height 143
click at [111, 99] on button "Enon Ranch Inquiry Follow-Up" at bounding box center [246, 105] width 361 height 13
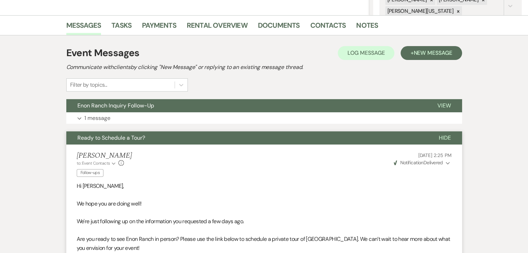
click at [46, 134] on div "Messages Tasks Payments Rental Overview Documents Contacts Notes Event Messages…" at bounding box center [264, 257] width 528 height 484
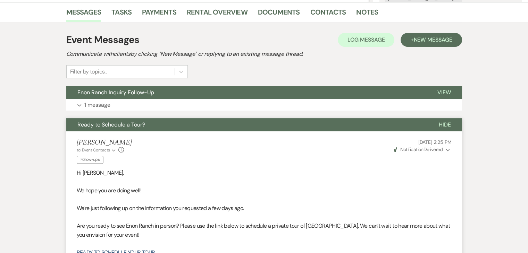
scroll to position [194, 0]
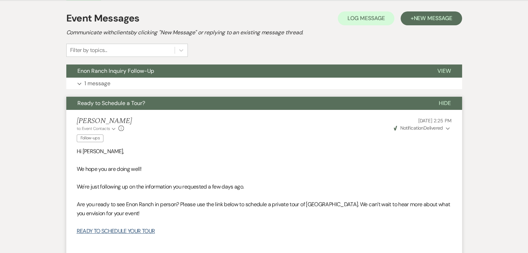
click at [145, 93] on div "Event Messages Log Log Message + New Message Communicate with clients by clicki…" at bounding box center [264, 233] width 396 height 450
click at [151, 87] on button "Expand 1 message" at bounding box center [264, 84] width 396 height 12
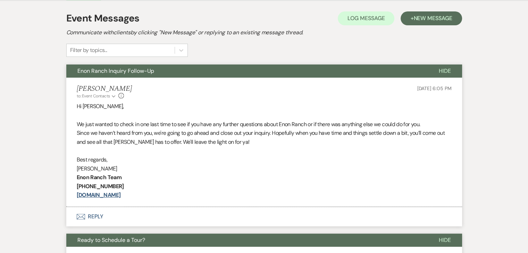
click at [170, 107] on p "Hi Jennifer," at bounding box center [264, 106] width 375 height 9
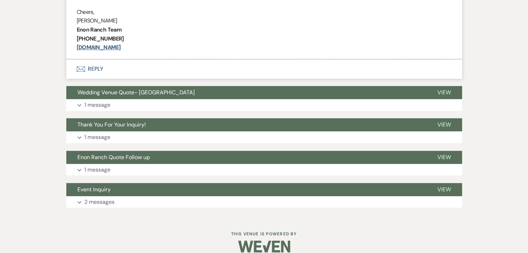
scroll to position [586, 0]
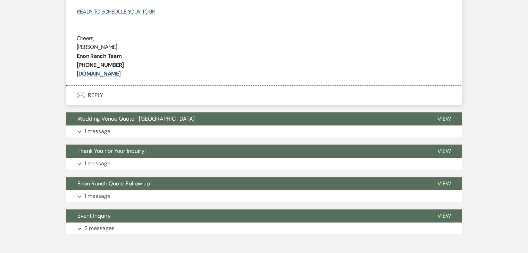
scroll to position [552, 0]
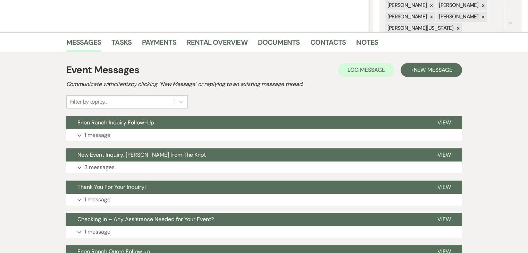
scroll to position [208, 0]
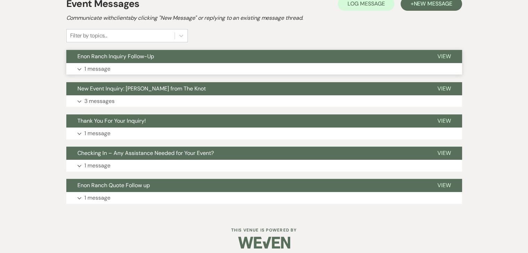
click at [109, 72] on p "1 message" at bounding box center [97, 69] width 26 height 9
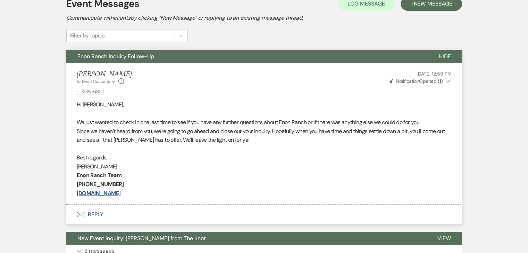
click at [87, 124] on p "We just wanted to check in one last time to see if you have any further questio…" at bounding box center [264, 122] width 375 height 9
click at [173, 186] on p "[PHONE_NUMBER]" at bounding box center [264, 184] width 375 height 9
click at [170, 166] on p "[PERSON_NAME]" at bounding box center [264, 166] width 375 height 9
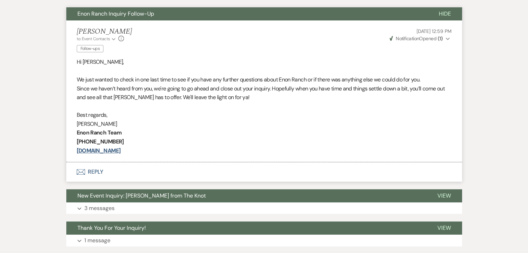
scroll to position [253, 0]
